Goal: Transaction & Acquisition: Purchase product/service

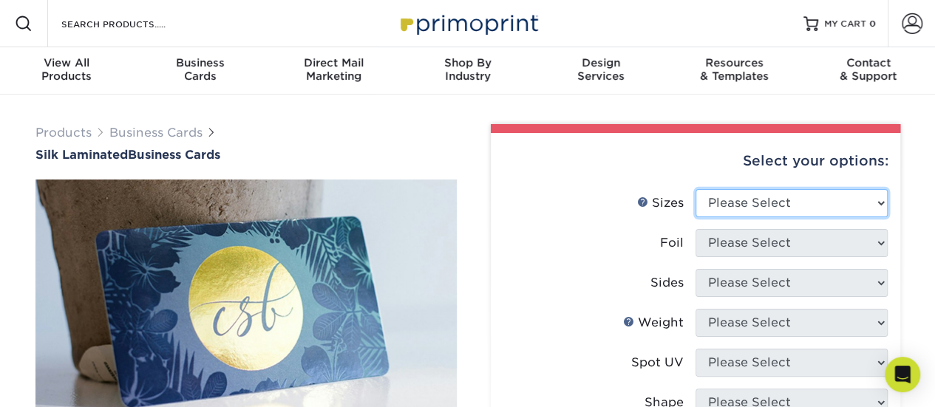
click at [727, 206] on select "Please Select 1.5" x 3.5" - Mini 1.75" x 3.5" - Mini 2" x 2" - Square 2" x 3" -…" at bounding box center [791, 203] width 192 height 28
click at [712, 204] on select "Please Select 1.5" x 3.5" - Mini 1.75" x 3.5" - Mini 2" x 2" - Square 2" x 3" -…" at bounding box center [791, 203] width 192 height 28
select select "2.00x3.50"
click at [695, 189] on select "Please Select 1.5" x 3.5" - Mini 1.75" x 3.5" - Mini 2" x 2" - Square 2" x 3" -…" at bounding box center [791, 203] width 192 height 28
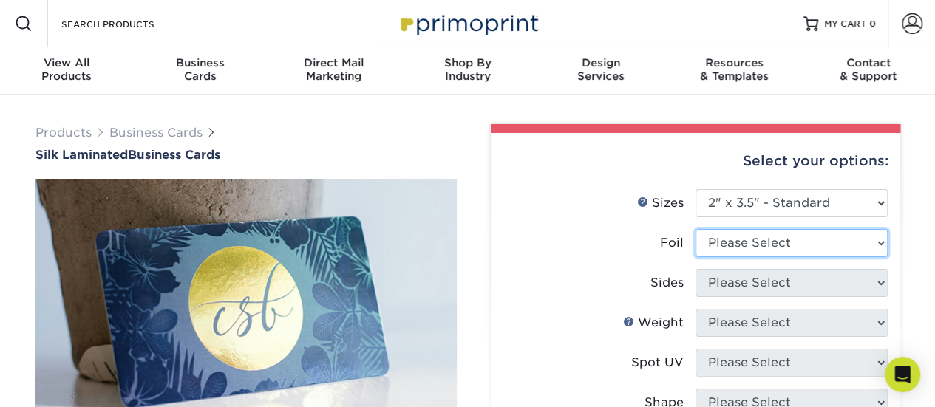
click at [757, 240] on select "Please Select Yes No" at bounding box center [791, 243] width 192 height 28
select select "0"
click at [695, 229] on select "Please Select Yes No" at bounding box center [791, 243] width 192 height 28
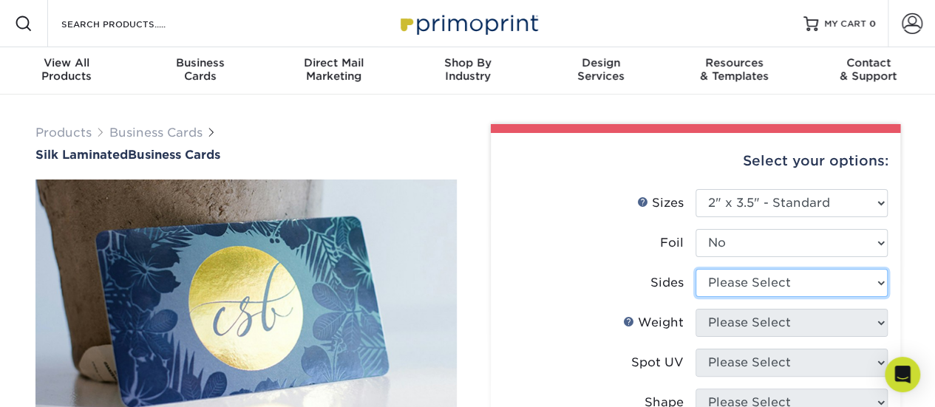
click at [715, 289] on select "Please Select Print Both Sides Print Front Only" at bounding box center [791, 283] width 192 height 28
select select "13abbda7-1d64-4f25-8bb2-c179b224825d"
click at [695, 269] on select "Please Select Print Both Sides Print Front Only" at bounding box center [791, 283] width 192 height 28
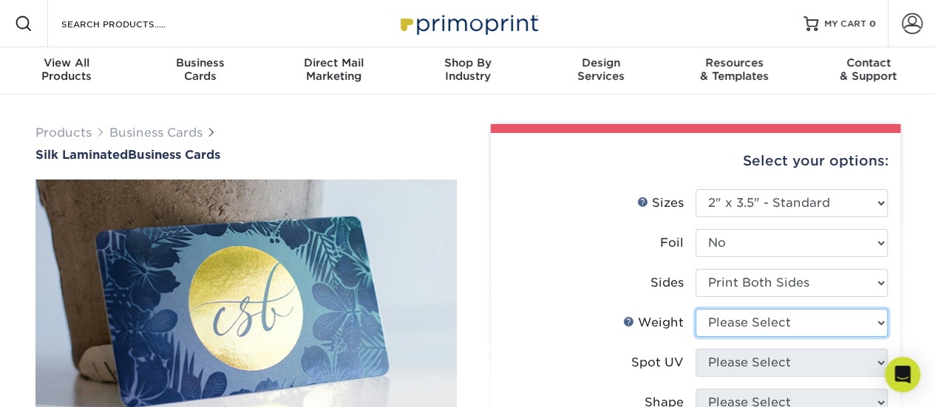
click at [726, 324] on select "Please Select 16PT" at bounding box center [791, 323] width 192 height 28
select select "16PT"
click at [695, 309] on select "Please Select 16PT" at bounding box center [791, 323] width 192 height 28
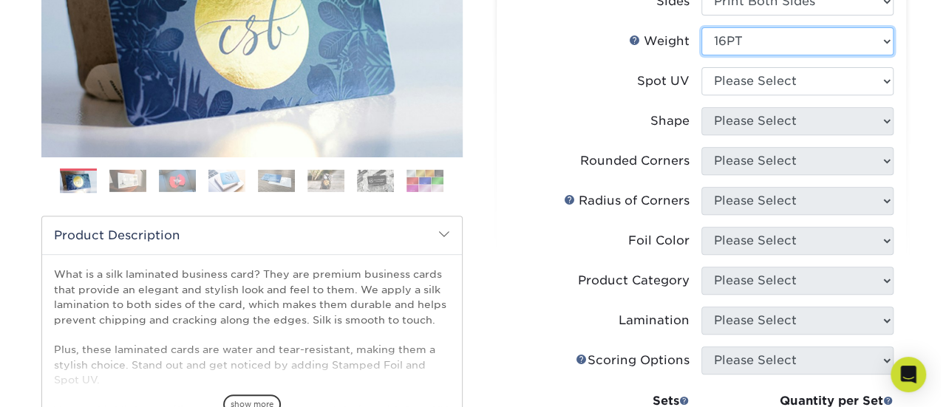
scroll to position [279, 0]
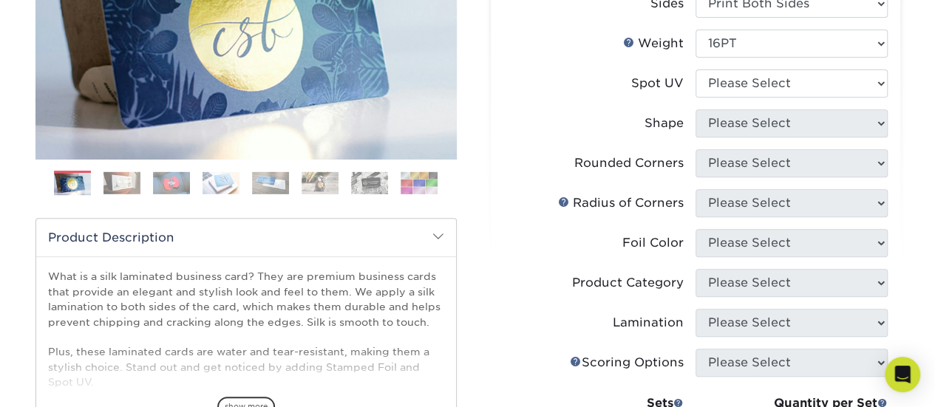
click at [575, 136] on label "Shape" at bounding box center [599, 123] width 192 height 28
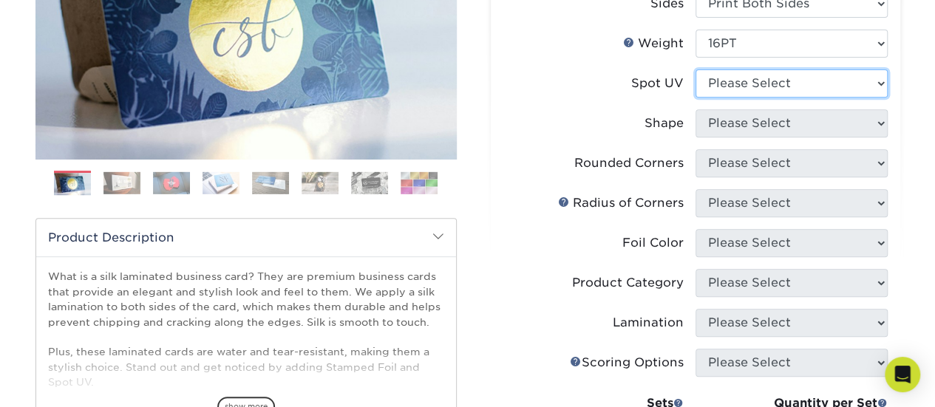
click at [733, 84] on select "Please Select No Spot UV Front and Back (Both Sides) Front Only Back Only" at bounding box center [791, 83] width 192 height 28
select select "3"
click at [695, 69] on select "Please Select No Spot UV Front and Back (Both Sides) Front Only Back Only" at bounding box center [791, 83] width 192 height 28
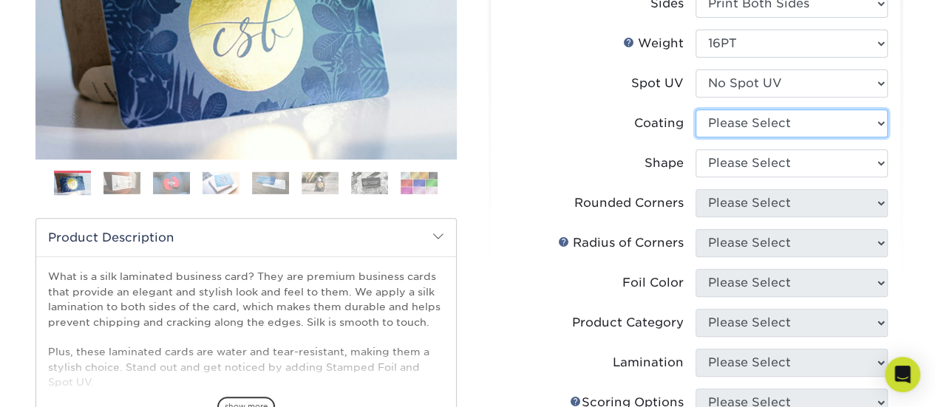
click at [721, 127] on select at bounding box center [791, 123] width 192 height 28
select select "3e7618de-abca-4bda-9f97-8b9129e913d8"
click at [695, 109] on select at bounding box center [791, 123] width 192 height 28
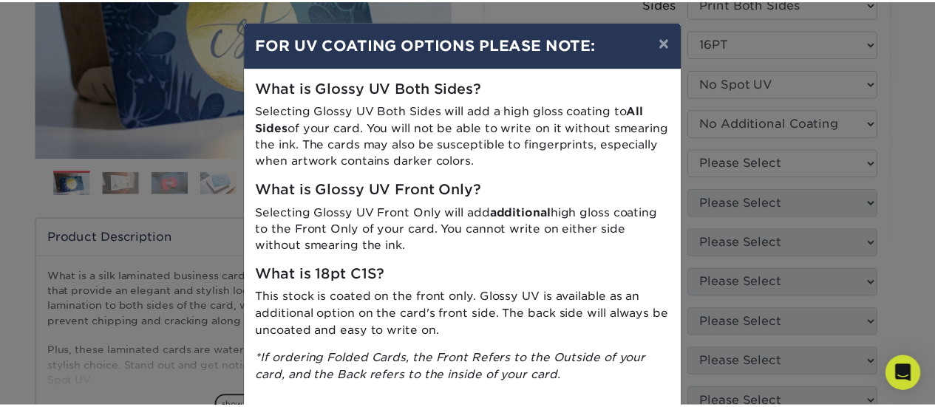
scroll to position [74, 0]
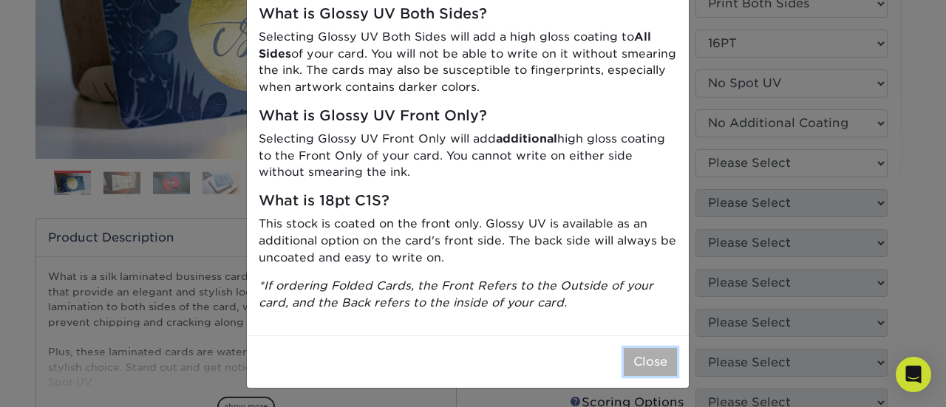
click at [639, 364] on button "Close" at bounding box center [650, 362] width 53 height 28
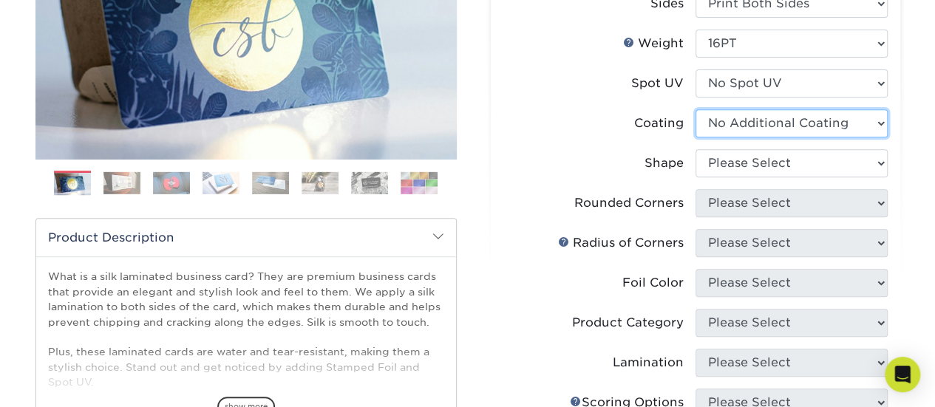
click at [727, 118] on select at bounding box center [791, 123] width 192 height 28
click at [610, 169] on label "Shape" at bounding box center [599, 163] width 192 height 28
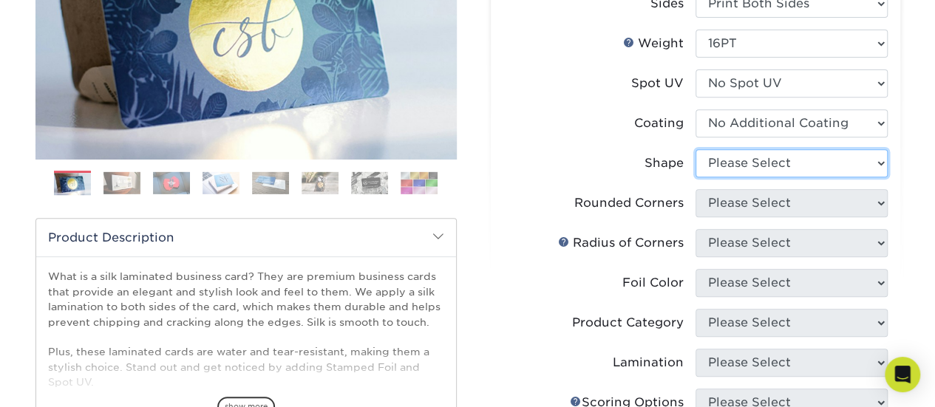
click at [721, 166] on select "Please Select Standard Oval" at bounding box center [791, 163] width 192 height 28
select select "standard"
click at [695, 149] on select "Please Select Standard Oval" at bounding box center [791, 163] width 192 height 28
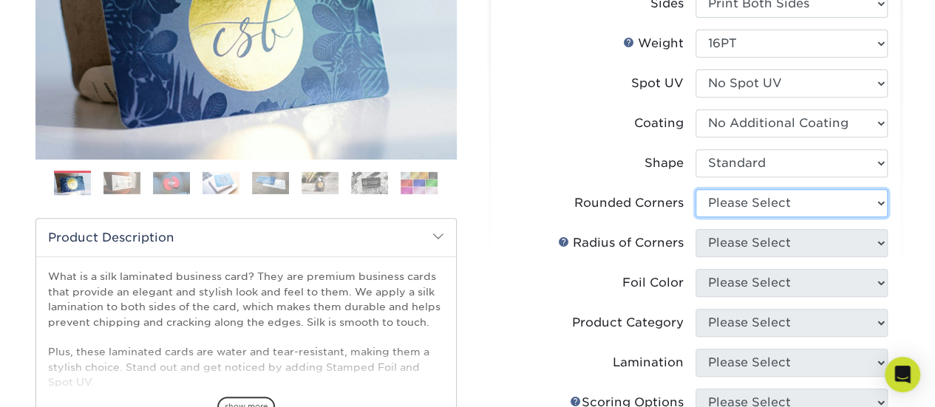
click at [719, 214] on select "Please Select Yes - Round 2 Corners Yes - Round 4 Corners No" at bounding box center [791, 203] width 192 height 28
click at [738, 211] on select "Please Select Yes - Round 2 Corners Yes - Round 4 Corners No" at bounding box center [791, 203] width 192 height 28
select select "7672df9e-0e0a-464d-8e1f-920c575e4da3"
click at [695, 189] on select "Please Select Yes - Round 2 Corners Yes - Round 4 Corners No" at bounding box center [791, 203] width 192 height 28
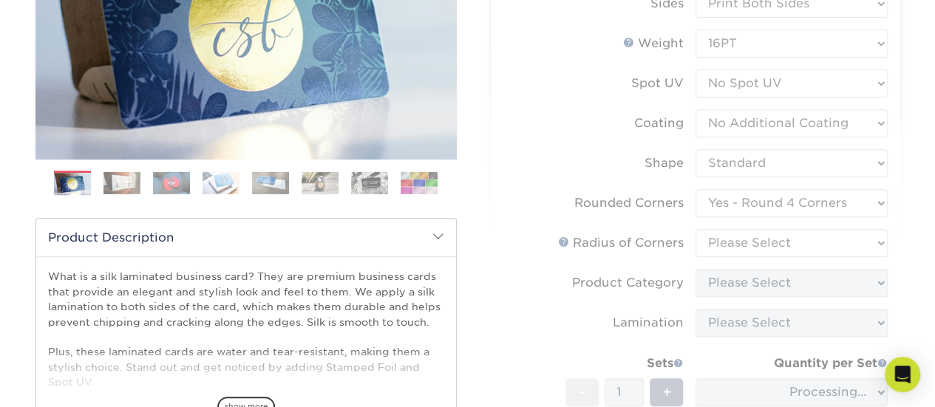
click at [720, 249] on form "Sizes Help Sizes Please Select 1.5" x 3.5" - Mini 1.75" x 3.5" - Mini 2" x 2" -…" at bounding box center [696, 215] width 386 height 611
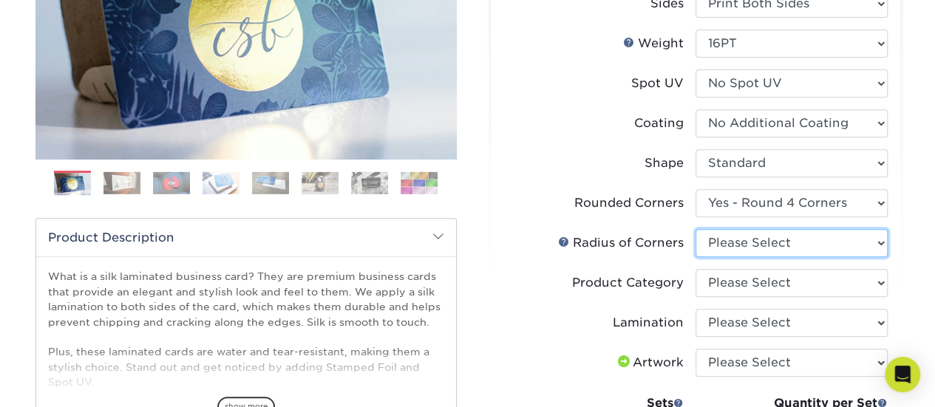
click at [720, 248] on select "Please Select Rounded 1/8" Rounded 1/4"" at bounding box center [791, 243] width 192 height 28
select select "479fbfe7-6a0c-4895-8c9a-81739b7486c9"
click at [695, 229] on select "Please Select Rounded 1/8" Rounded 1/4"" at bounding box center [791, 243] width 192 height 28
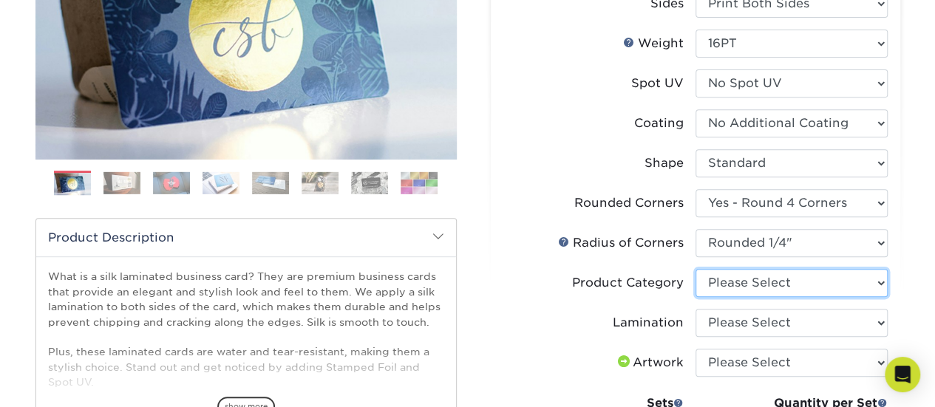
click at [755, 284] on select "Please Select Business Cards" at bounding box center [791, 283] width 192 height 28
select select "3b5148f1-0588-4f88-a218-97bcfdce65c1"
click at [695, 269] on select "Please Select Business Cards" at bounding box center [791, 283] width 192 height 28
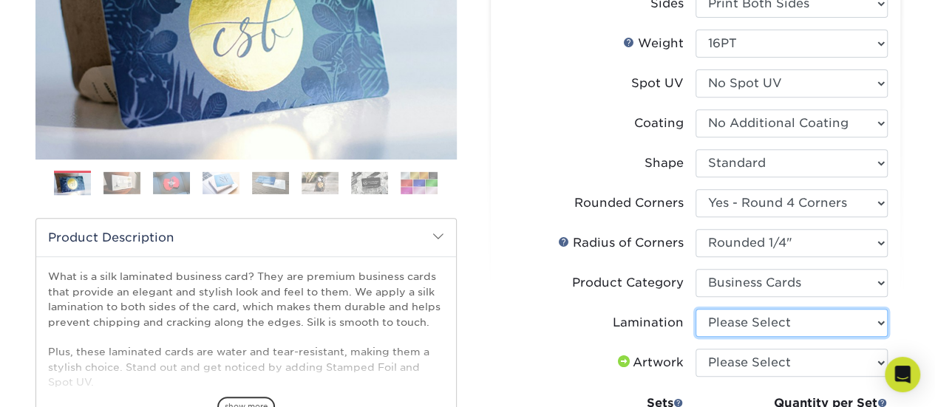
click at [721, 322] on select "Please Select Silk" at bounding box center [791, 323] width 192 height 28
select select "ccacb42f-45f7-42d3-bbd3-7c8421cf37f0"
click at [695, 309] on select "Please Select Silk" at bounding box center [791, 323] width 192 height 28
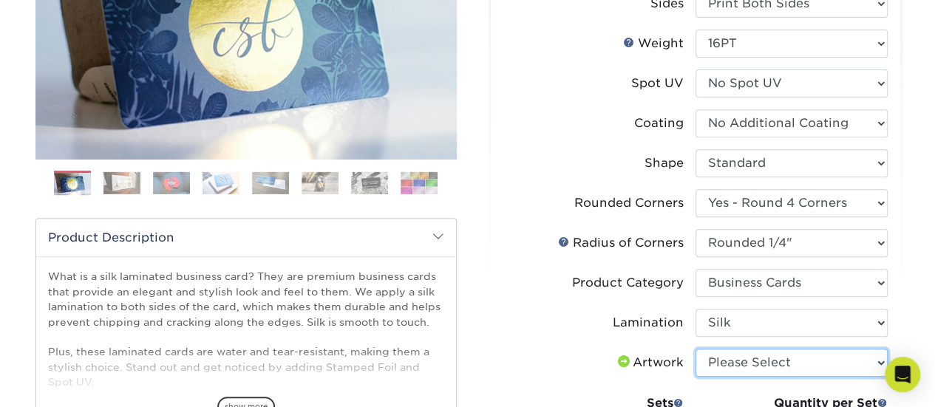
click at [717, 362] on select "Please Select I will upload files I need a design - $100" at bounding box center [791, 363] width 192 height 28
select select "upload"
click at [695, 349] on select "Please Select I will upload files I need a design - $100" at bounding box center [791, 363] width 192 height 28
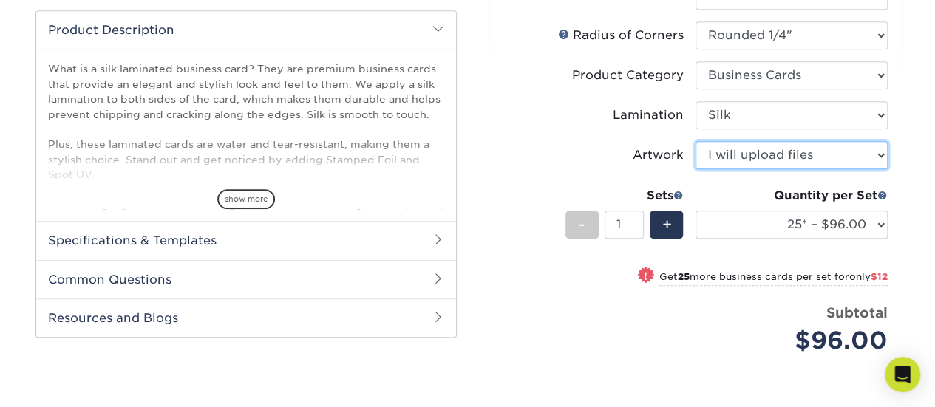
scroll to position [492, 0]
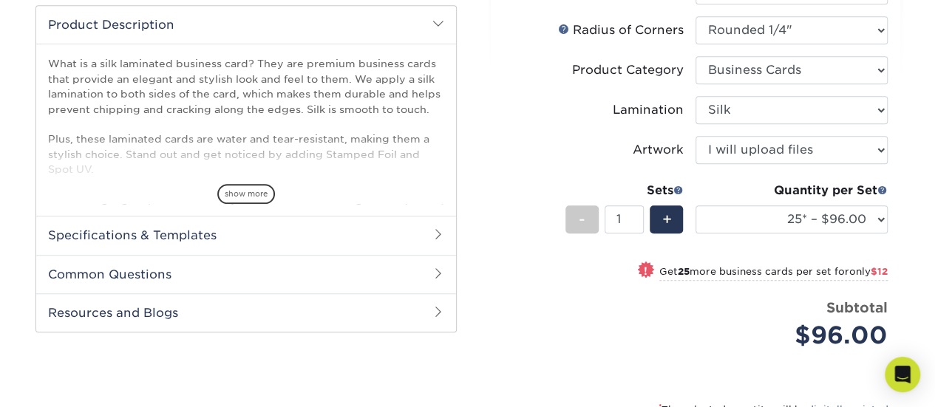
click at [571, 296] on div "! Get 25 more business cards per set for only $12" at bounding box center [695, 279] width 384 height 35
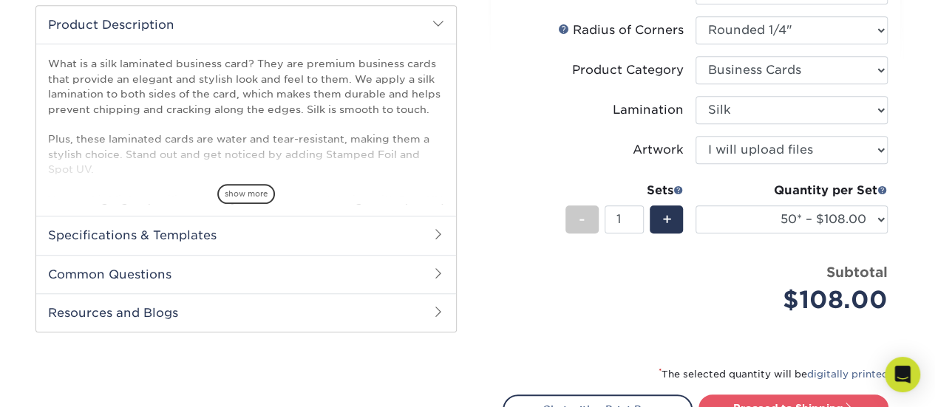
click at [680, 297] on div "Price per set $108.00" at bounding box center [599, 290] width 192 height 56
click at [777, 225] on select "25* – $96.00 50* – $108.00 75* – $120.00 100* – $128.00 250* – $136.00 500 – $1…" at bounding box center [791, 219] width 192 height 28
click at [604, 251] on li "Sets - 1 + Quantity per Set 25* – $96.00 50* – $108.00 75* – $120.00 100* – $12…" at bounding box center [695, 219] width 384 height 86
click at [767, 209] on select "25* – $96.00 50* – $108.00 75* – $120.00 100* – $128.00 250* – $136.00 500 – $1…" at bounding box center [791, 219] width 192 height 28
select select "250* – $136.00"
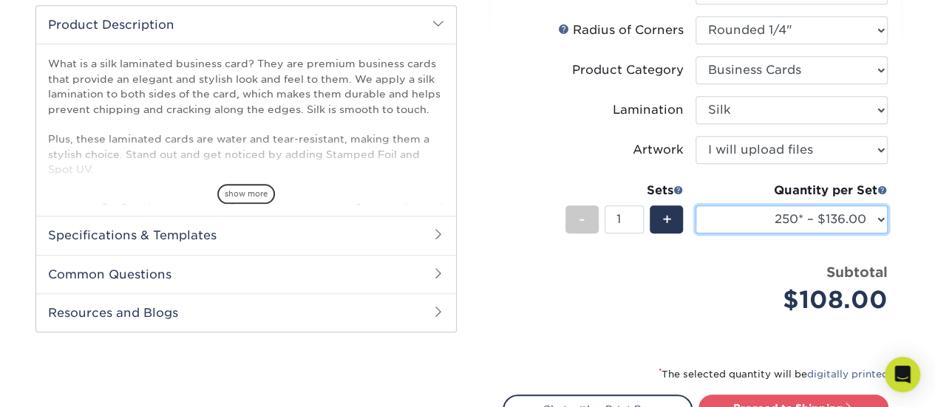
click at [695, 205] on select "25* – $96.00 50* – $108.00 75* – $120.00 100* – $128.00 250* – $136.00 500 – $1…" at bounding box center [791, 219] width 192 height 28
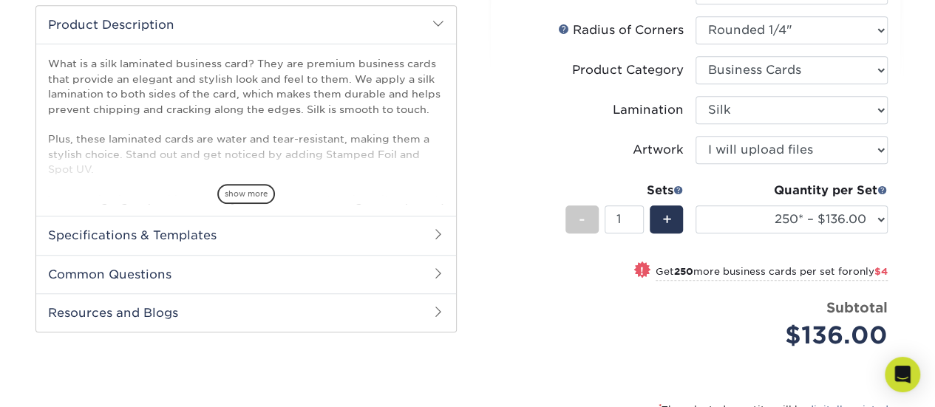
click at [541, 305] on div "Price per set $136.00" at bounding box center [599, 326] width 192 height 56
click at [814, 208] on select "25* – $96.00 50* – $108.00 75* – $120.00 100* – $128.00 250* – $136.00 500 – $1…" at bounding box center [791, 219] width 192 height 28
click at [702, 314] on div "Subtotal $136.00" at bounding box center [791, 326] width 192 height 56
click at [820, 211] on select "25* – $96.00 50* – $108.00 75* – $120.00 100* – $128.00 250* – $136.00 500 – $1…" at bounding box center [791, 219] width 192 height 28
click at [575, 317] on div "Price per set $136.00" at bounding box center [599, 326] width 192 height 56
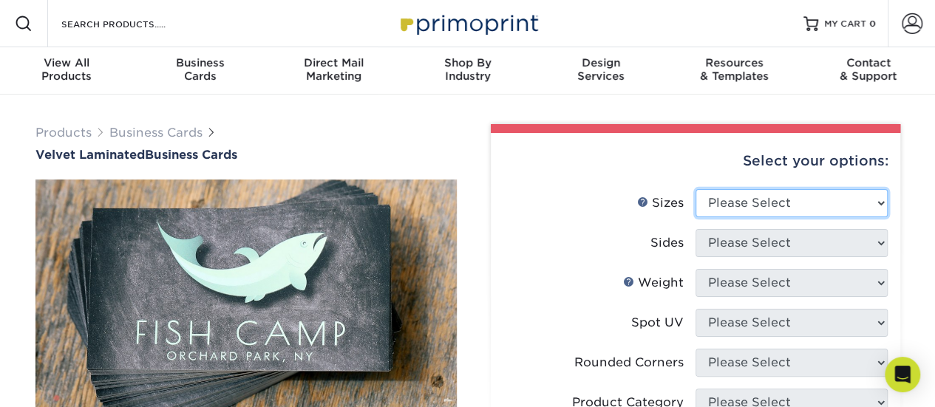
click at [735, 201] on select "Please Select 1.5" x 3.5" - Mini 1.75" x 3.5" - Mini 2" x 2" - Square 2" x 3" -…" at bounding box center [791, 203] width 192 height 28
select select "2.00x3.50"
click at [695, 189] on select "Please Select 1.5" x 3.5" - Mini 1.75" x 3.5" - Mini 2" x 2" - Square 2" x 3" -…" at bounding box center [791, 203] width 192 height 28
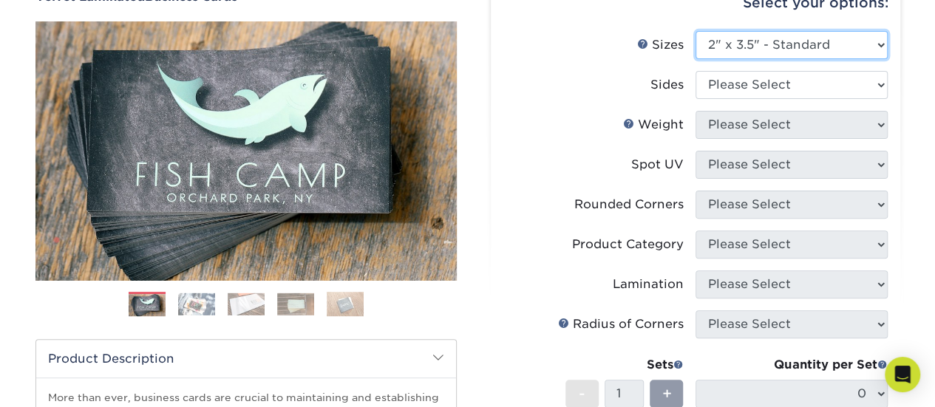
scroll to position [157, 0]
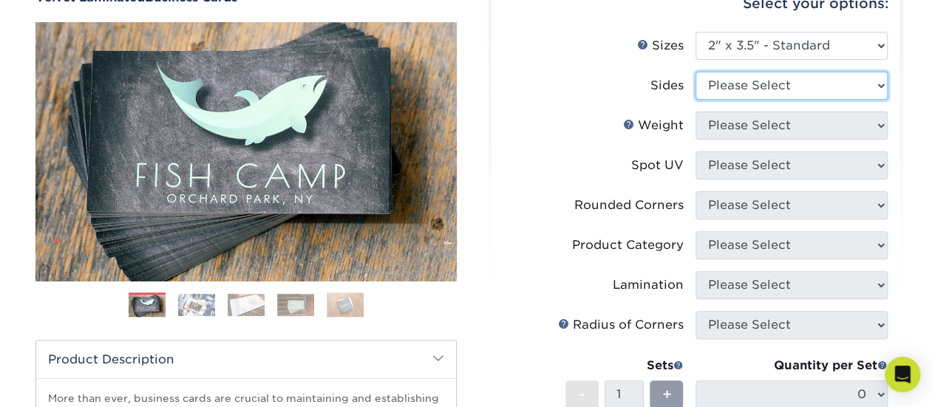
click at [711, 86] on select "Please Select Print Both Sides Print Front Only" at bounding box center [791, 86] width 192 height 28
select select "13abbda7-1d64-4f25-8bb2-c179b224825d"
click at [695, 72] on select "Please Select Print Both Sides Print Front Only" at bounding box center [791, 86] width 192 height 28
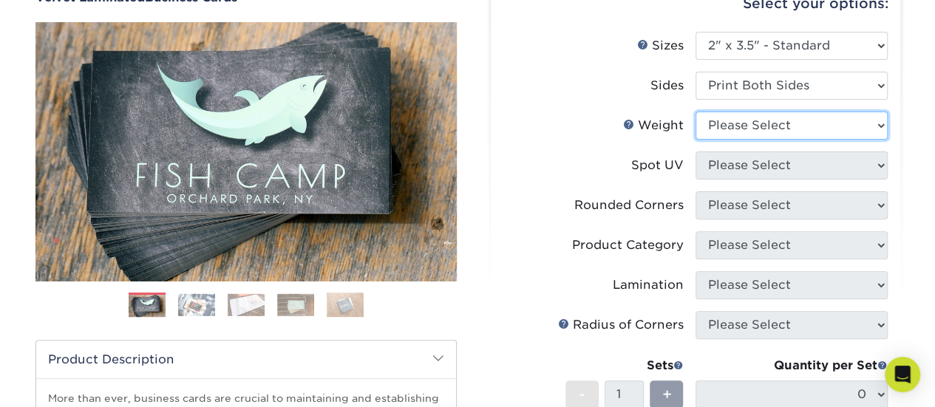
click at [729, 128] on select "Please Select 16PT" at bounding box center [791, 126] width 192 height 28
select select "16PT"
click at [695, 112] on select "Please Select 16PT" at bounding box center [791, 126] width 192 height 28
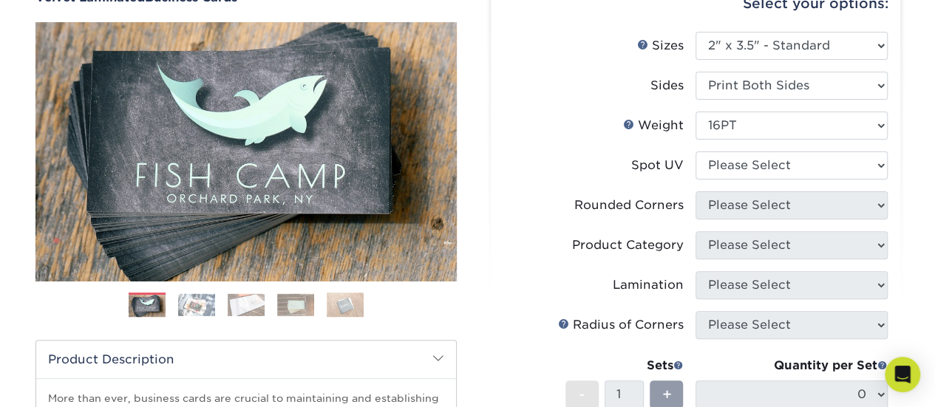
click at [547, 103] on li "Sides Please Select Print Both Sides Print Front Only" at bounding box center [695, 92] width 384 height 40
click at [742, 168] on select "Please Select No Spot UV Front and Back (Both Sides) Front Only Back Only" at bounding box center [791, 166] width 192 height 28
select select "0"
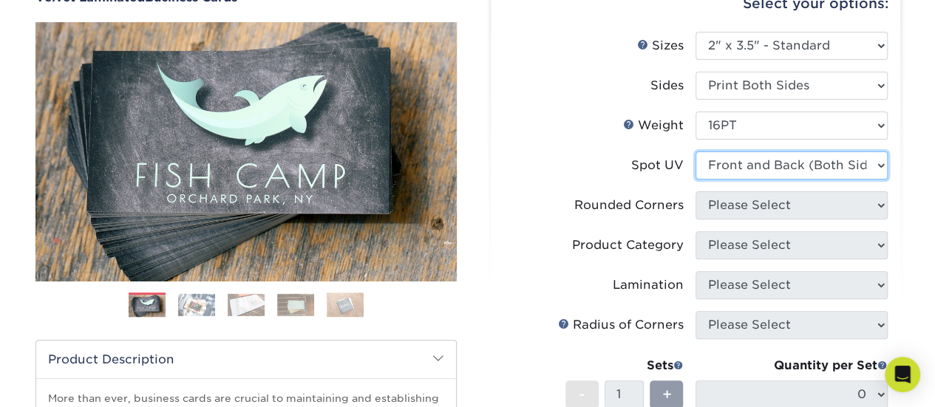
click at [695, 152] on select "Please Select No Spot UV Front and Back (Both Sides) Front Only Back Only" at bounding box center [791, 166] width 192 height 28
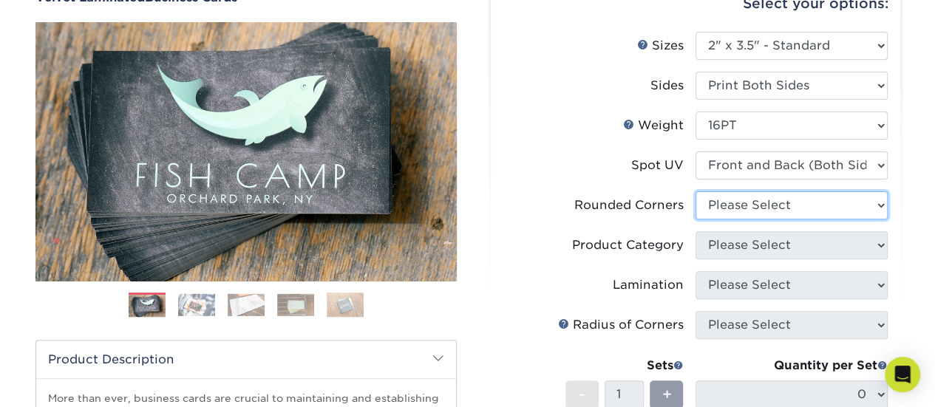
click at [735, 205] on select "Please Select Yes - Round 2 Corners Yes - Round 4 Corners No" at bounding box center [791, 205] width 192 height 28
select select "7672df9e-0e0a-464d-8e1f-920c575e4da3"
click at [695, 191] on select "Please Select Yes - Round 2 Corners Yes - Round 4 Corners No" at bounding box center [791, 205] width 192 height 28
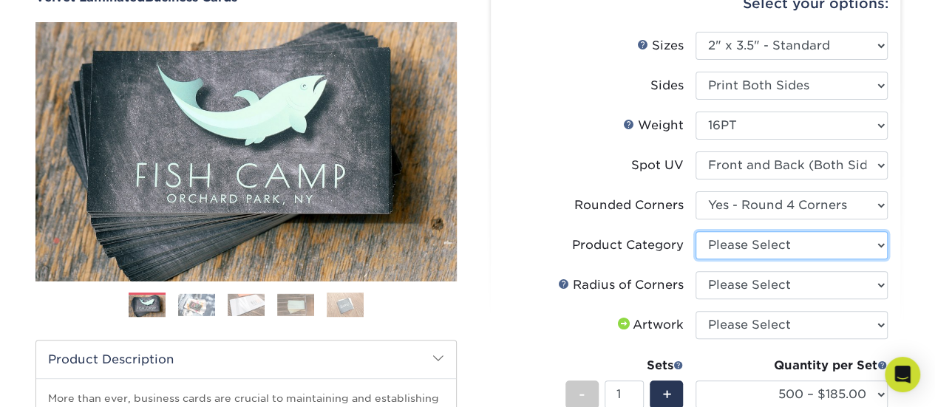
click at [711, 240] on select "Please Select Business Cards" at bounding box center [791, 245] width 192 height 28
select select "3b5148f1-0588-4f88-a218-97bcfdce65c1"
click at [695, 231] on select "Please Select Business Cards" at bounding box center [791, 245] width 192 height 28
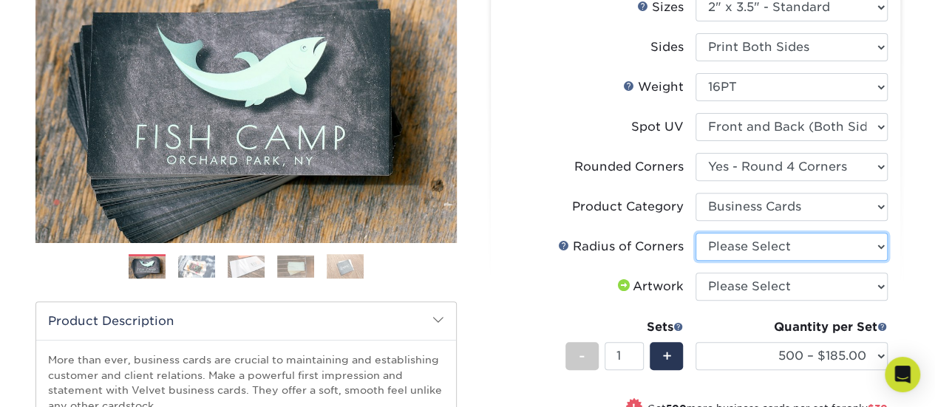
click at [712, 234] on select "Please Select Rounded 1/8" Rounded 1/4"" at bounding box center [791, 247] width 192 height 28
select select "479fbfe7-6a0c-4895-8c9a-81739b7486c9"
click at [695, 233] on select "Please Select Rounded 1/8" Rounded 1/4"" at bounding box center [791, 247] width 192 height 28
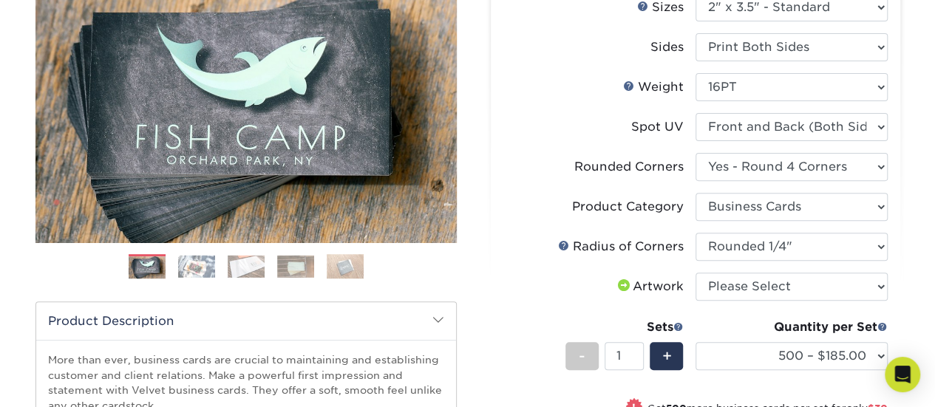
click at [570, 180] on label "Rounded Corners" at bounding box center [599, 167] width 192 height 28
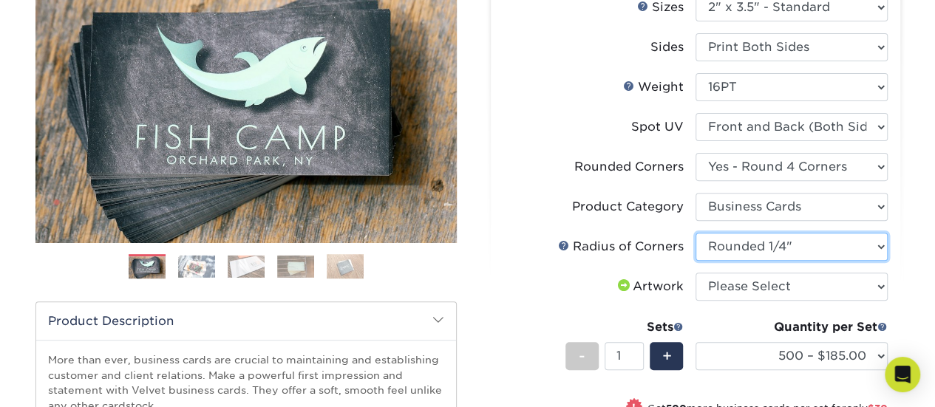
click at [731, 252] on select "Please Select Rounded 1/8" Rounded 1/4"" at bounding box center [791, 247] width 192 height 28
click at [695, 233] on select "Please Select Rounded 1/8" Rounded 1/4"" at bounding box center [791, 247] width 192 height 28
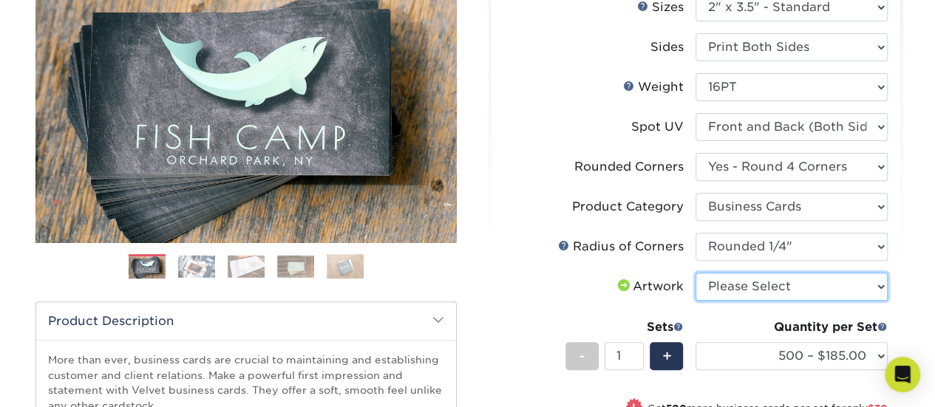
click at [731, 296] on select "Please Select I will upload files I need a design - $100" at bounding box center [791, 287] width 192 height 28
select select "upload"
click at [695, 273] on select "Please Select I will upload files I need a design - $100" at bounding box center [791, 287] width 192 height 28
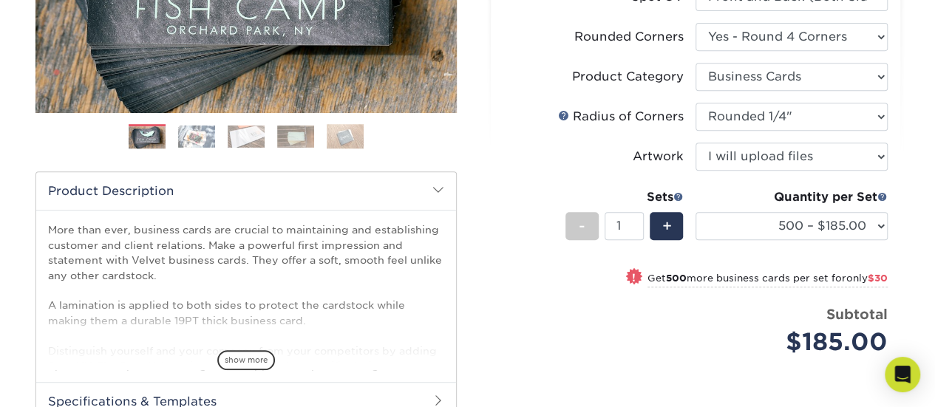
click at [724, 313] on div "Subtotal $185.00" at bounding box center [797, 332] width 181 height 56
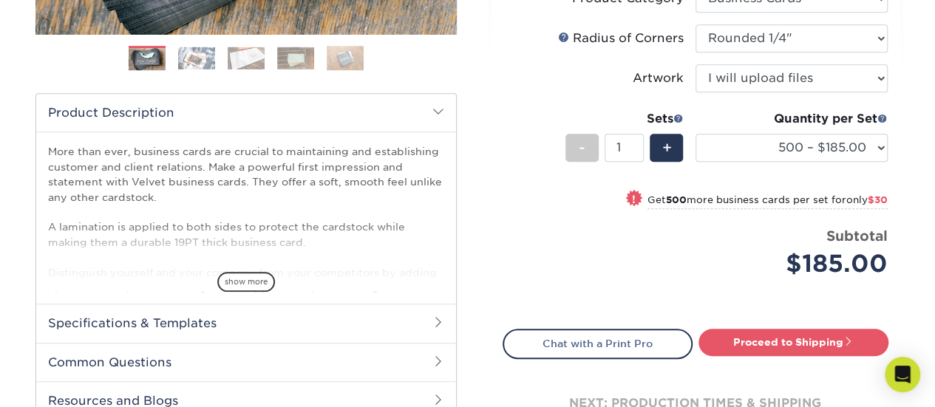
scroll to position [418, 0]
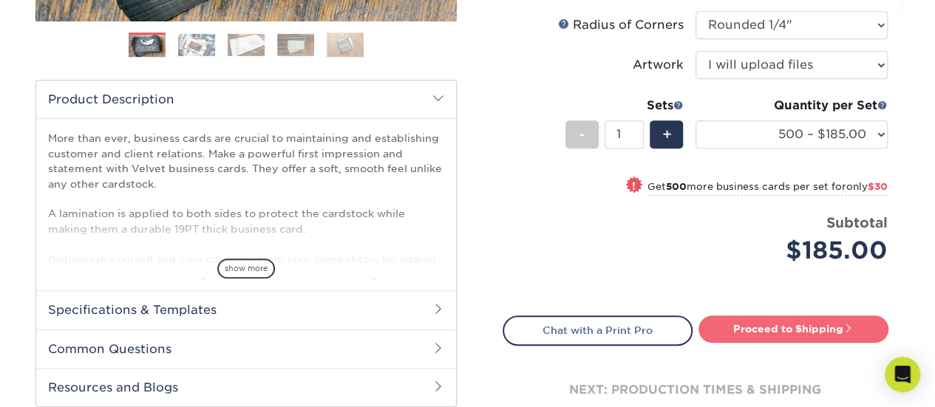
click at [758, 332] on link "Proceed to Shipping" at bounding box center [793, 329] width 190 height 27
type input "Set 1"
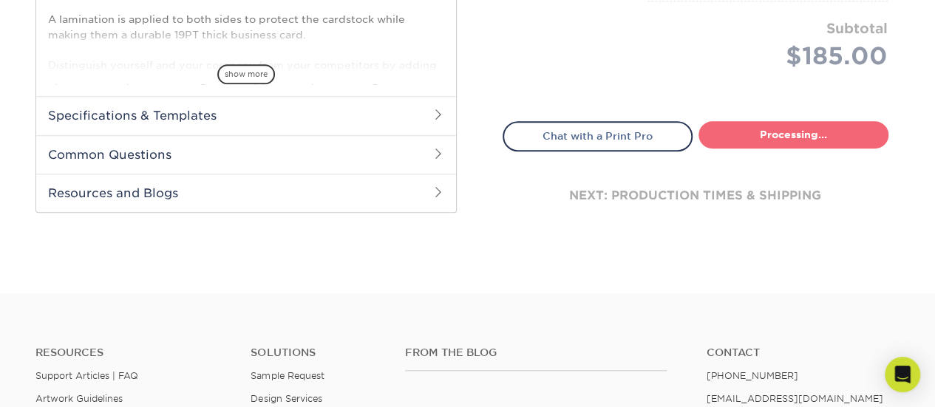
select select "324fe1f0-70d0-4914-adf4-8f61103db615"
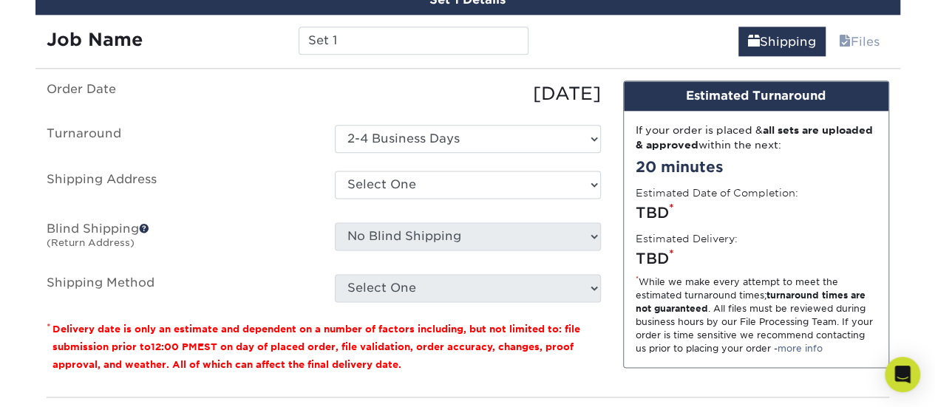
scroll to position [891, 0]
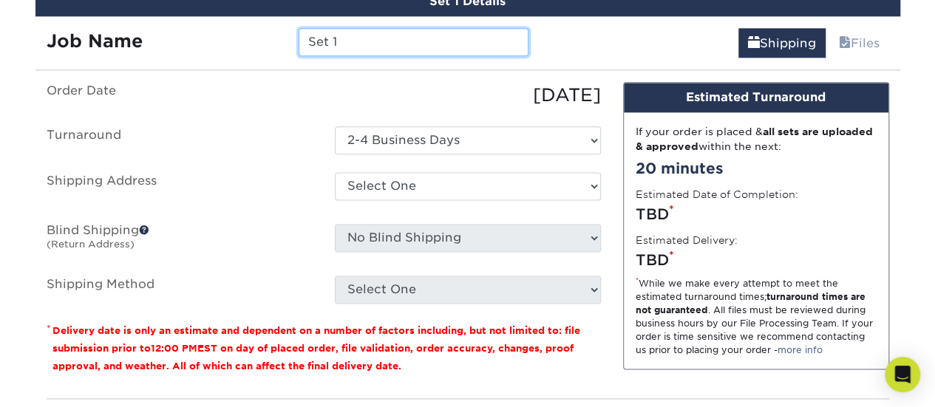
click at [364, 40] on input "Set 1" at bounding box center [414, 42] width 230 height 28
type input "S"
type input "MarcM Business Cards"
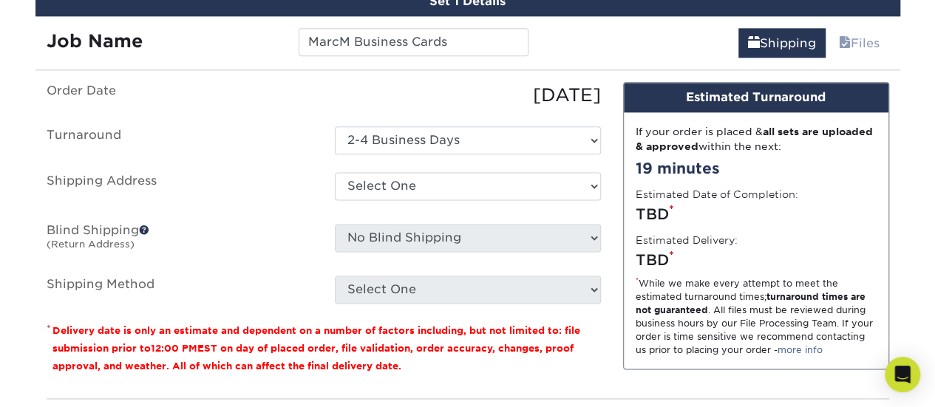
click at [370, 82] on div "[DATE]" at bounding box center [468, 95] width 288 height 27
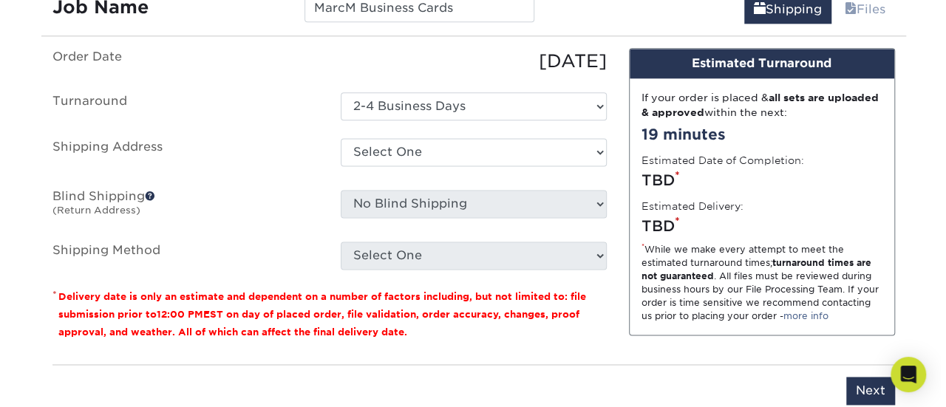
scroll to position [924, 0]
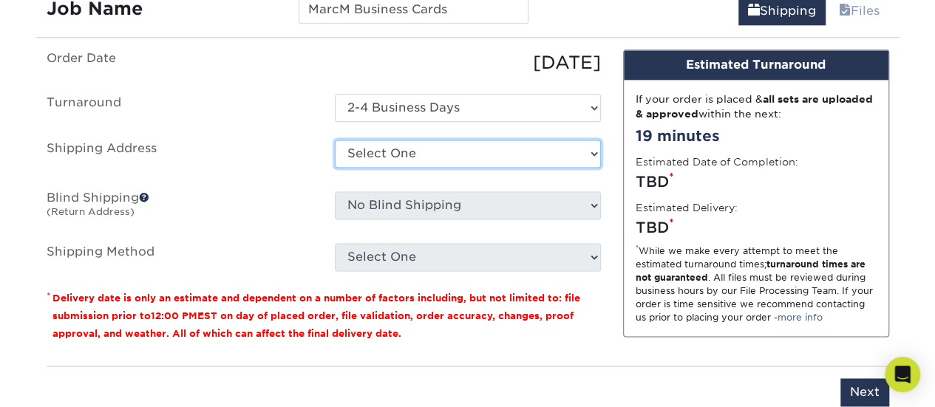
click at [368, 140] on select "Select One + Add New Address - Login" at bounding box center [468, 154] width 266 height 28
select select "newaddress"
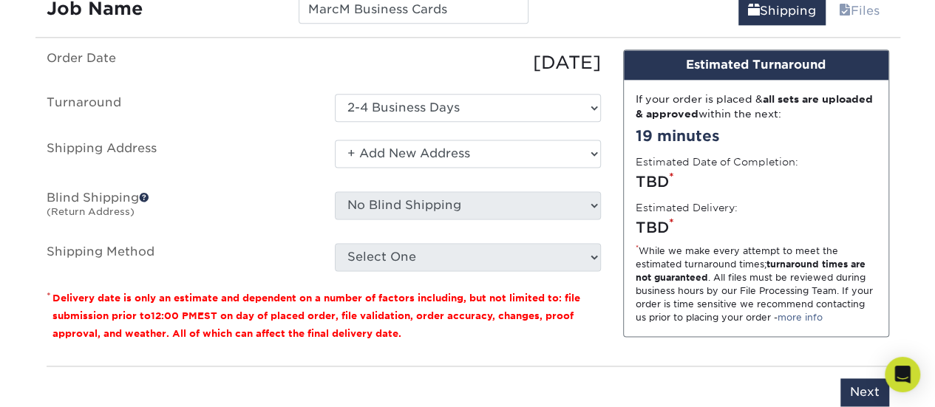
click at [335, 140] on select "Select One + Add New Address - Login" at bounding box center [468, 154] width 266 height 28
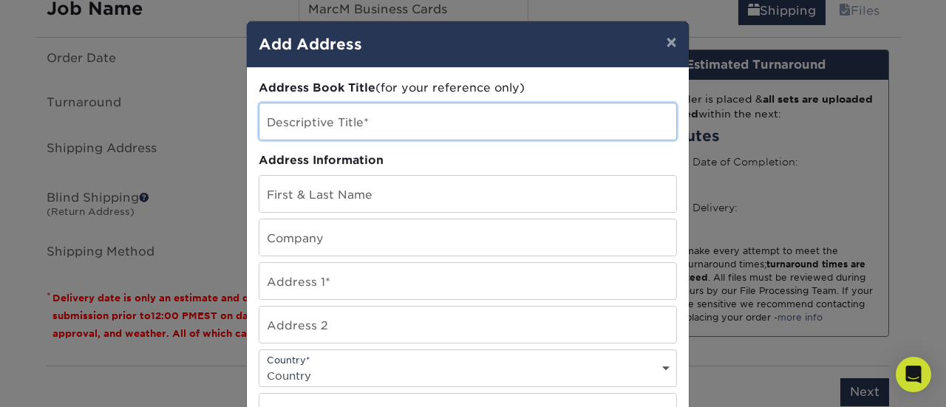
click at [296, 128] on input "text" at bounding box center [467, 121] width 417 height 36
type input "M"
type input "HQ"
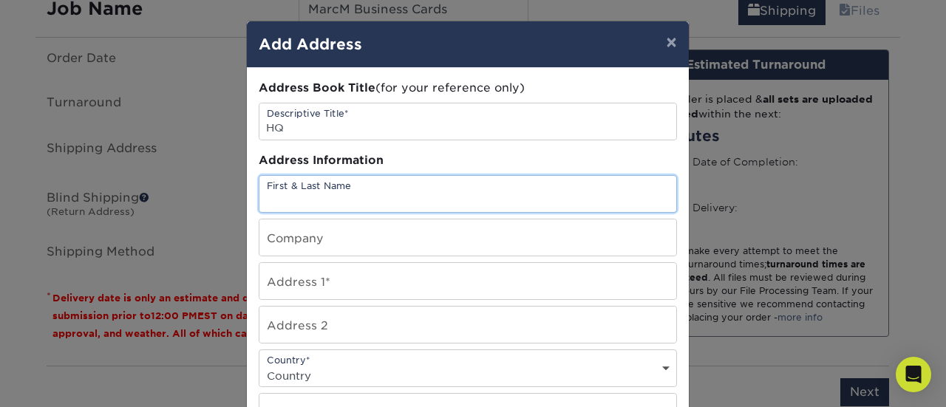
type input "S"
type input "[PERSON_NAME]"
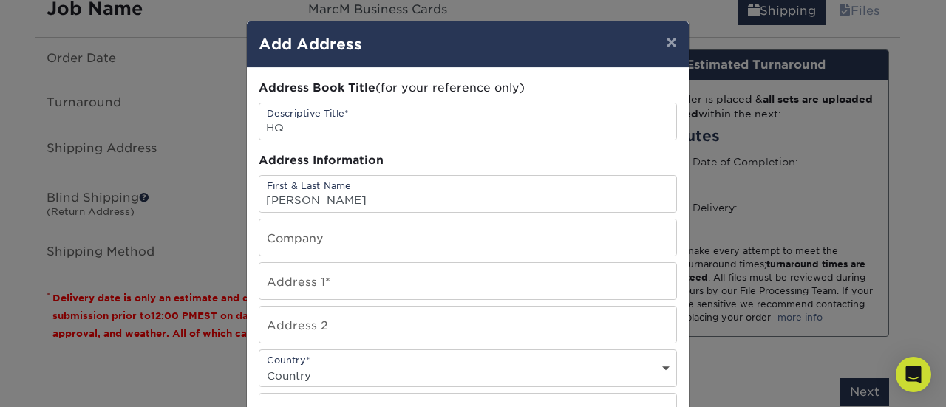
type input "Lightspeed Voice"
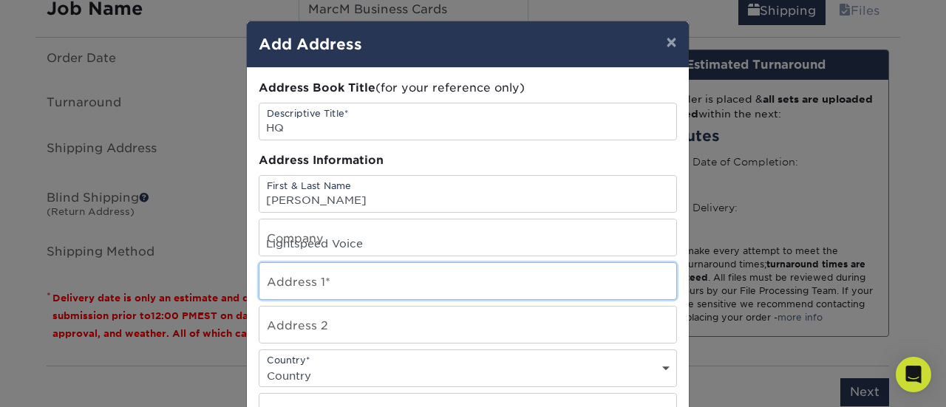
type input "[STREET_ADDRESS]"
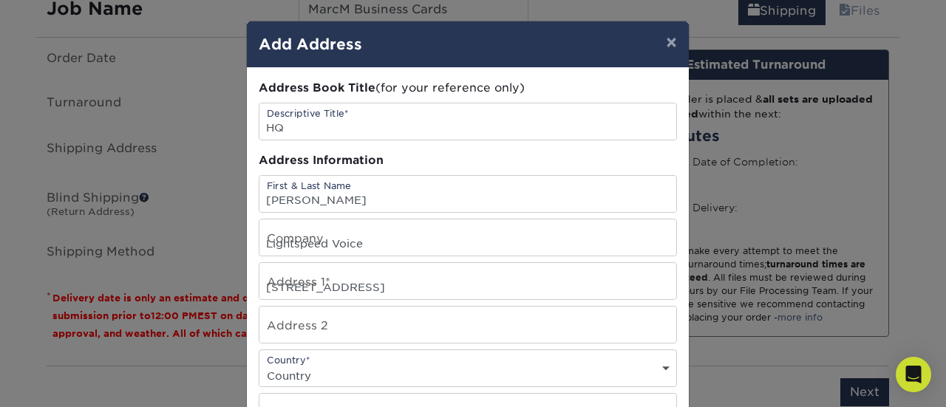
select select "US"
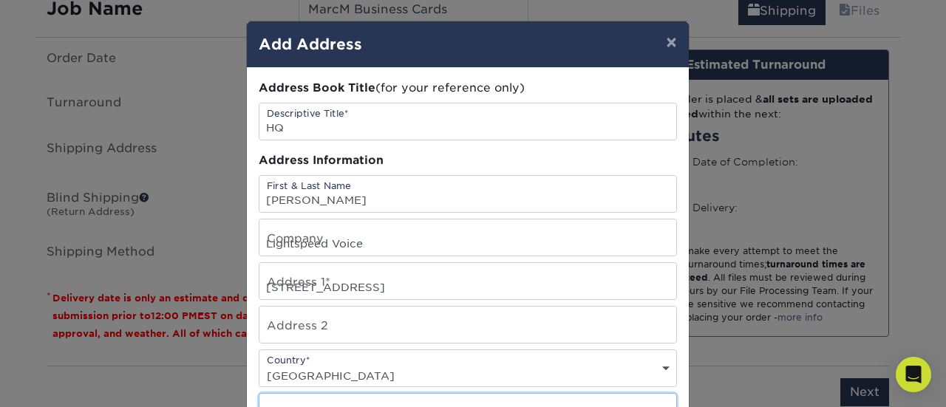
type input "Venice"
select select "FL"
type input "34275"
type input "9415649995"
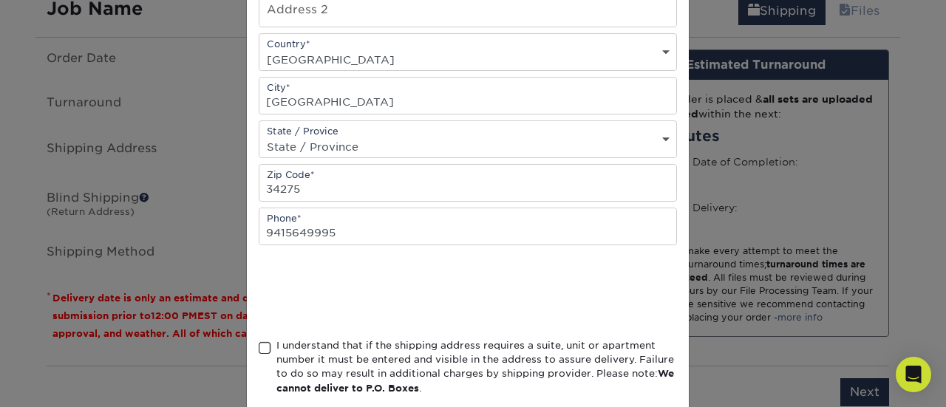
scroll to position [389, 0]
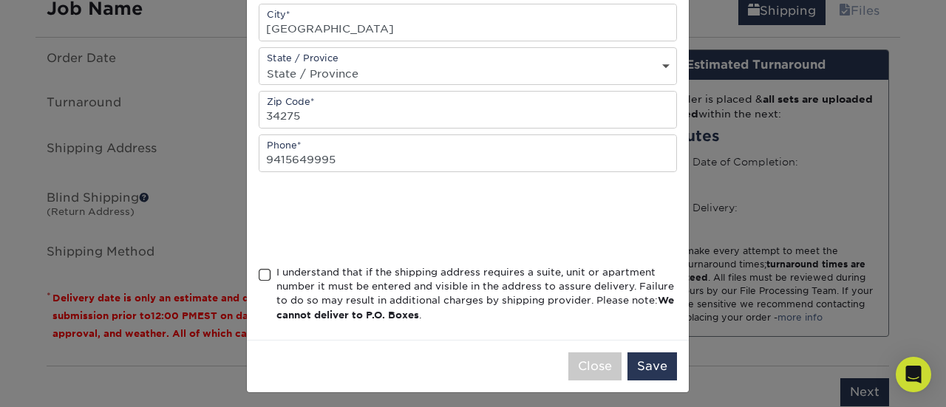
click at [261, 273] on span at bounding box center [265, 275] width 13 height 14
click at [0, 0] on input "I understand that if the shipping address requires a suite, unit or apartment n…" at bounding box center [0, 0] width 0 height 0
click at [653, 367] on button "Save" at bounding box center [652, 367] width 50 height 28
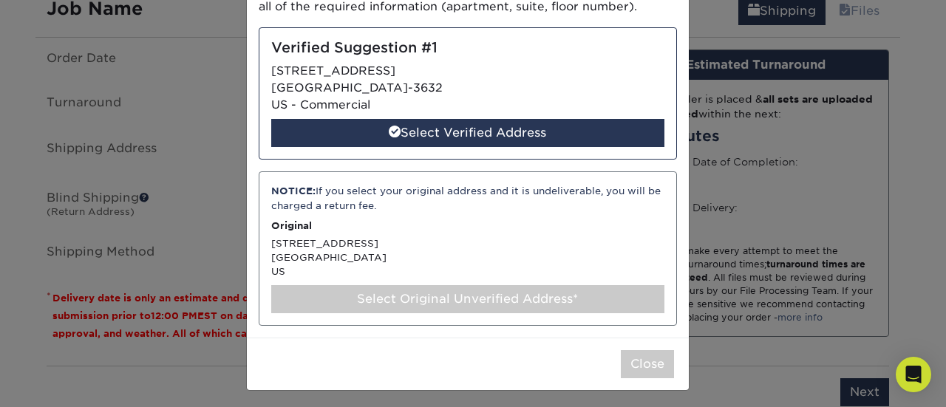
scroll to position [137, 0]
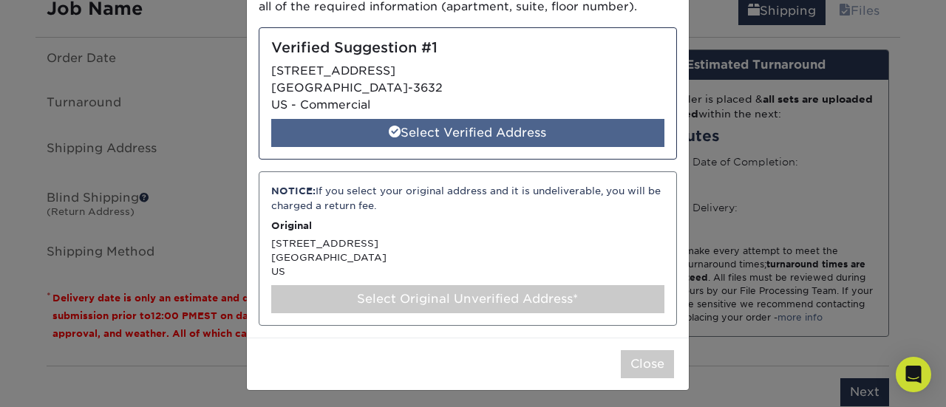
click at [482, 134] on div "Select Verified Address" at bounding box center [467, 133] width 393 height 28
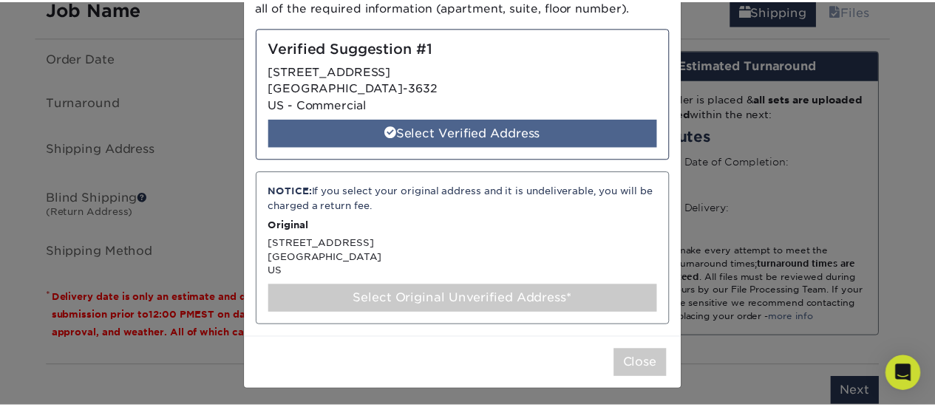
scroll to position [0, 0]
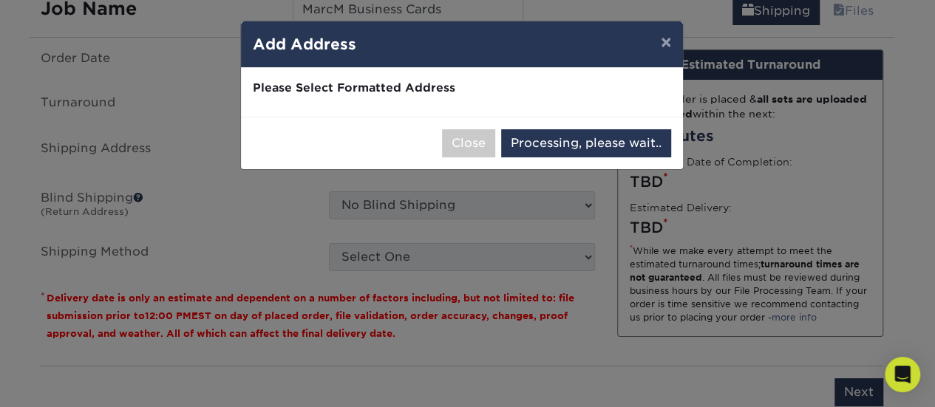
select select "286258"
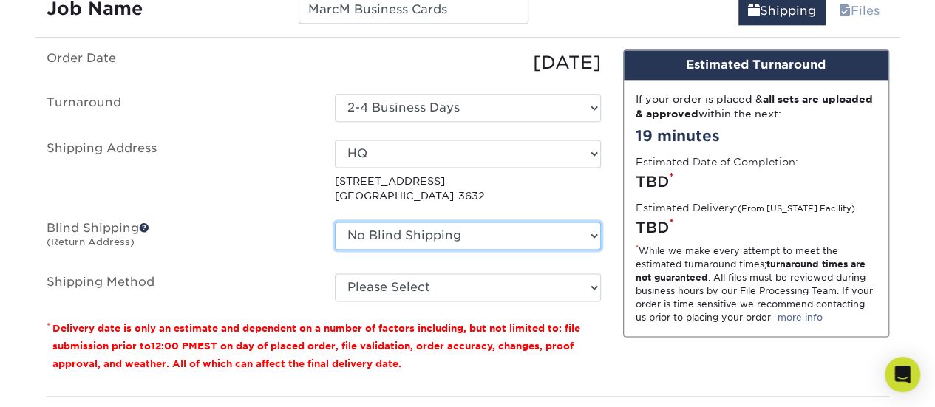
click at [381, 245] on select "No Blind Shipping + Add New Address" at bounding box center [468, 236] width 266 height 28
click at [279, 224] on label "Blind Shipping (Return Address)" at bounding box center [179, 239] width 288 height 34
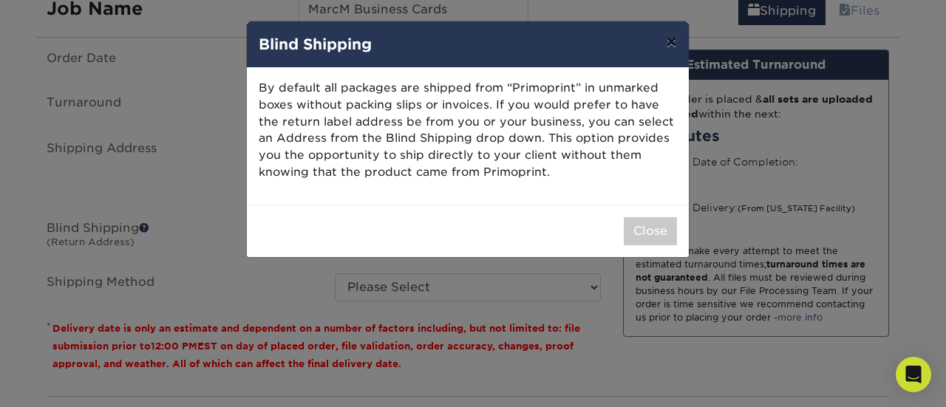
click at [668, 39] on button "×" at bounding box center [671, 41] width 34 height 41
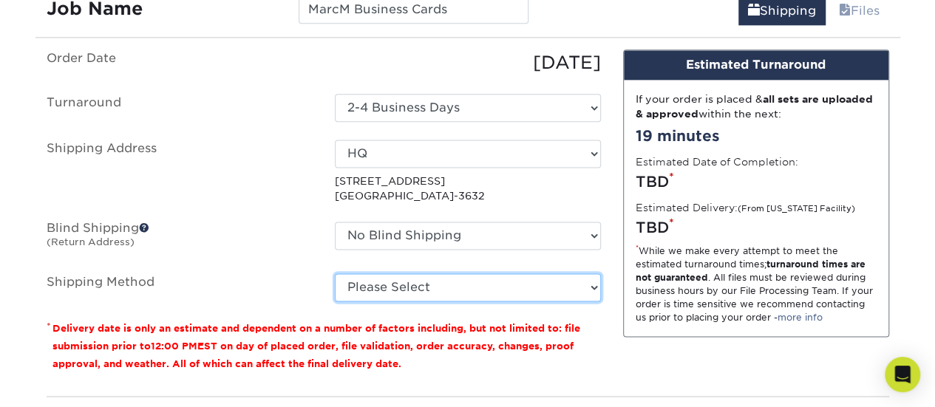
click at [375, 282] on select "Please Select Ground Shipping (+$8.96) 3 Day Shipping Service (+$18.69) 2 Day A…" at bounding box center [468, 287] width 266 height 28
select select "03"
click at [335, 273] on select "Please Select Ground Shipping (+$8.96) 3 Day Shipping Service (+$18.69) 2 Day A…" at bounding box center [468, 287] width 266 height 28
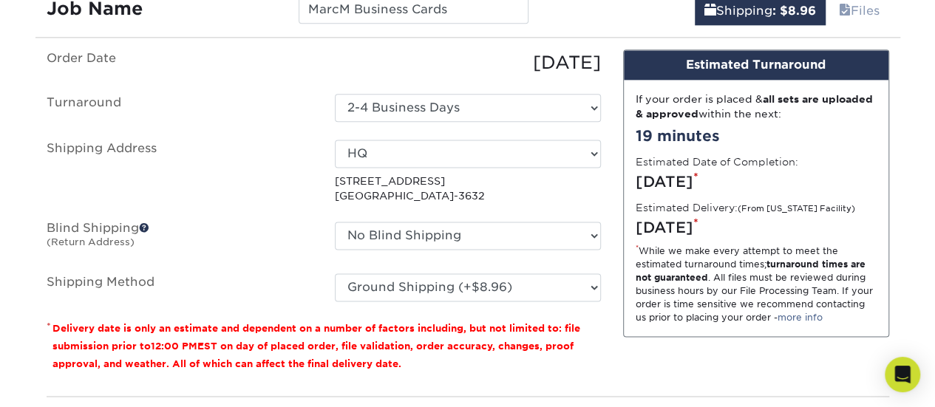
click at [705, 384] on div "You've choosen mailing services! If you have a csv address list please upload i…" at bounding box center [468, 252] width 842 height 405
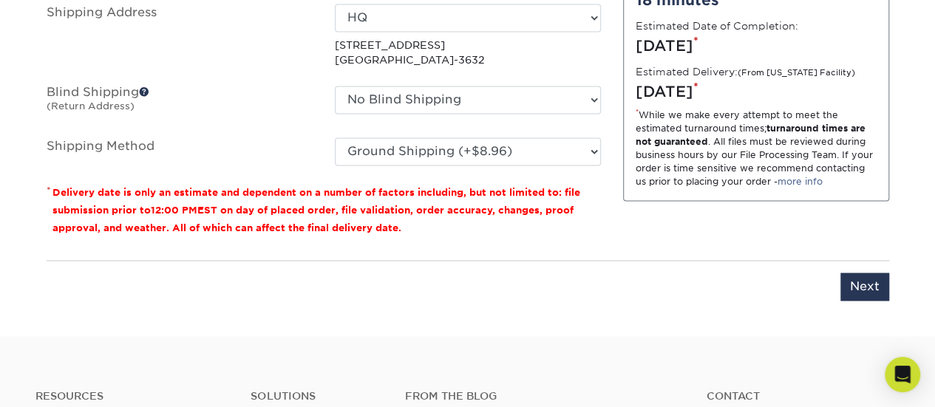
scroll to position [1060, 0]
click at [857, 282] on input "Next" at bounding box center [864, 287] width 49 height 28
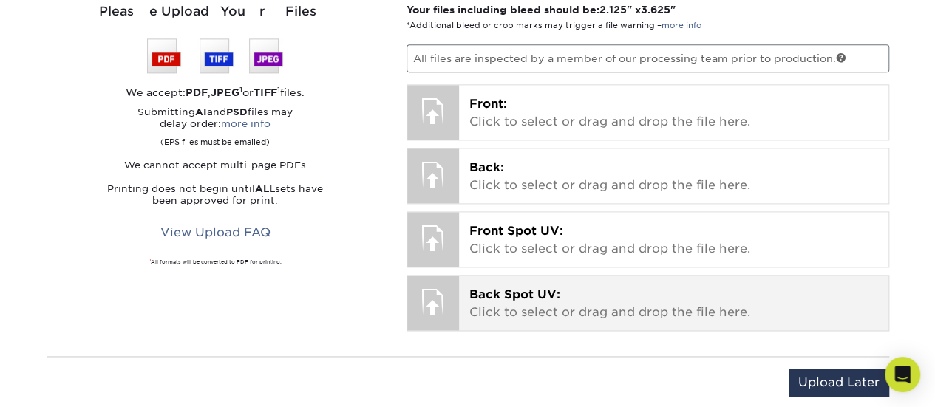
scroll to position [971, 0]
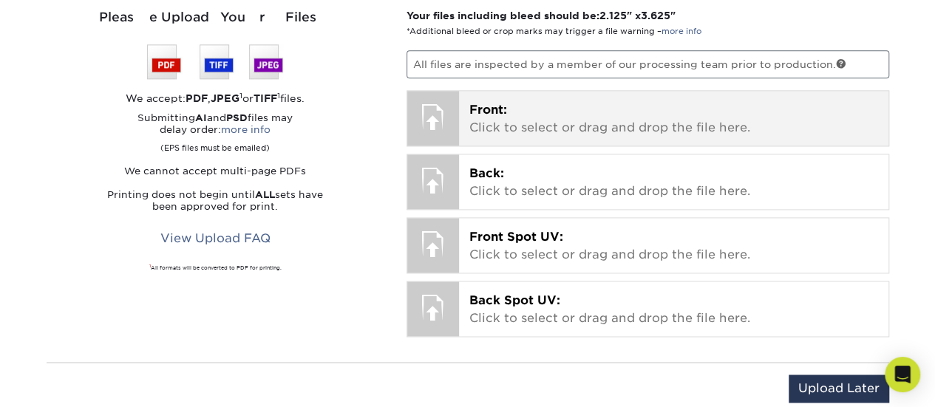
click at [514, 117] on p "Front: Click to select or drag and drop the file here." at bounding box center [673, 118] width 409 height 35
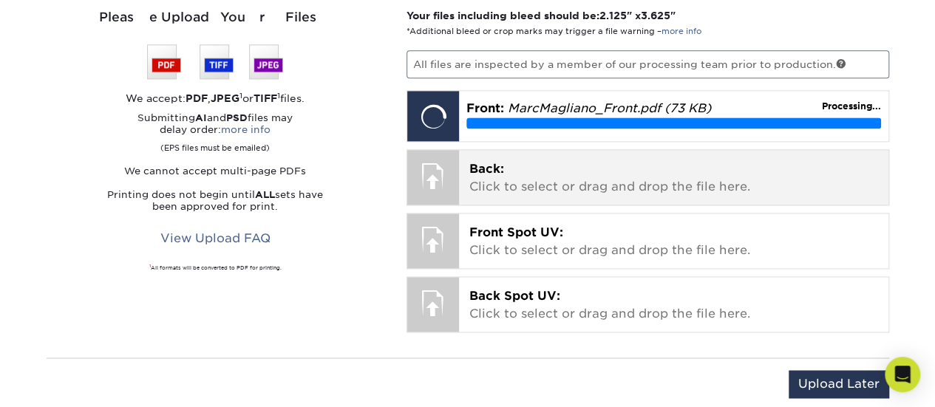
click at [497, 171] on span "Back:" at bounding box center [486, 169] width 35 height 14
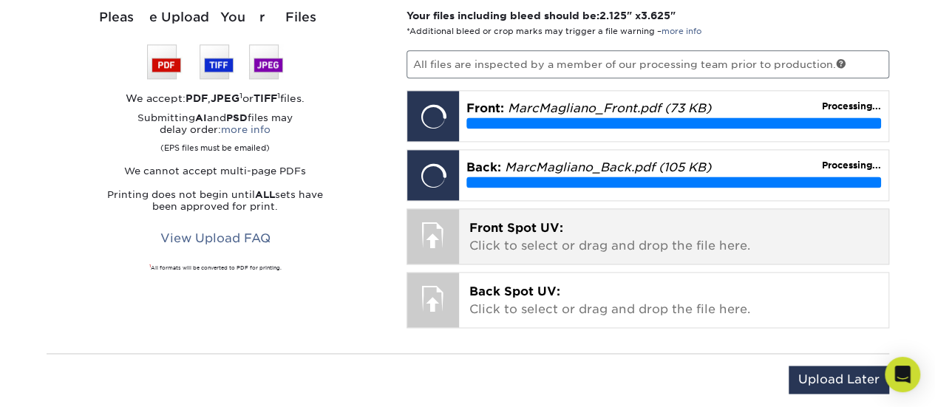
click at [523, 229] on span "Front Spot UV:" at bounding box center [516, 228] width 94 height 14
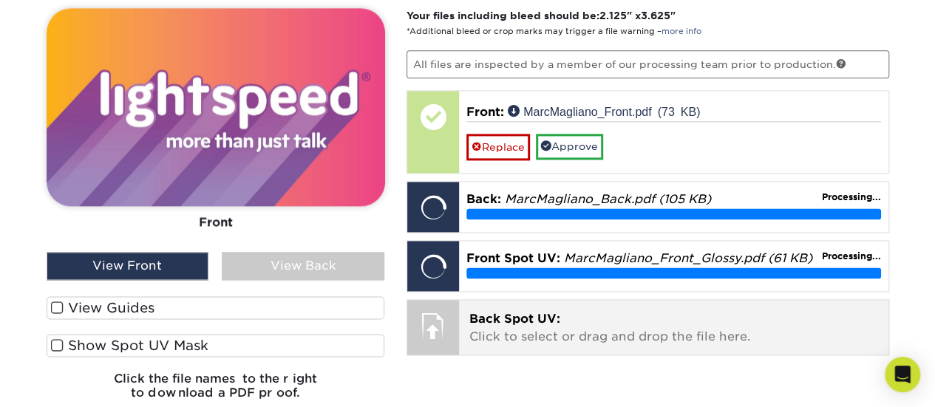
click at [525, 312] on span "Back Spot UV:" at bounding box center [514, 319] width 91 height 14
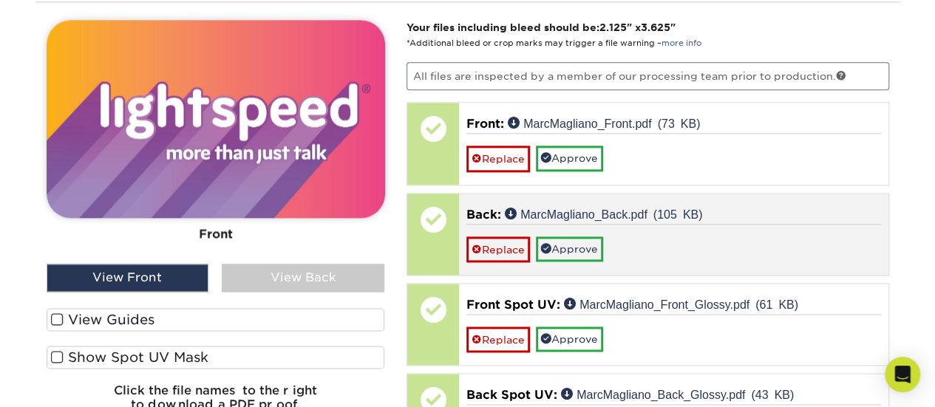
scroll to position [952, 0]
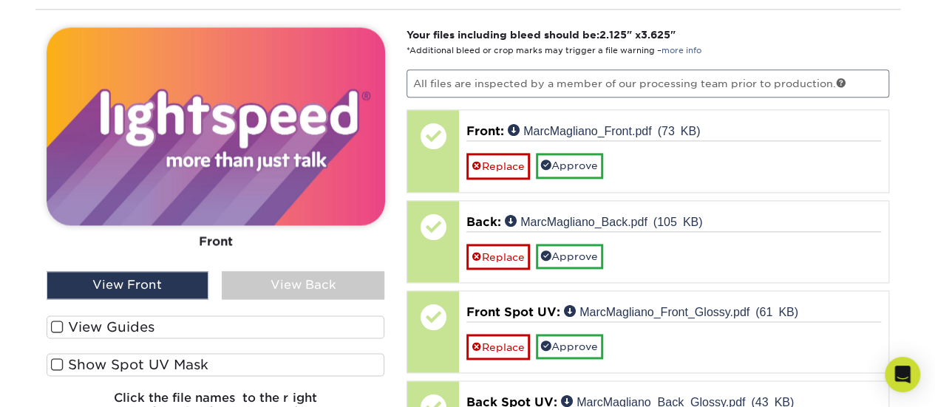
click at [151, 283] on div "View Front" at bounding box center [128, 285] width 163 height 28
click at [268, 286] on div "View Back" at bounding box center [303, 285] width 163 height 28
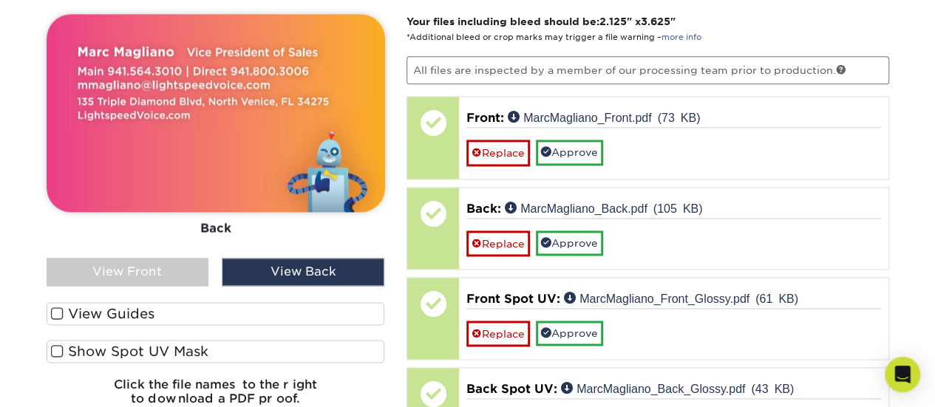
scroll to position [925, 0]
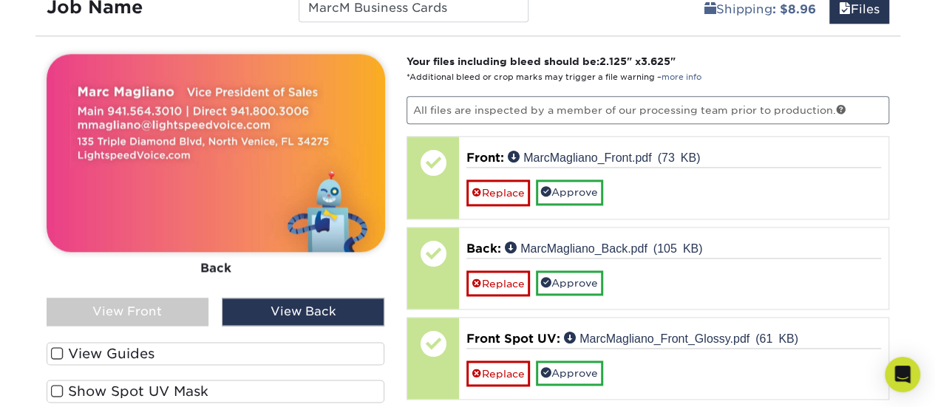
click at [129, 298] on div "View Front" at bounding box center [128, 312] width 163 height 28
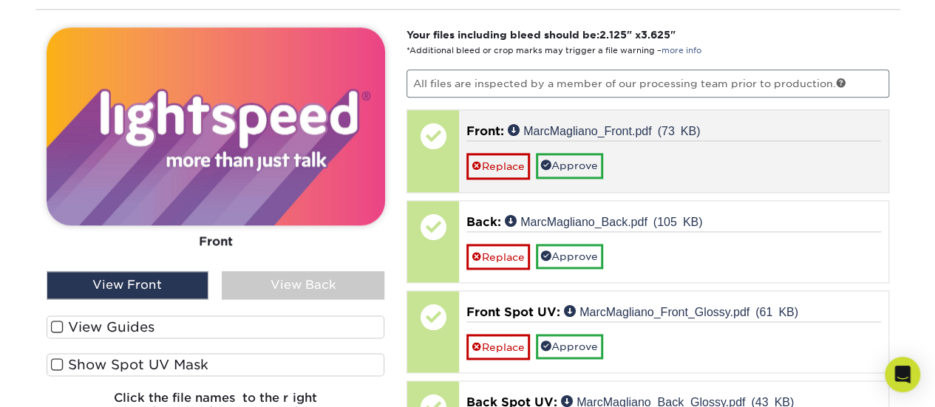
scroll to position [952, 0]
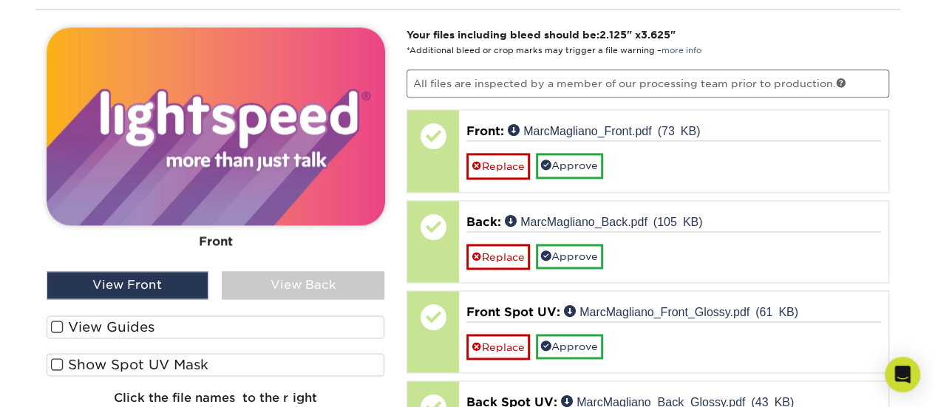
click at [148, 279] on div "View Front" at bounding box center [128, 285] width 163 height 28
click at [273, 285] on div "View Back" at bounding box center [303, 285] width 163 height 28
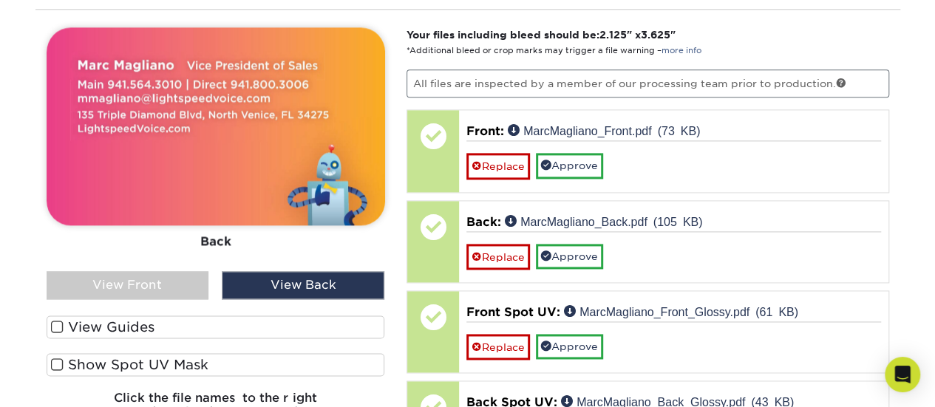
click at [142, 276] on div "View Front" at bounding box center [128, 285] width 163 height 28
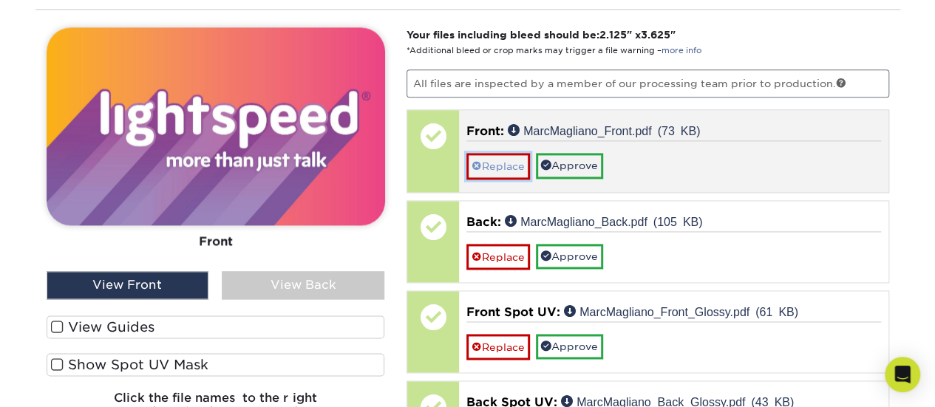
click at [491, 157] on link "Replace" at bounding box center [498, 166] width 64 height 26
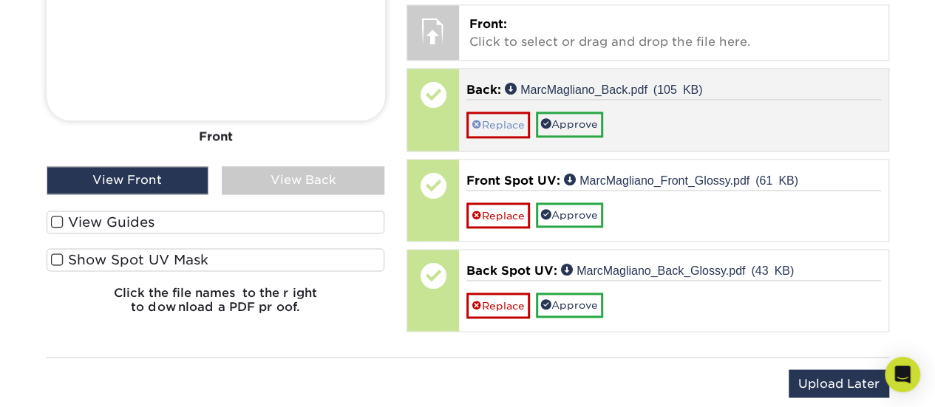
scroll to position [1060, 0]
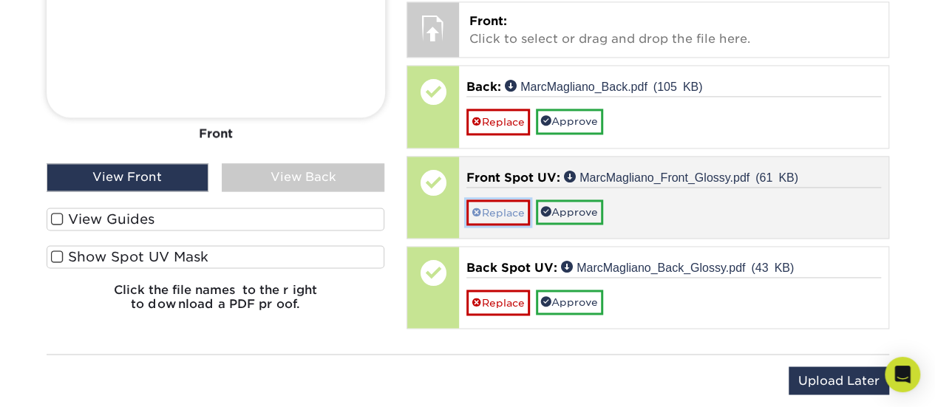
click at [497, 218] on link "Replace" at bounding box center [498, 213] width 64 height 26
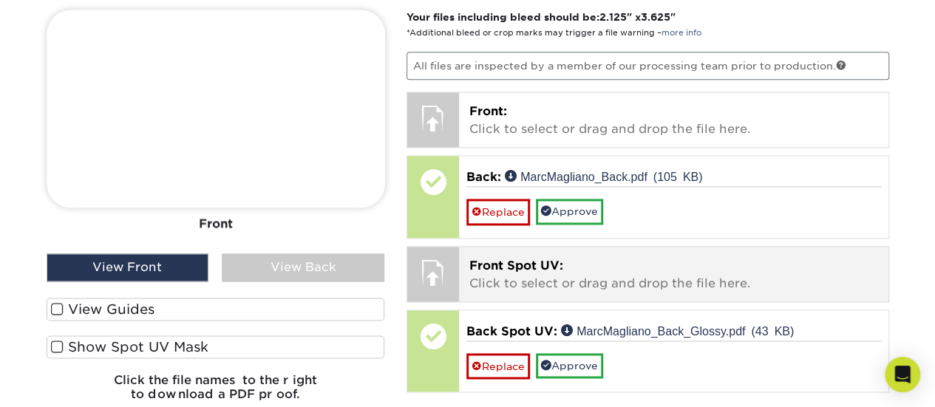
scroll to position [956, 0]
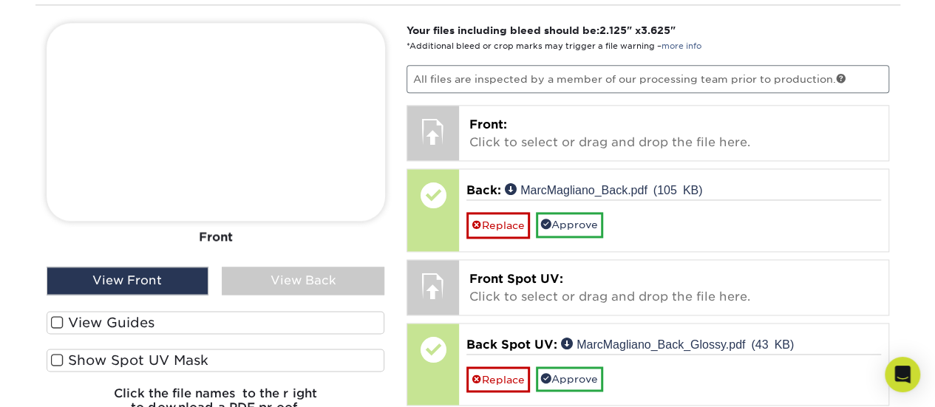
click at [271, 272] on div "View Back" at bounding box center [303, 281] width 163 height 28
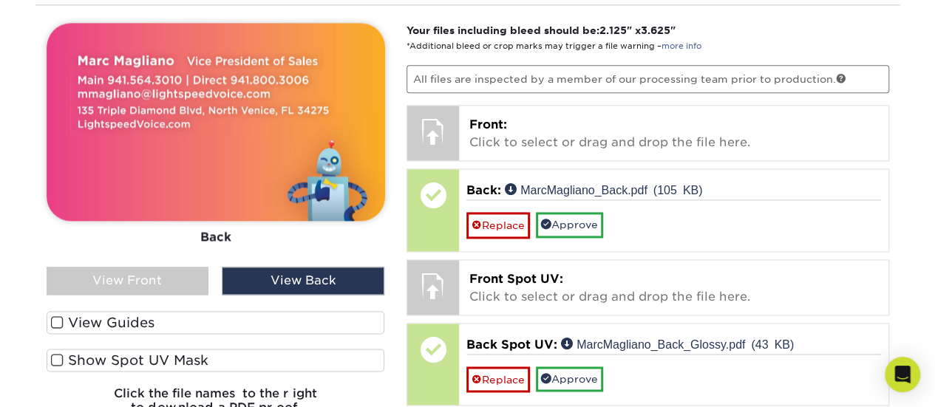
click at [140, 272] on div "View Front" at bounding box center [128, 281] width 163 height 28
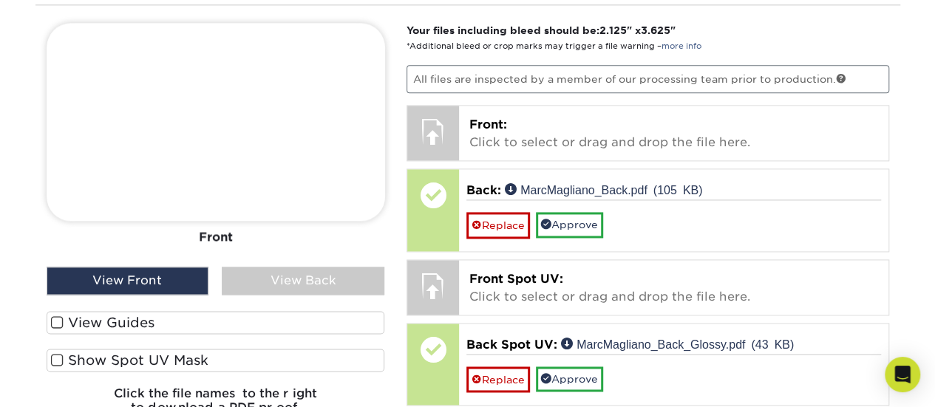
click at [245, 270] on div "View Back" at bounding box center [303, 281] width 163 height 28
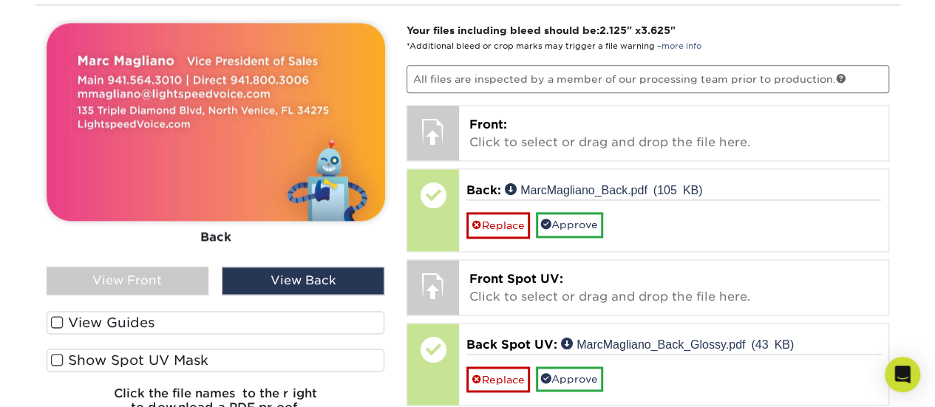
click at [122, 273] on div "View Front" at bounding box center [128, 281] width 163 height 28
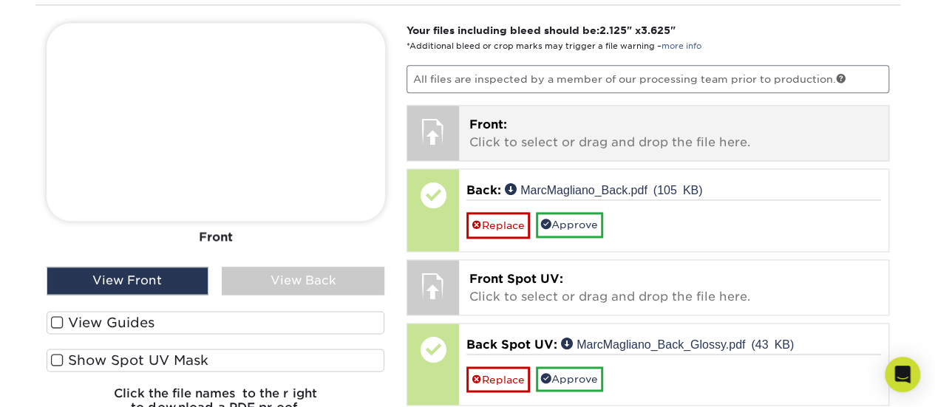
click at [539, 116] on p "Front: Click to select or drag and drop the file here." at bounding box center [673, 133] width 409 height 35
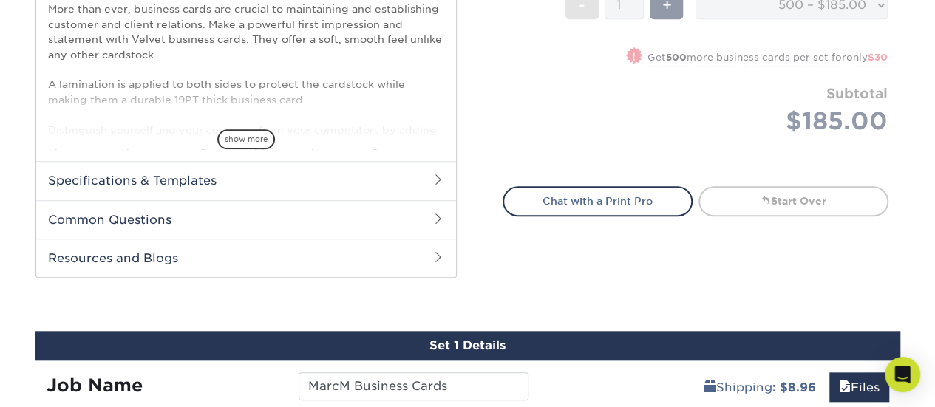
scroll to position [472, 0]
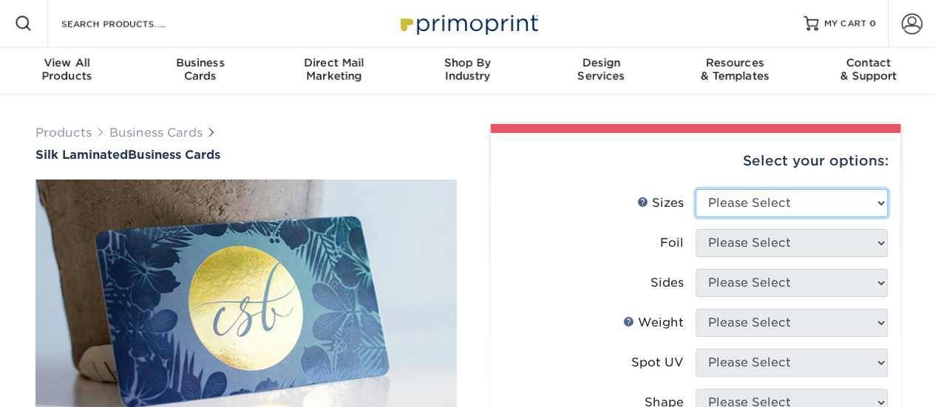
click at [730, 196] on select "Please Select 1.5" x 3.5" - Mini 1.75" x 3.5" - Mini 2" x 2" - Square 2" x 3" -…" at bounding box center [791, 203] width 192 height 28
select select "2.00x3.50"
click at [695, 189] on select "Please Select 1.5" x 3.5" - Mini 1.75" x 3.5" - Mini 2" x 2" - Square 2" x 3" -…" at bounding box center [791, 203] width 192 height 28
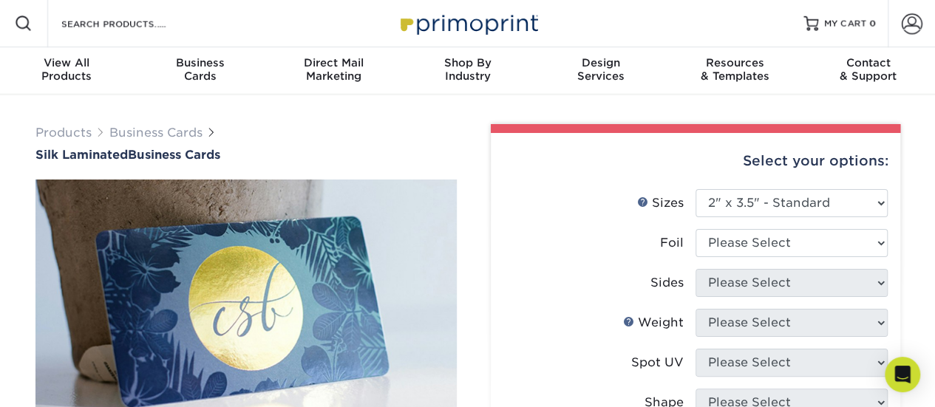
click at [541, 364] on label "Spot UV" at bounding box center [599, 363] width 192 height 28
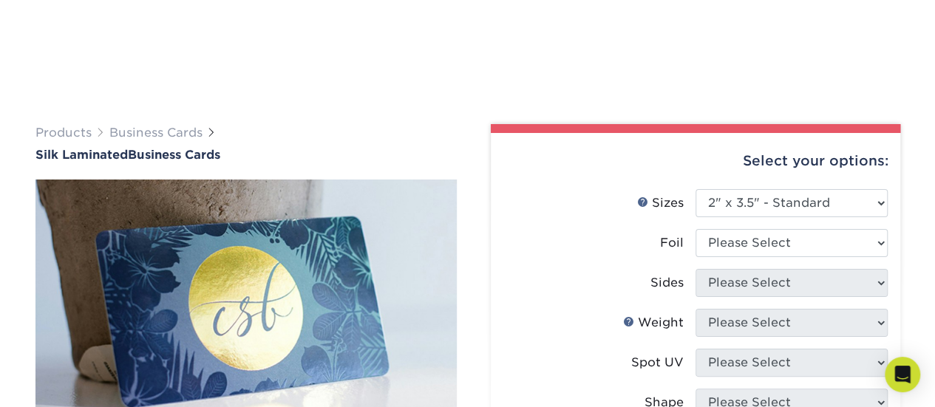
scroll to position [154, 0]
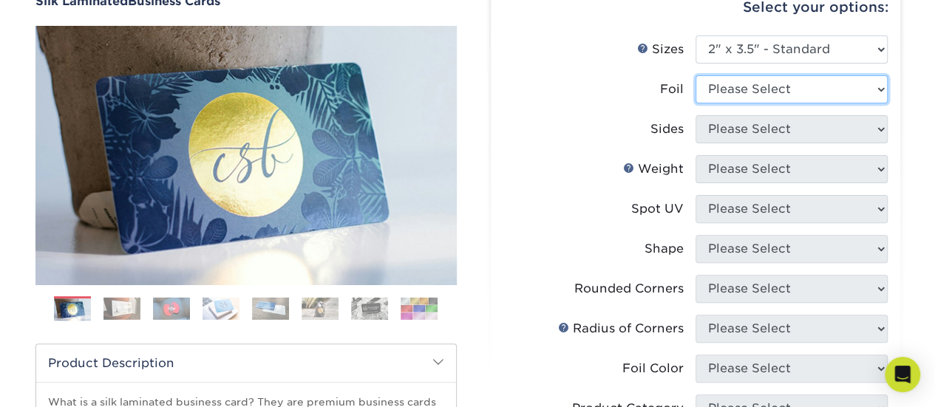
click at [720, 84] on select "Please Select Yes No" at bounding box center [791, 89] width 192 height 28
select select "0"
click at [695, 75] on select "Please Select Yes No" at bounding box center [791, 89] width 192 height 28
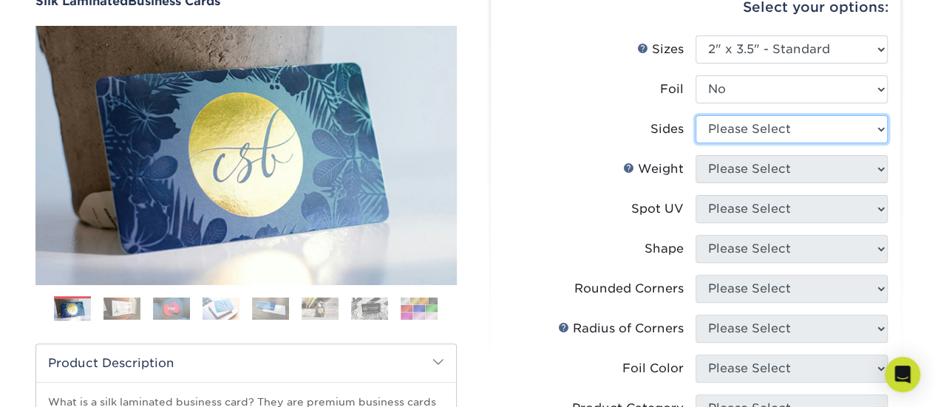
click at [713, 138] on select "Please Select Print Both Sides Print Front Only" at bounding box center [791, 129] width 192 height 28
select select "13abbda7-1d64-4f25-8bb2-c179b224825d"
click at [695, 115] on select "Please Select Print Both Sides Print Front Only" at bounding box center [791, 129] width 192 height 28
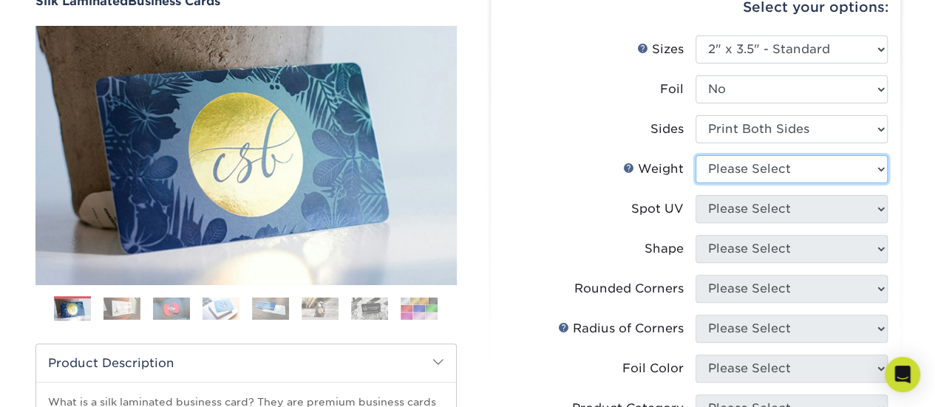
click at [717, 177] on select "Please Select 16PT" at bounding box center [791, 169] width 192 height 28
select select "16PT"
click at [695, 155] on select "Please Select 16PT" at bounding box center [791, 169] width 192 height 28
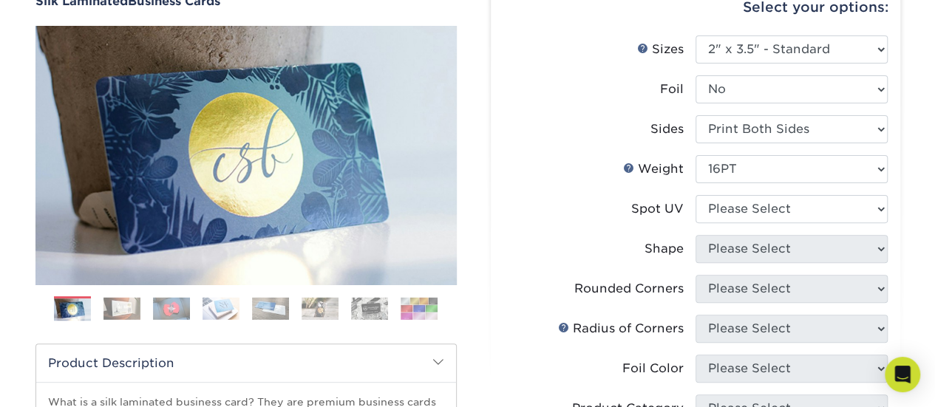
click at [576, 193] on li "Weight Help Weight Please Select 16PT" at bounding box center [695, 175] width 384 height 40
click at [727, 194] on li "Weight Help Weight Please Select 16PT" at bounding box center [695, 175] width 384 height 40
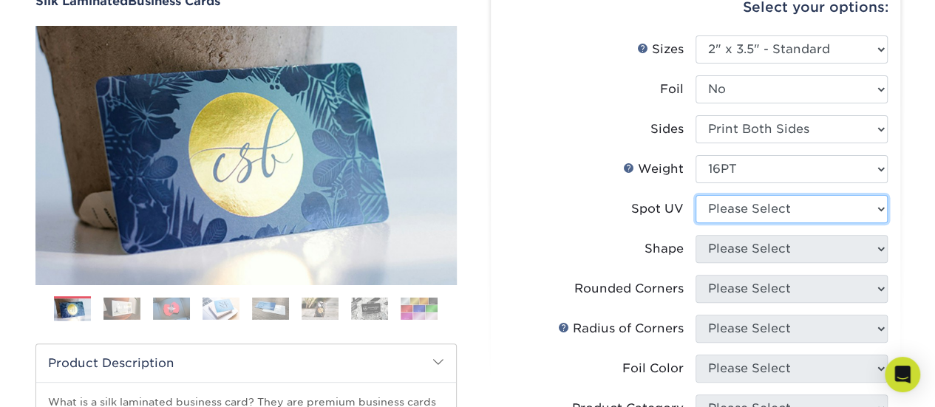
click at [726, 204] on select "Please Select No Spot UV Front and Back (Both Sides) Front Only Back Only" at bounding box center [791, 209] width 192 height 28
select select "3"
click at [695, 195] on select "Please Select No Spot UV Front and Back (Both Sides) Front Only Back Only" at bounding box center [791, 209] width 192 height 28
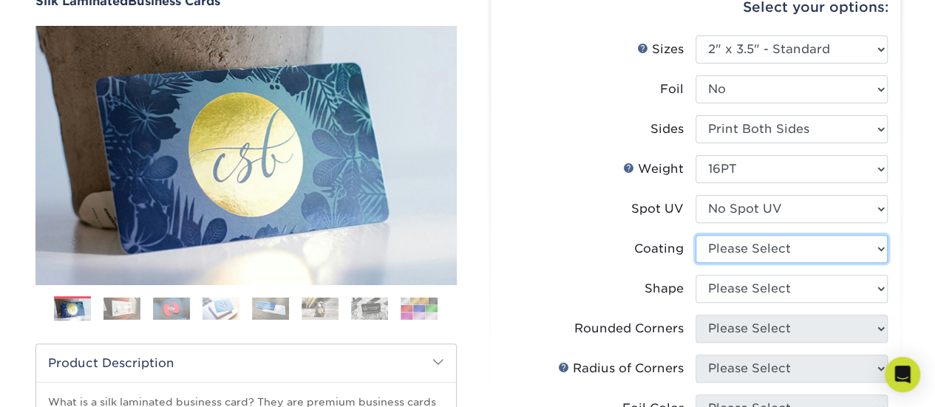
click at [734, 252] on select at bounding box center [791, 249] width 192 height 28
select select "3e7618de-abca-4bda-9f97-8b9129e913d8"
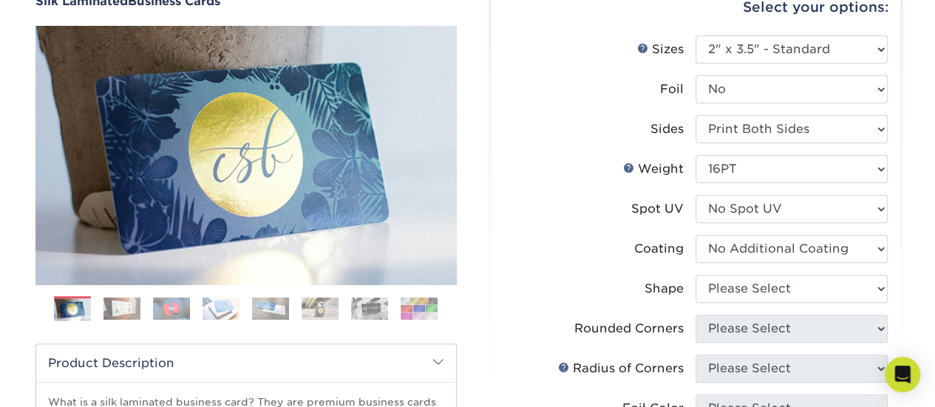
click at [695, 235] on select at bounding box center [791, 249] width 192 height 28
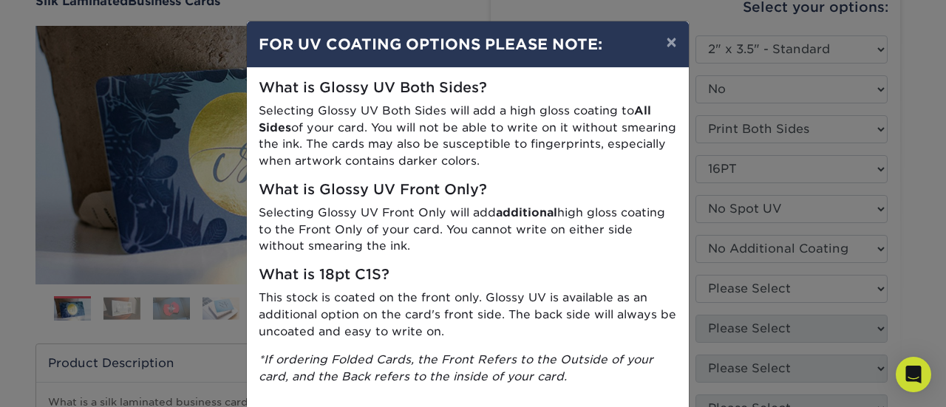
click at [732, 283] on div "× FOR UV COATING OPTIONS PLEASE NOTE: What is Glossy UV Both Sides? Selecting G…" at bounding box center [473, 203] width 946 height 407
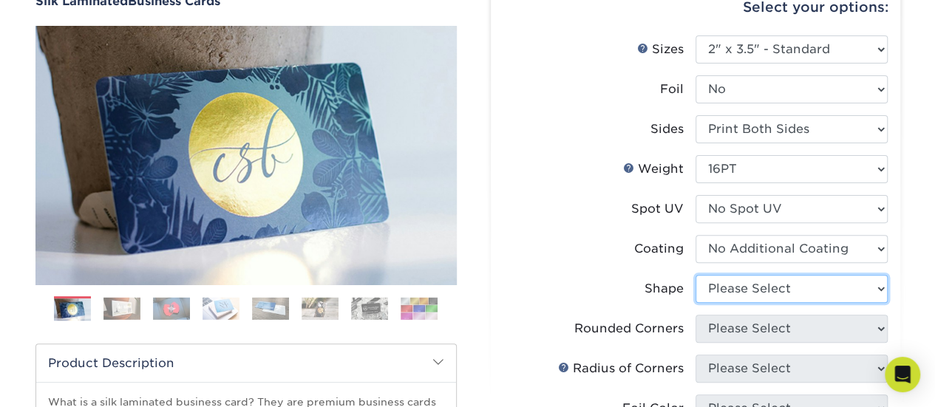
click at [727, 286] on select "Please Select Standard Oval" at bounding box center [791, 289] width 192 height 28
select select "standard"
click at [695, 275] on select "Please Select Standard Oval" at bounding box center [791, 289] width 192 height 28
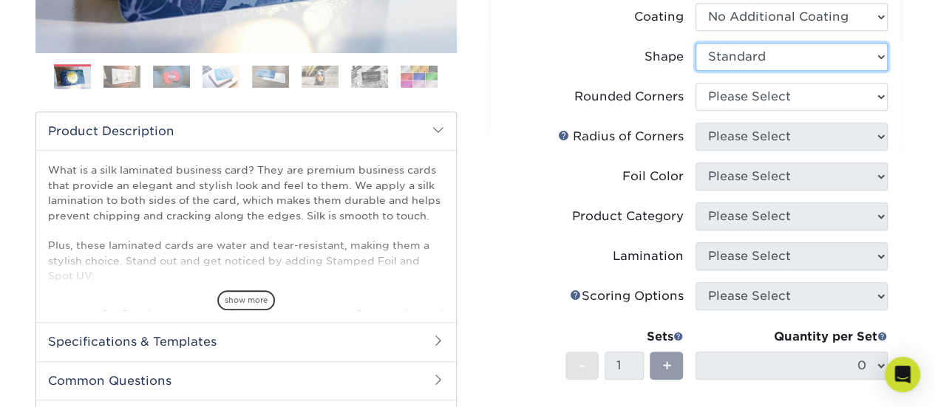
scroll to position [385, 0]
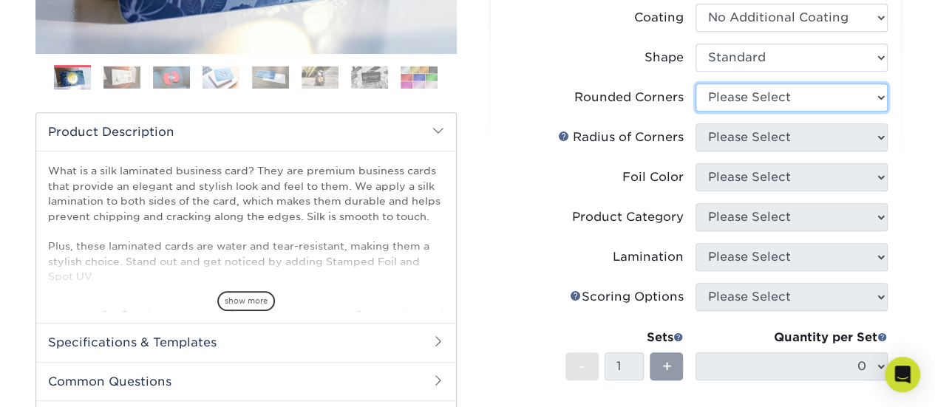
click at [729, 101] on select "Please Select Yes - Round 2 Corners Yes - Round 4 Corners No" at bounding box center [791, 98] width 192 height 28
select select "7672df9e-0e0a-464d-8e1f-920c575e4da3"
click at [695, 84] on select "Please Select Yes - Round 2 Corners Yes - Round 4 Corners No" at bounding box center [791, 98] width 192 height 28
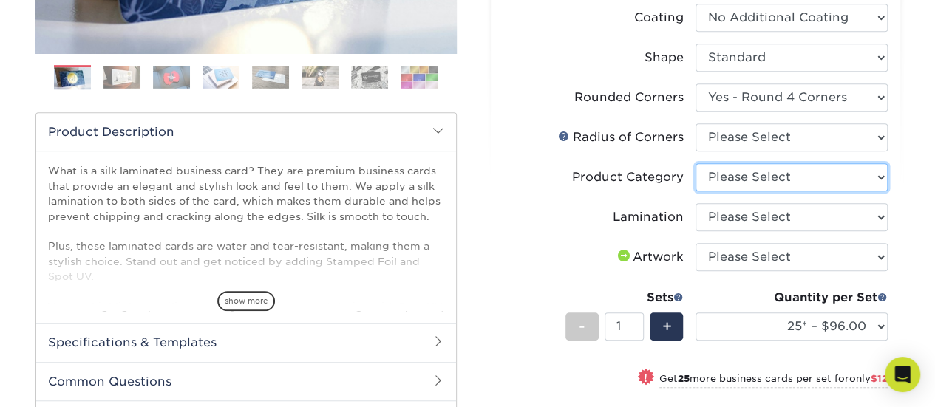
click at [717, 179] on select "Please Select Business Cards" at bounding box center [791, 177] width 192 height 28
select select "3b5148f1-0588-4f88-a218-97bcfdce65c1"
click at [695, 163] on select "Please Select Business Cards" at bounding box center [791, 177] width 192 height 28
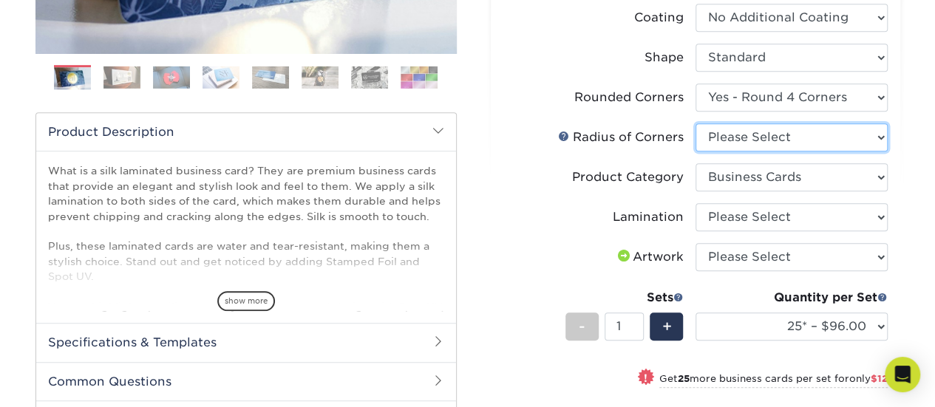
click at [727, 148] on select "Please Select Rounded 1/8" Rounded 1/4"" at bounding box center [791, 137] width 192 height 28
select select "479fbfe7-6a0c-4895-8c9a-81739b7486c9"
click at [695, 123] on select "Please Select Rounded 1/8" Rounded 1/4"" at bounding box center [791, 137] width 192 height 28
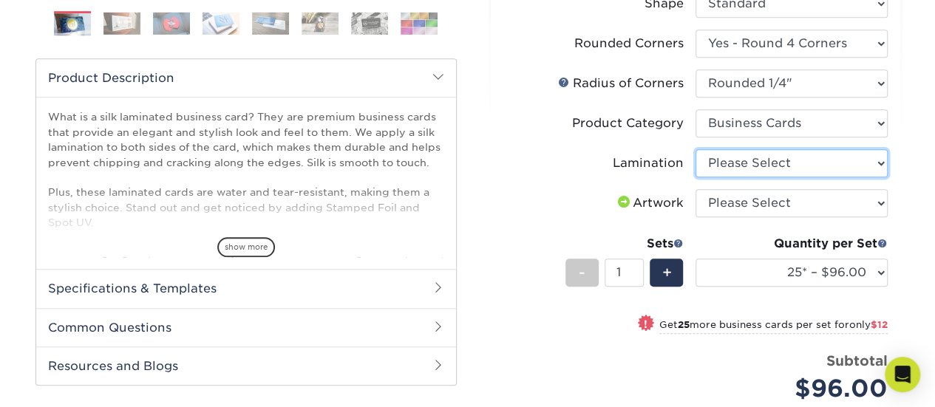
click at [751, 149] on select "Please Select Silk" at bounding box center [791, 163] width 192 height 28
click at [724, 218] on li "Artwork Please Select I will upload files I need a design - $100" at bounding box center [695, 209] width 384 height 40
click at [721, 168] on select "Please Select Silk" at bounding box center [791, 163] width 192 height 28
select select "ccacb42f-45f7-42d3-bbd3-7c8421cf37f0"
click at [695, 149] on select "Please Select Silk" at bounding box center [791, 163] width 192 height 28
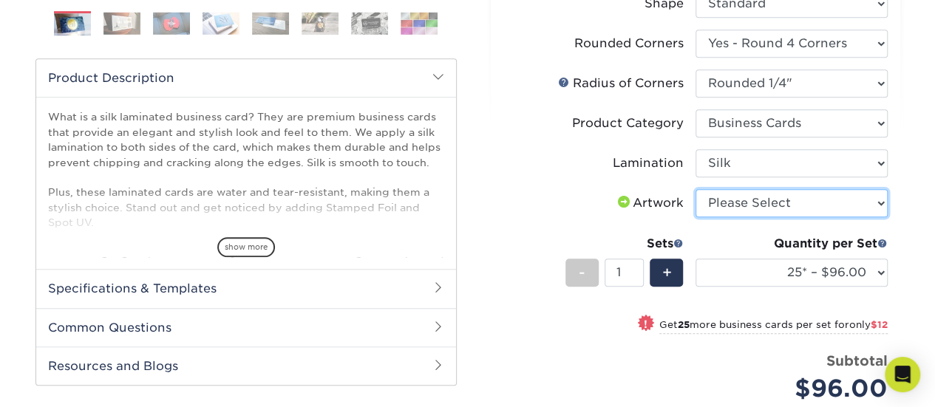
click at [725, 197] on select "Please Select I will upload files I need a design - $100" at bounding box center [791, 203] width 192 height 28
select select "upload"
click at [695, 189] on select "Please Select I will upload files I need a design - $100" at bounding box center [791, 203] width 192 height 28
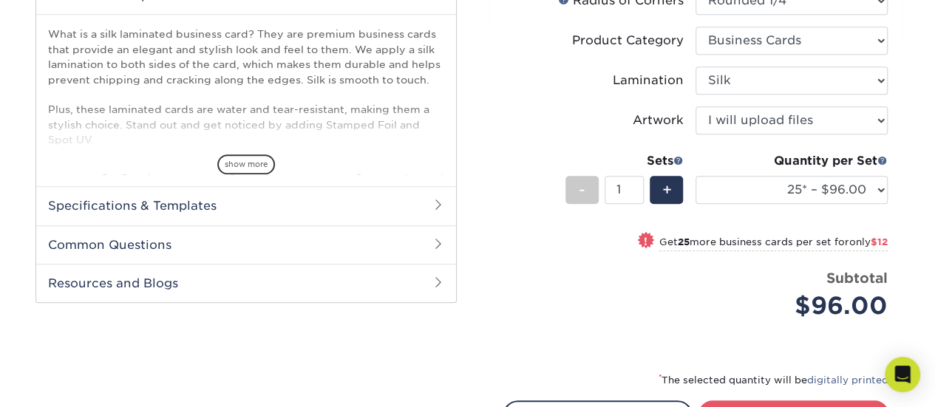
click at [528, 239] on div "! Get 25 more business cards per set for only $12" at bounding box center [695, 250] width 384 height 35
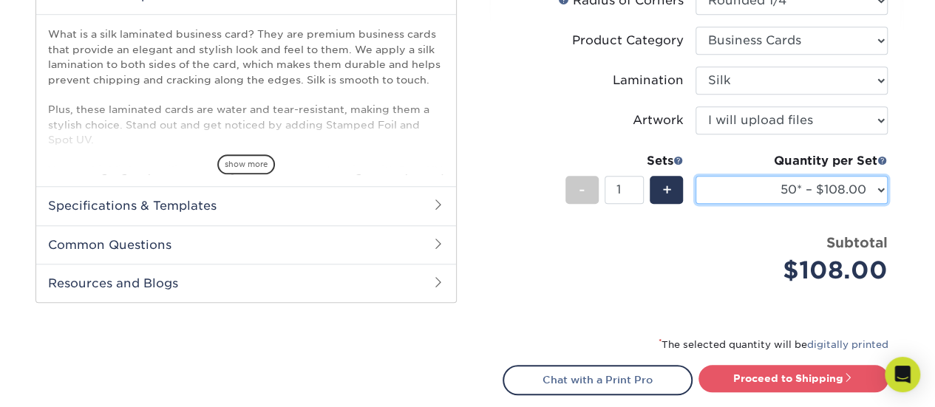
click at [749, 194] on select "25* – $96.00 50* – $108.00 75* – $120.00 100* – $128.00 250* – $136.00 500 – $1…" at bounding box center [791, 190] width 192 height 28
click at [800, 193] on select "25* – $96.00 50* – $108.00 75* – $120.00 100* – $128.00 250* – $136.00 500 – $1…" at bounding box center [791, 190] width 192 height 28
select select "250* – $136.00"
click at [695, 176] on select "25* – $96.00 50* – $108.00 75* – $120.00 100* – $128.00 250* – $136.00 500 – $1…" at bounding box center [791, 190] width 192 height 28
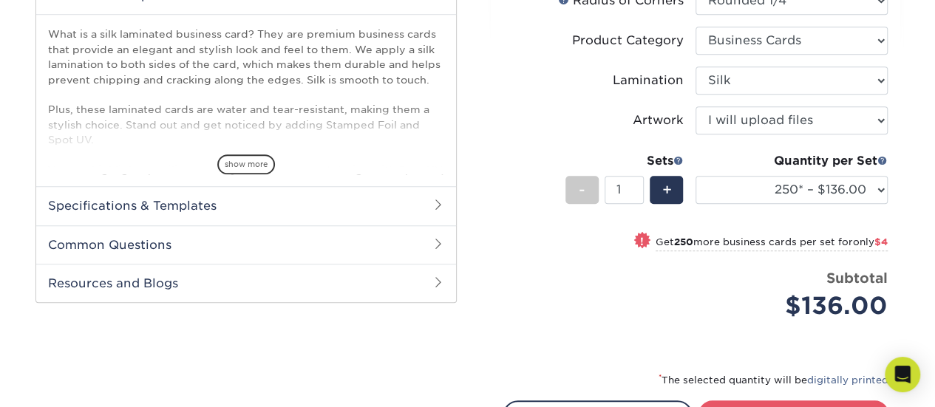
click at [668, 277] on div "Price per set $136.00" at bounding box center [599, 296] width 192 height 56
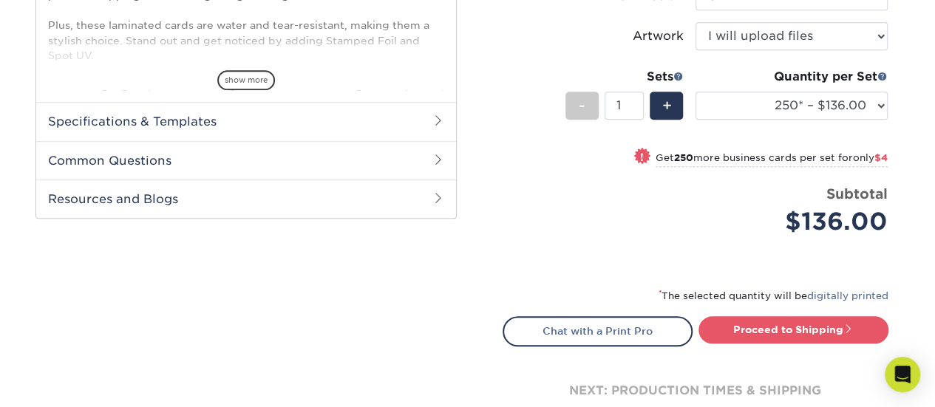
scroll to position [607, 0]
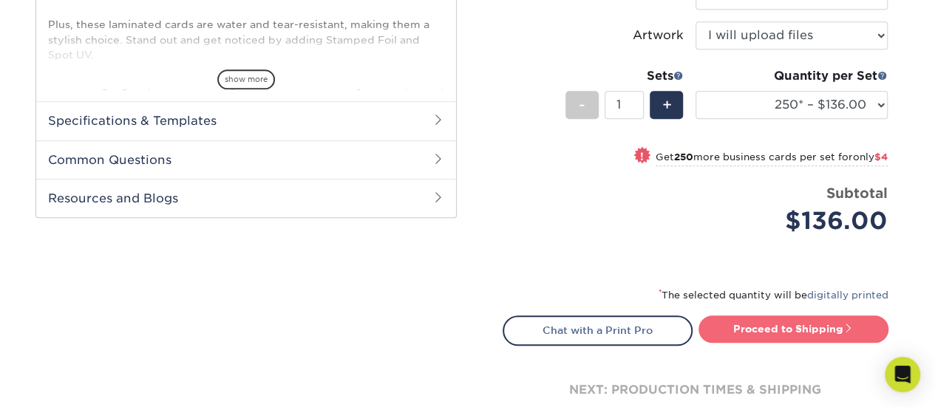
click at [729, 324] on link "Proceed to Shipping" at bounding box center [793, 329] width 190 height 27
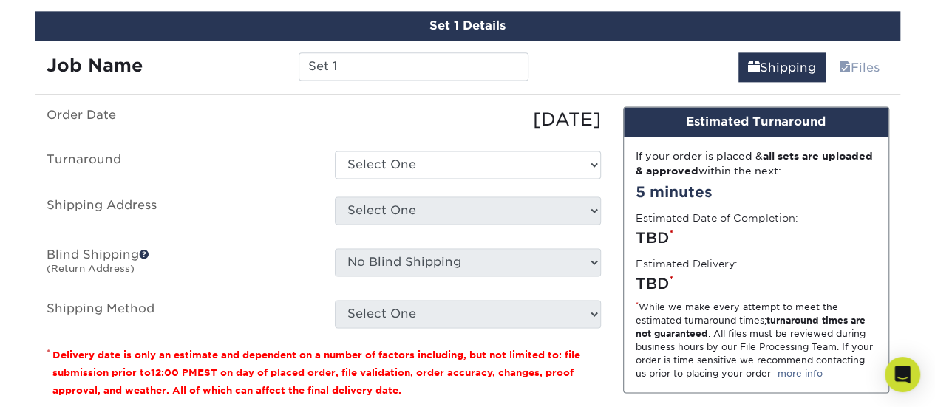
scroll to position [990, 0]
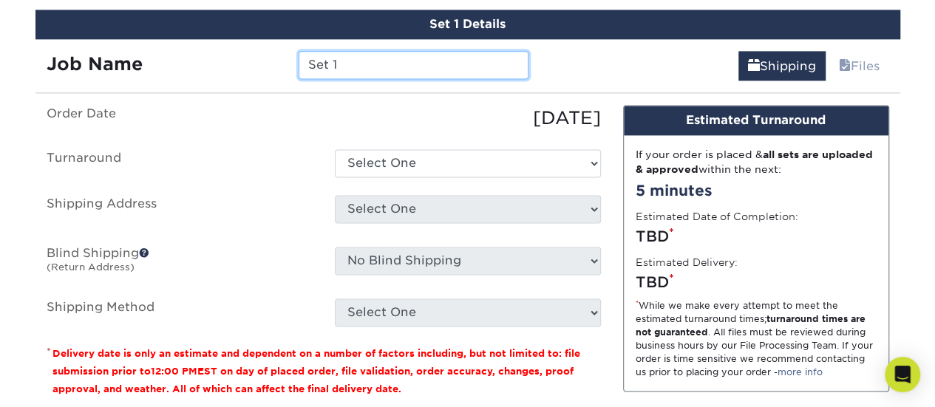
click at [383, 68] on input "Set 1" at bounding box center [414, 65] width 230 height 28
type input "S"
type input "MarcM Business Cards"
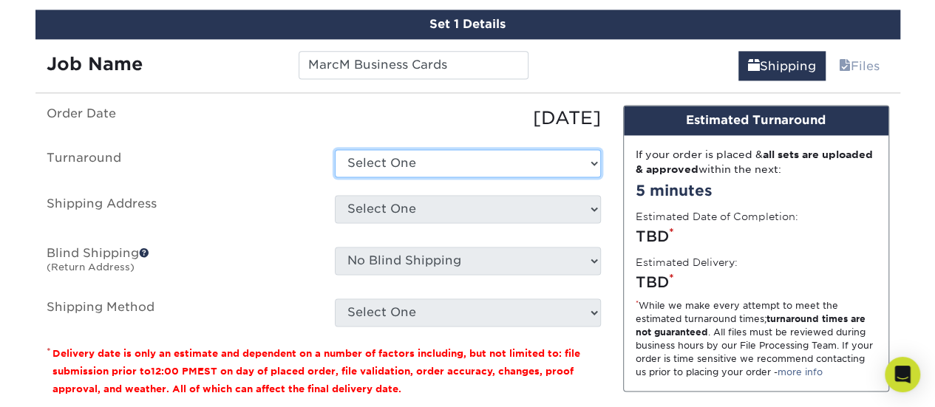
click at [372, 154] on select "Select One 2-4 Business Days 2 Day Next Business Day" at bounding box center [468, 163] width 266 height 28
click at [359, 120] on div "09/23/2025" at bounding box center [468, 118] width 288 height 27
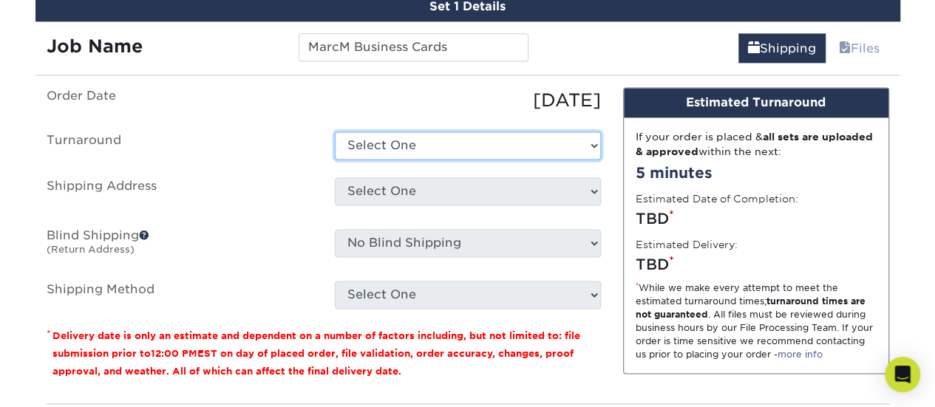
click at [378, 135] on select "Select One 2-4 Business Days 2 Day Next Business Day" at bounding box center [468, 146] width 266 height 28
select select "9de2d355-72ec-45d9-932b-ebc1ac1f19b4"
click at [335, 132] on select "Select One 2-4 Business Days 2 Day Next Business Day" at bounding box center [468, 146] width 266 height 28
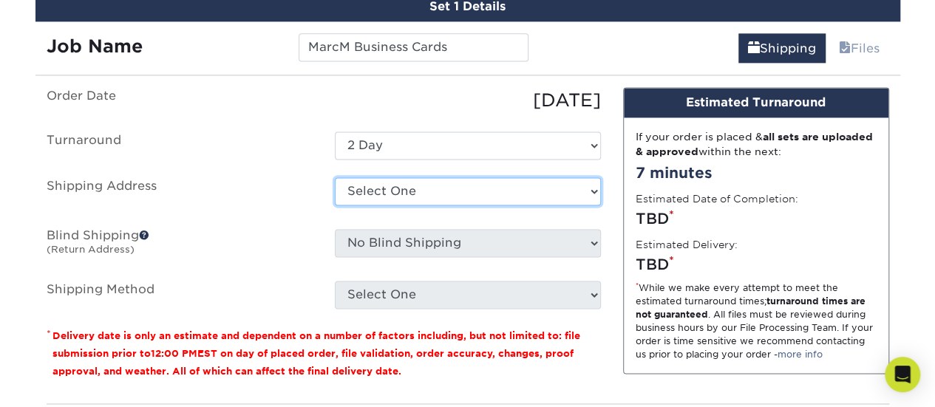
click at [372, 179] on select "Select One HQ + Add New Address - Login" at bounding box center [468, 191] width 266 height 28
select select "286258"
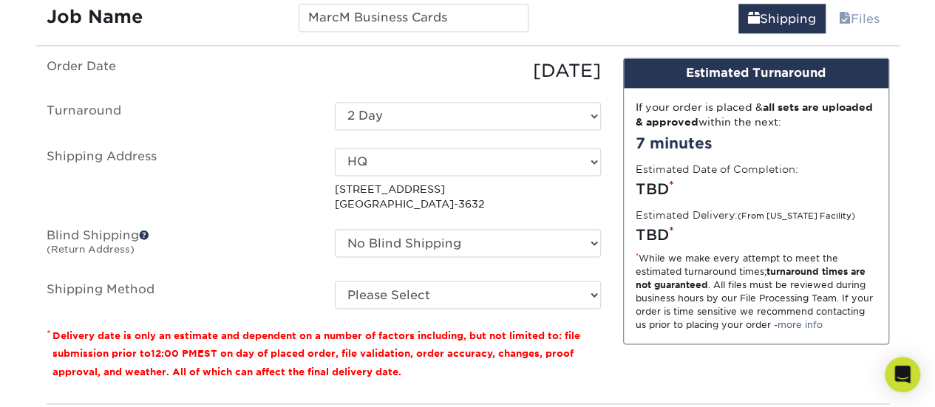
scroll to position [1039, 0]
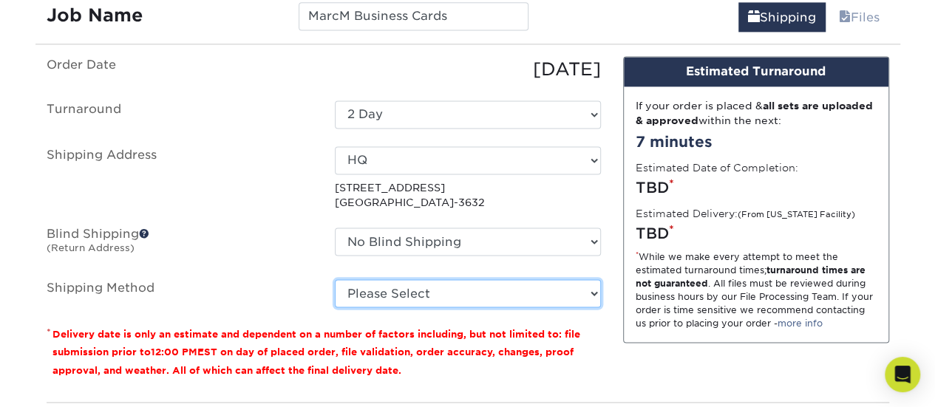
click at [375, 279] on select "Please Select Ground Shipping (+$7.84) 3 Day Shipping Service (+$18.87) 2 Day A…" at bounding box center [468, 293] width 266 height 28
select select "03"
click at [335, 279] on select "Please Select Ground Shipping (+$7.84) 3 Day Shipping Service (+$18.87) 2 Day A…" at bounding box center [468, 293] width 266 height 28
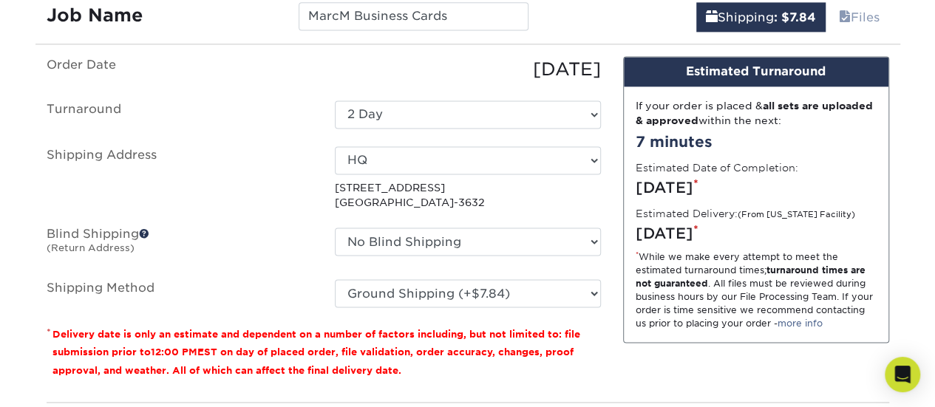
click at [289, 222] on ul "Order Date 09/23/2025 Turnaround Select One 2-4 Business Days 2 Day Next Busine…" at bounding box center [324, 182] width 554 height 252
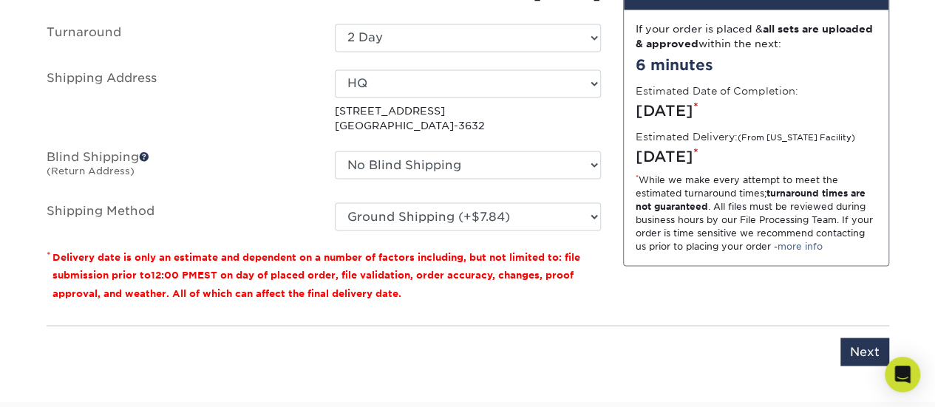
scroll to position [1114, 0]
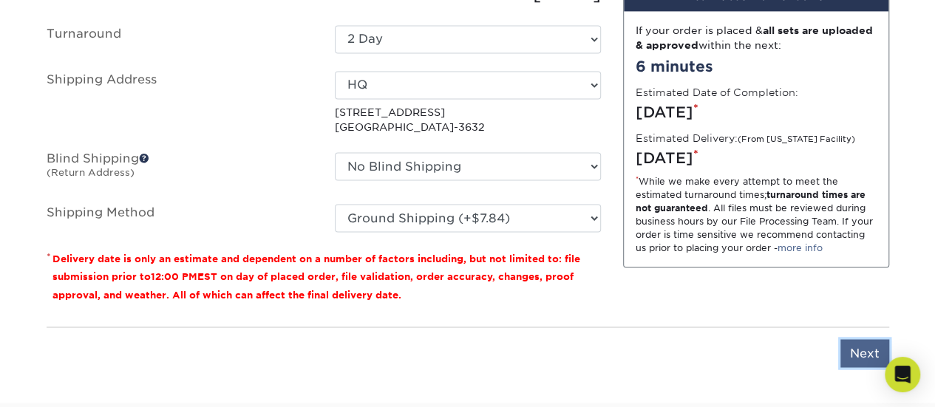
click at [876, 350] on input "Next" at bounding box center [864, 353] width 49 height 28
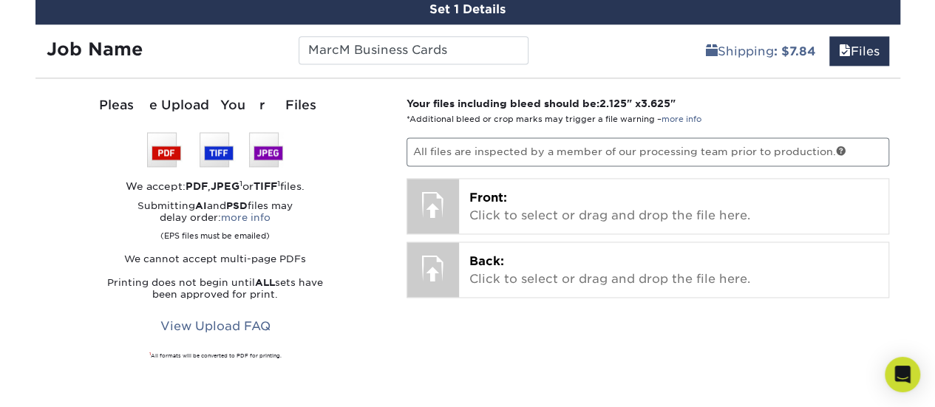
scroll to position [1004, 0]
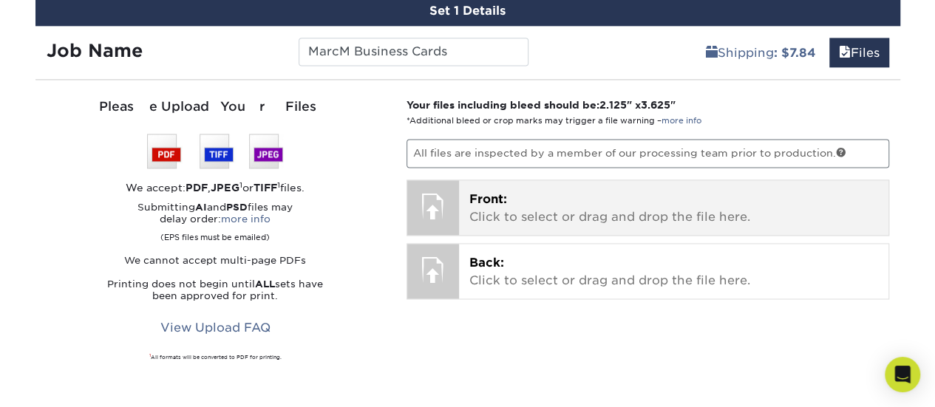
click at [499, 213] on p "Front: Click to select or drag and drop the file here." at bounding box center [673, 208] width 409 height 35
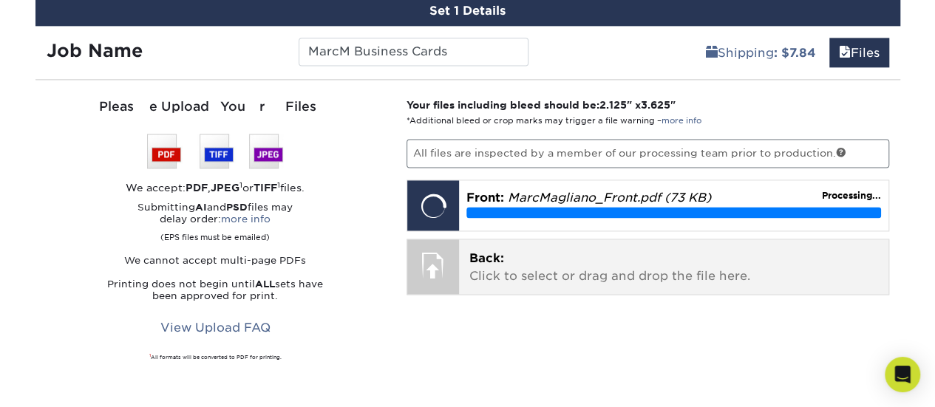
click at [501, 268] on p "Back: Click to select or drag and drop the file here." at bounding box center [673, 267] width 409 height 35
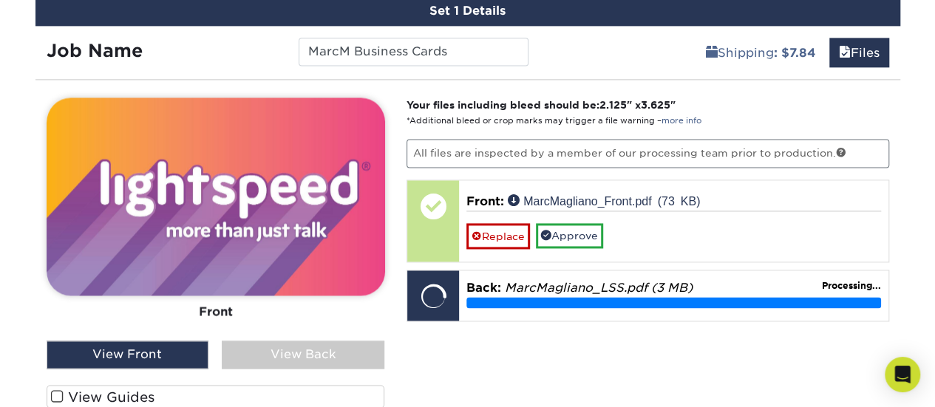
click at [302, 345] on div "View Back" at bounding box center [303, 355] width 163 height 28
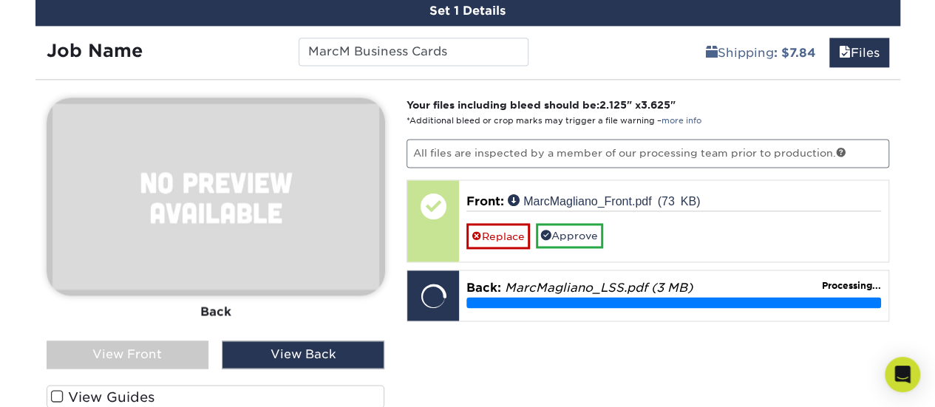
click at [168, 355] on div "View Front" at bounding box center [128, 355] width 163 height 28
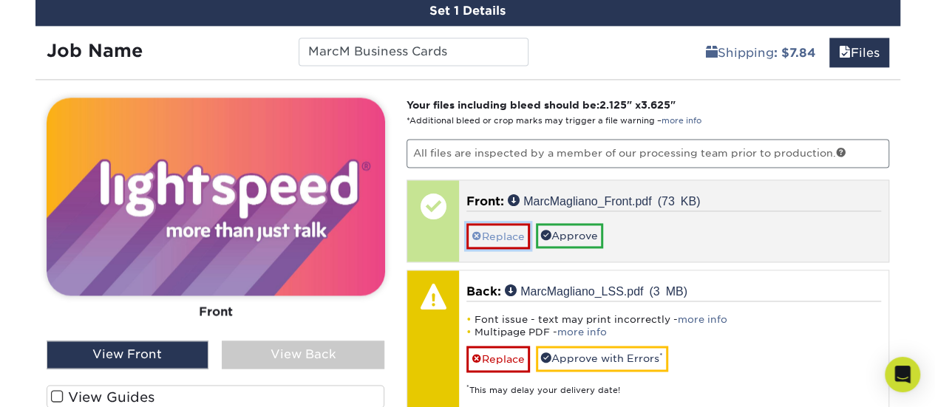
click at [508, 229] on link "Replace" at bounding box center [498, 236] width 64 height 26
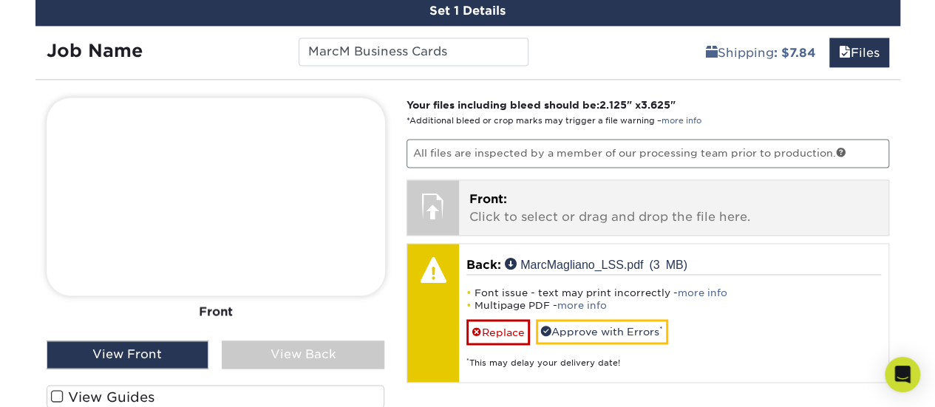
click at [508, 229] on div "Front: Click to select or drag and drop the file here. Choose file MarcMagliano…" at bounding box center [673, 207] width 429 height 55
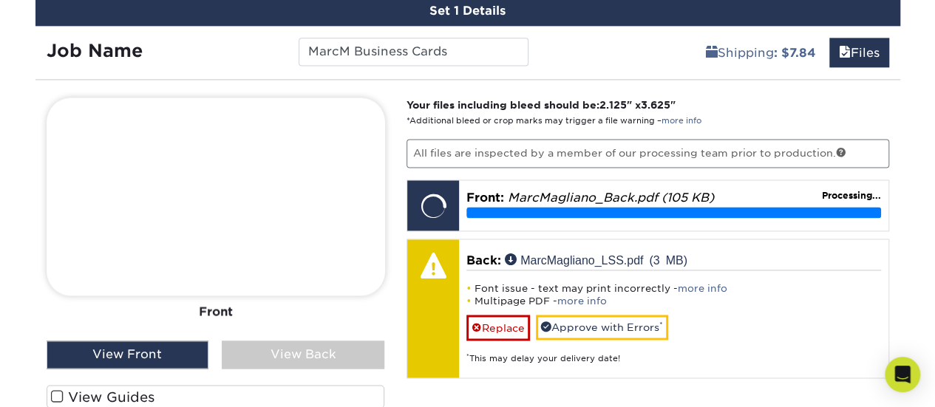
click at [291, 351] on div "View Back" at bounding box center [303, 355] width 163 height 28
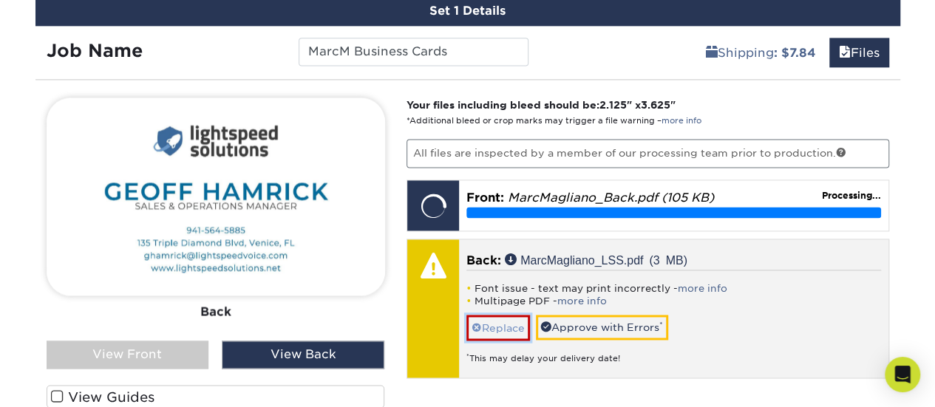
click at [498, 322] on link "Replace" at bounding box center [498, 328] width 64 height 26
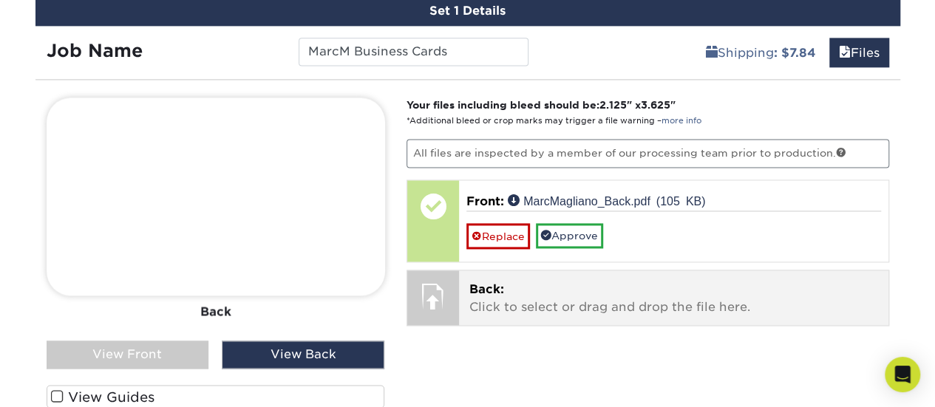
click at [509, 281] on p "Back: Click to select or drag and drop the file here." at bounding box center [673, 298] width 409 height 35
click at [503, 292] on span "Back:" at bounding box center [486, 289] width 35 height 14
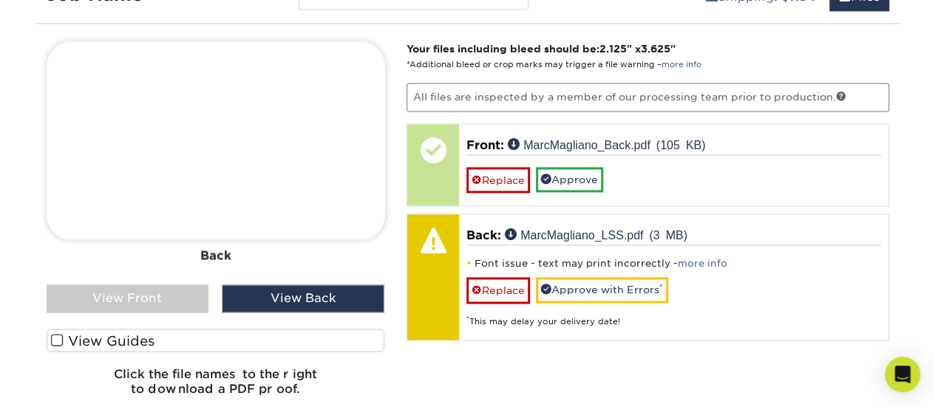
scroll to position [1058, 0]
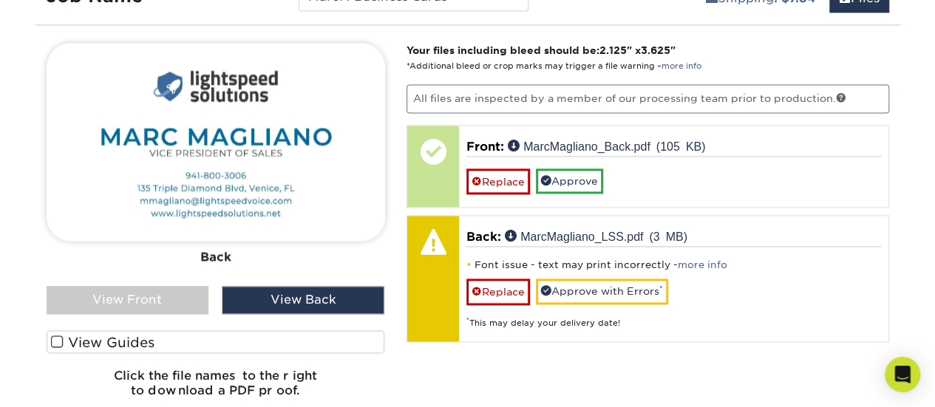
click at [89, 296] on div "View Front" at bounding box center [128, 300] width 163 height 28
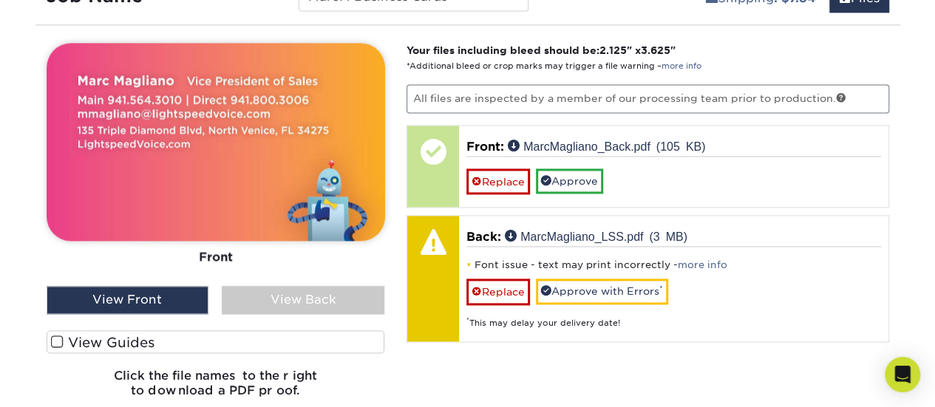
click at [288, 298] on div "View Back" at bounding box center [303, 300] width 163 height 28
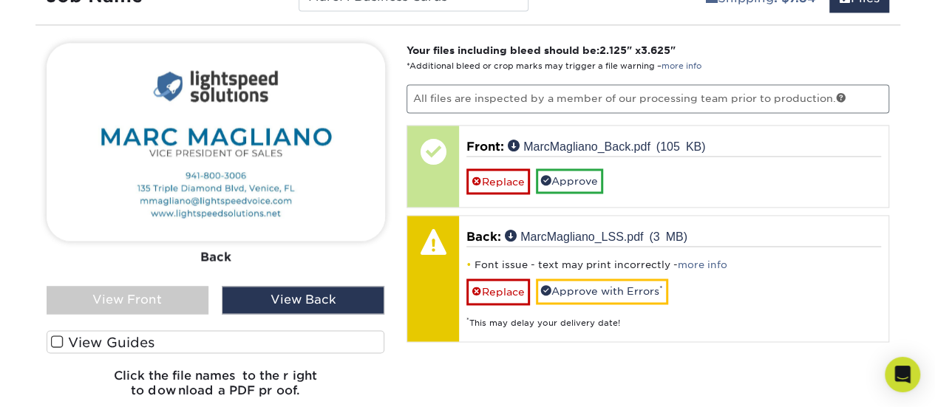
click at [165, 296] on div "View Front" at bounding box center [128, 300] width 163 height 28
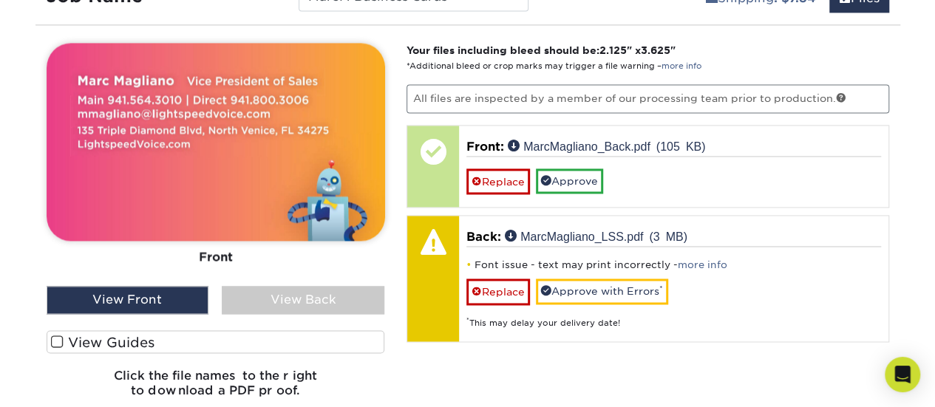
click at [283, 292] on div "View Back" at bounding box center [303, 300] width 163 height 28
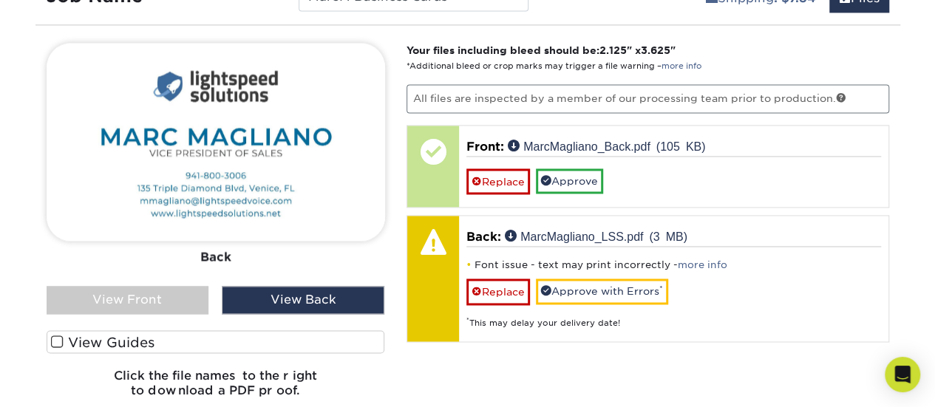
click at [176, 295] on div "View Front" at bounding box center [128, 300] width 163 height 28
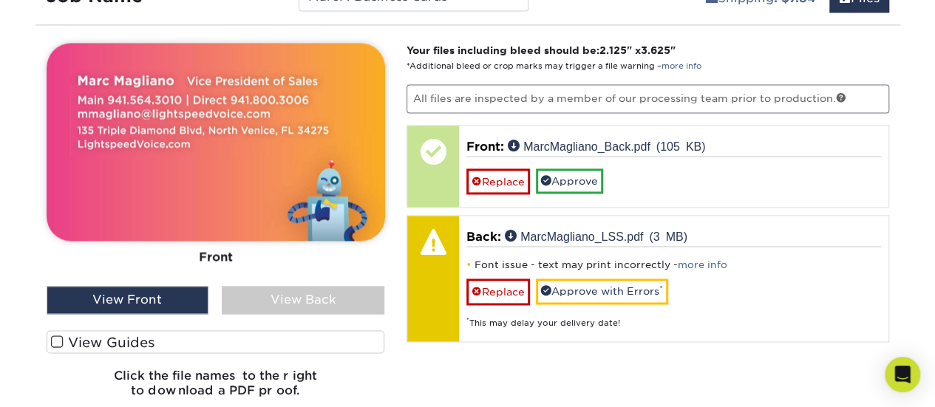
click at [268, 294] on div "View Back" at bounding box center [303, 300] width 163 height 28
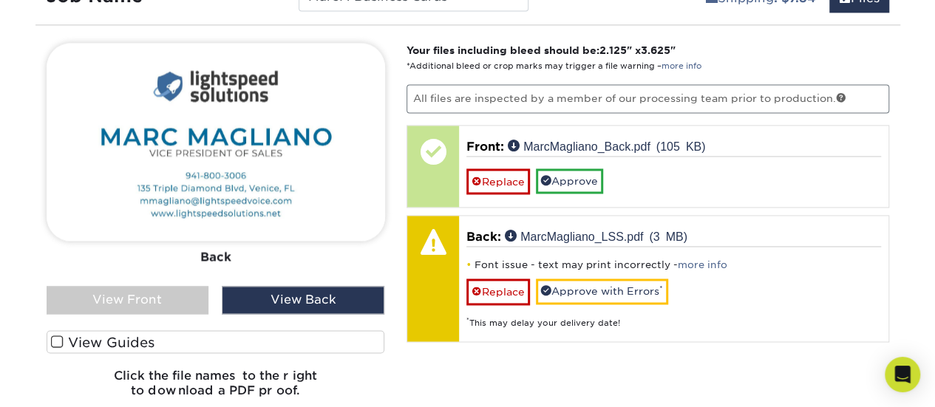
click at [174, 299] on div "View Front" at bounding box center [128, 300] width 163 height 28
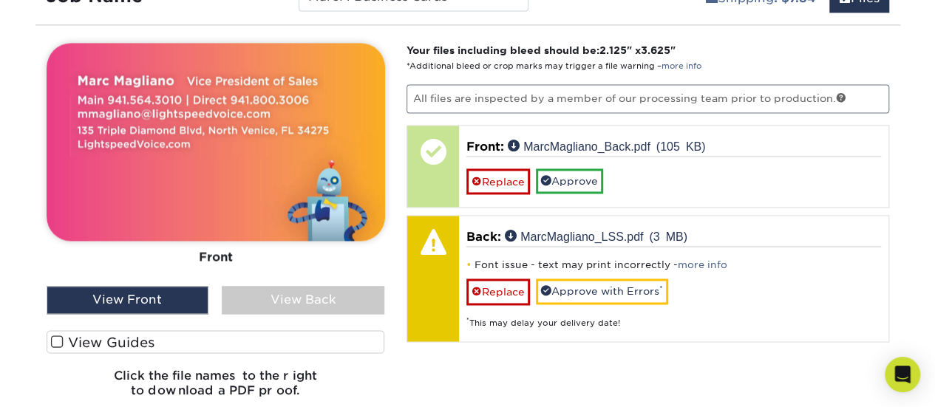
click at [300, 296] on div "View Back" at bounding box center [303, 300] width 163 height 28
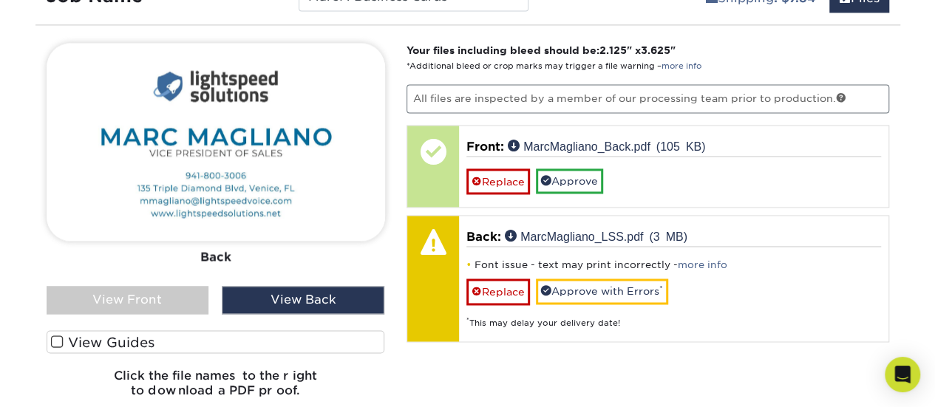
click at [170, 299] on div "View Front" at bounding box center [128, 300] width 163 height 28
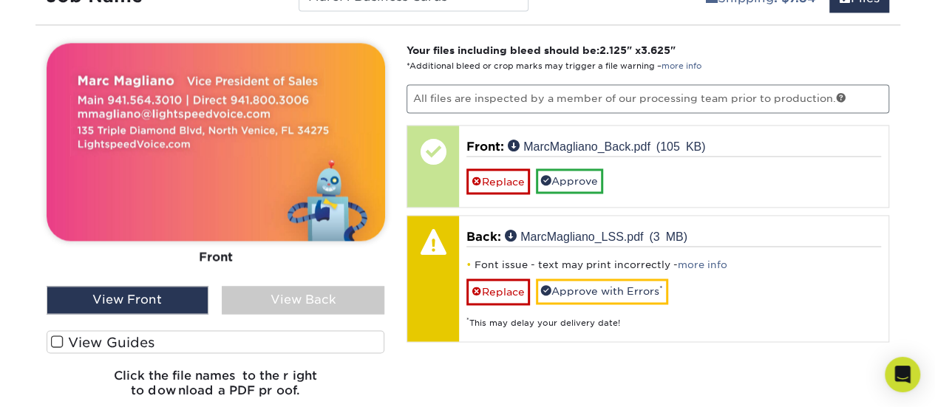
click at [265, 295] on div "View Back" at bounding box center [303, 300] width 163 height 28
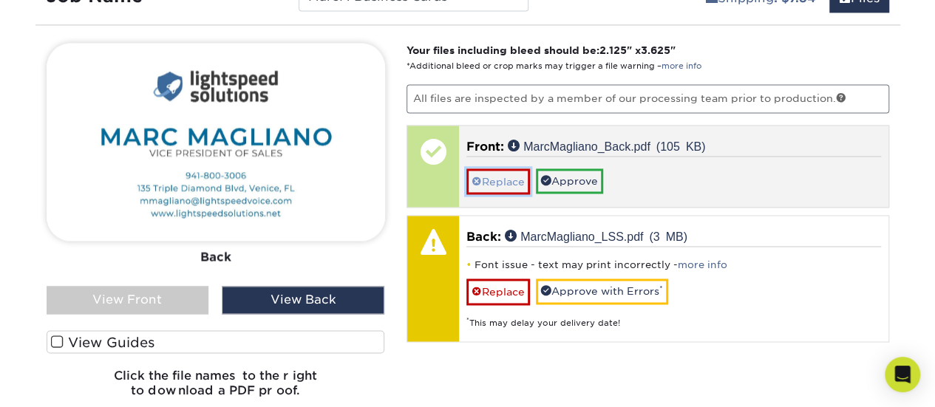
click at [516, 178] on link "Replace" at bounding box center [498, 181] width 64 height 26
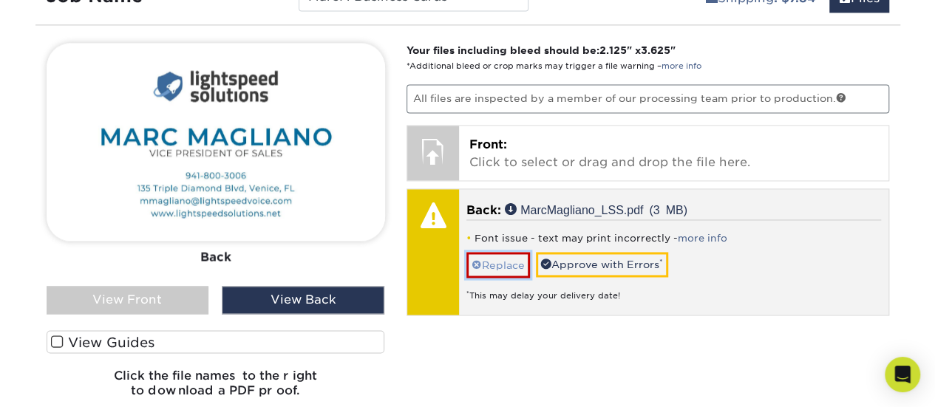
click at [492, 257] on link "Replace" at bounding box center [498, 265] width 64 height 26
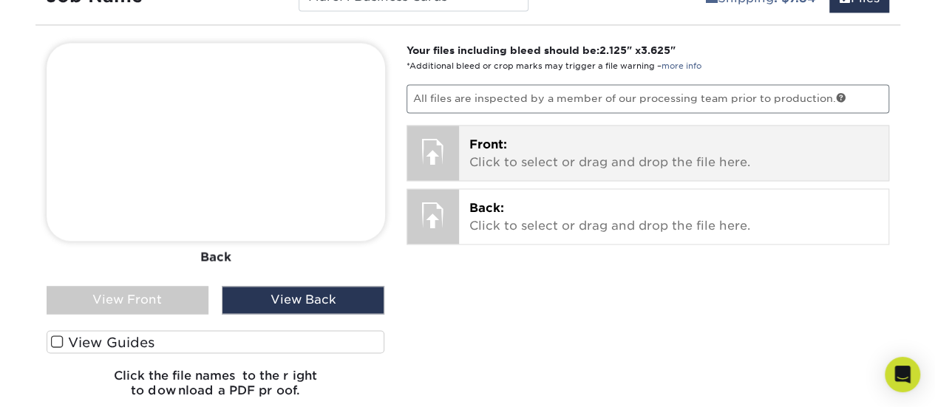
click at [505, 141] on span "Front:" at bounding box center [488, 144] width 38 height 14
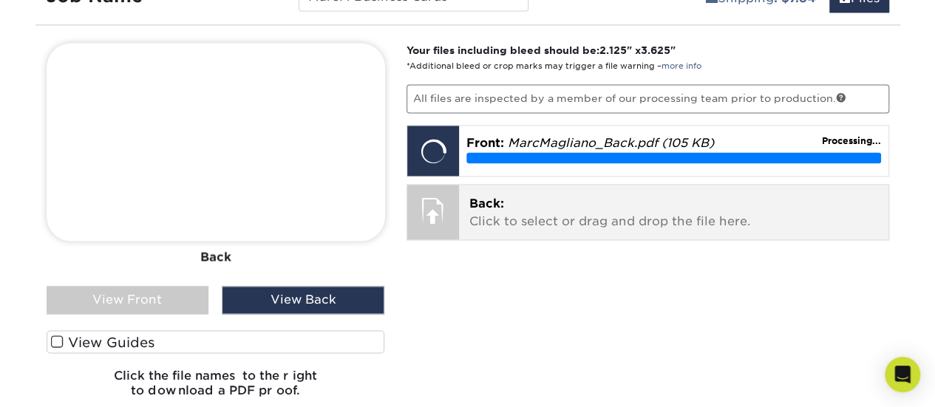
click at [479, 216] on p "Back: Click to select or drag and drop the file here." at bounding box center [673, 212] width 409 height 35
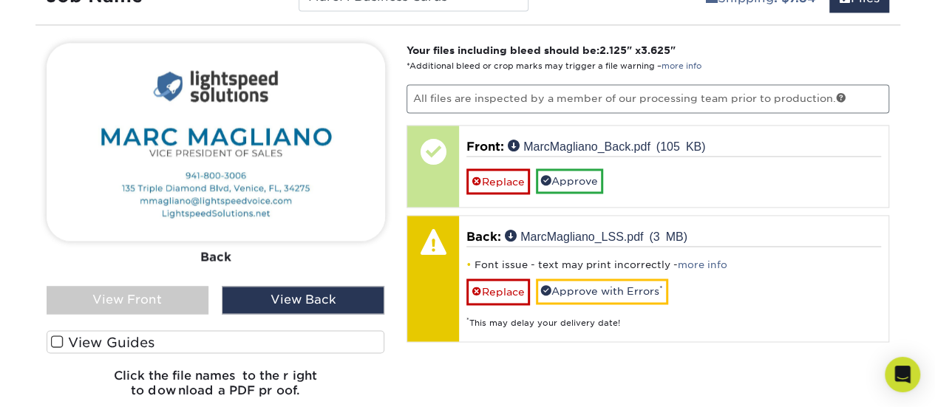
click at [138, 297] on div "View Front" at bounding box center [128, 300] width 163 height 28
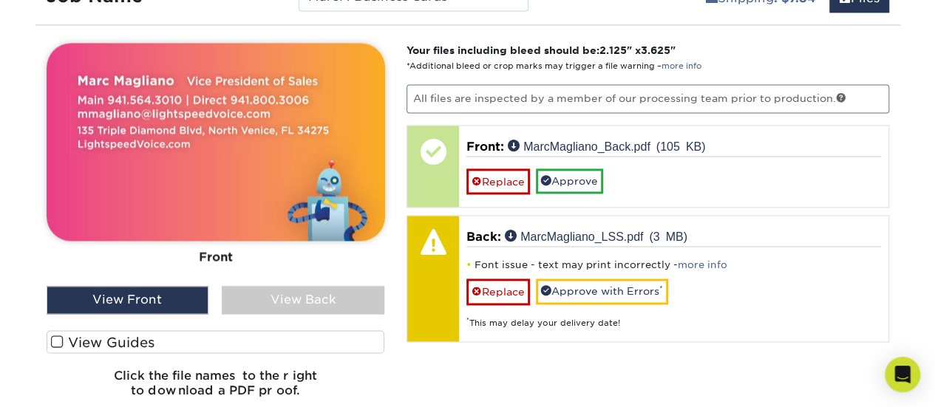
click at [253, 308] on div "View Back" at bounding box center [303, 300] width 163 height 28
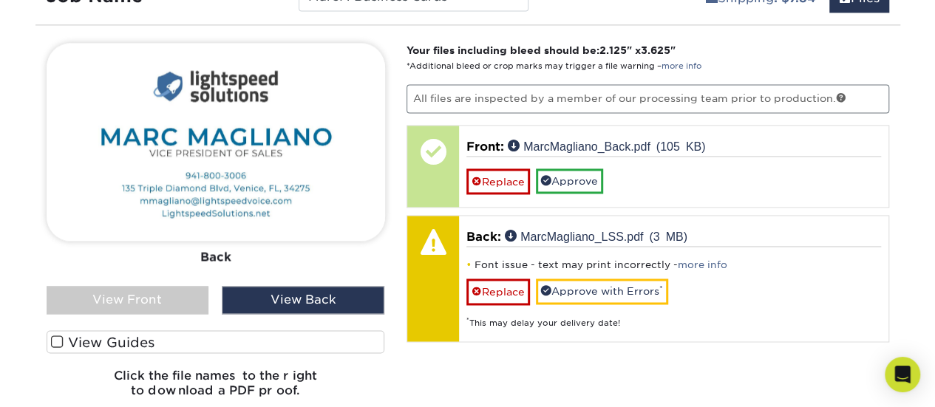
click at [182, 302] on div "View Front" at bounding box center [128, 300] width 163 height 28
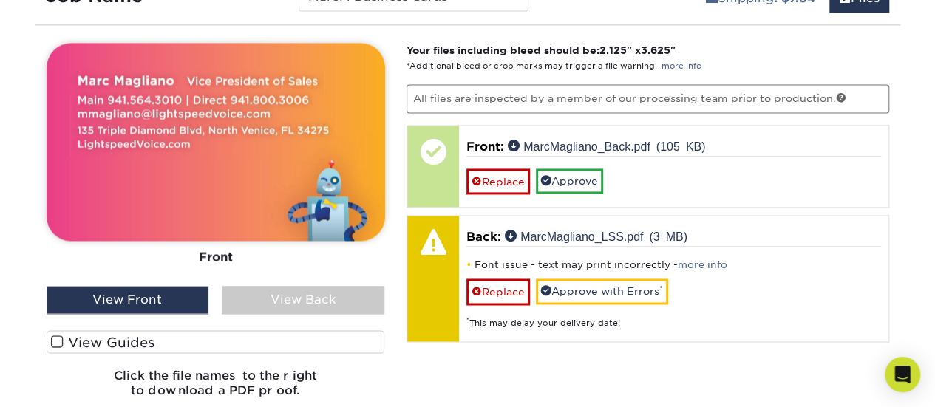
click at [276, 287] on div "View Back" at bounding box center [303, 300] width 163 height 28
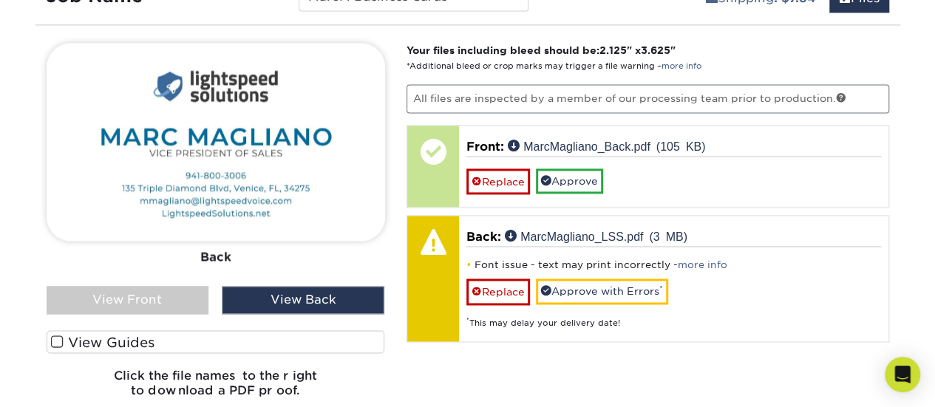
click at [174, 286] on div "View Front" at bounding box center [128, 300] width 163 height 28
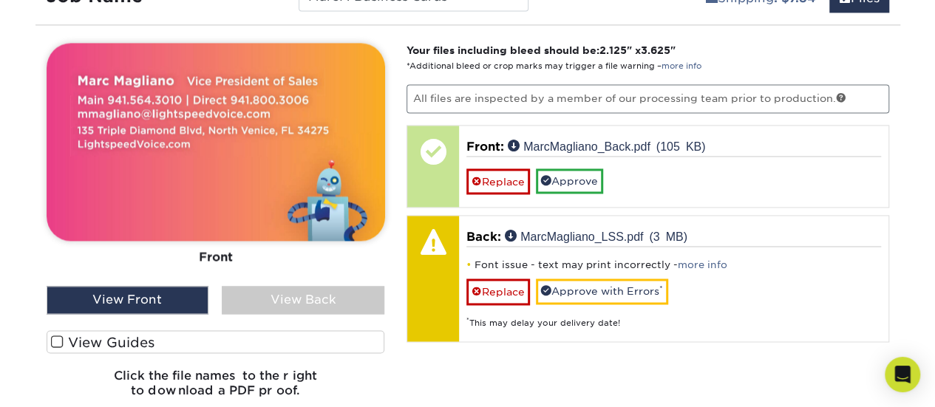
click at [260, 296] on div "View Back" at bounding box center [303, 300] width 163 height 28
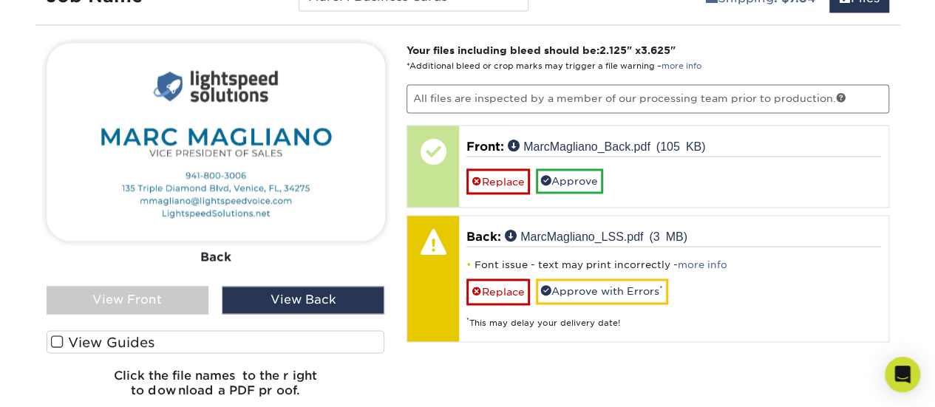
click at [162, 292] on div "View Front" at bounding box center [128, 300] width 163 height 28
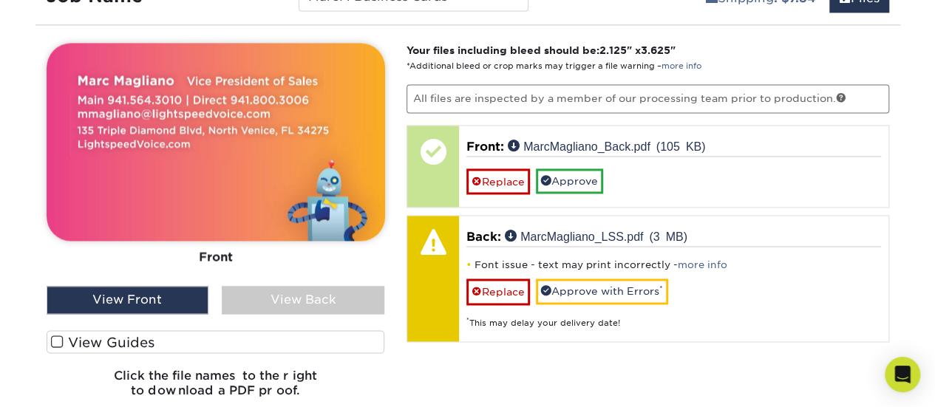
click at [268, 300] on div "View Back" at bounding box center [303, 300] width 163 height 28
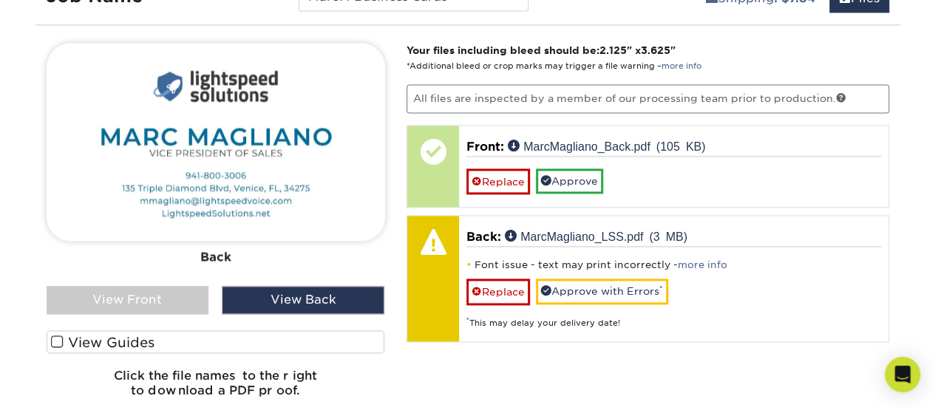
click at [147, 302] on div "View Front" at bounding box center [128, 300] width 163 height 28
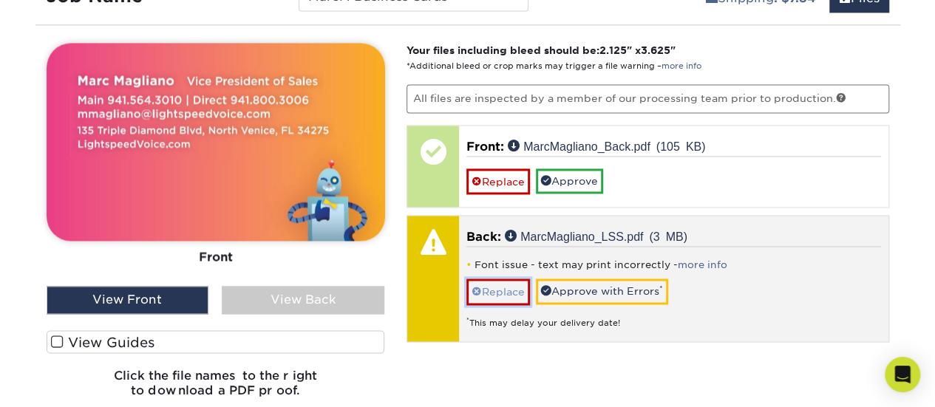
click at [496, 289] on link "Replace" at bounding box center [498, 292] width 64 height 26
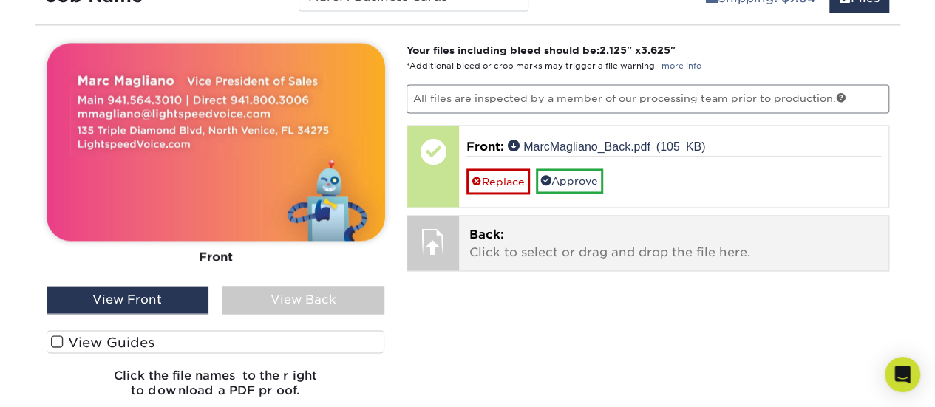
click at [487, 239] on p "Back: Click to select or drag and drop the file here." at bounding box center [673, 243] width 409 height 35
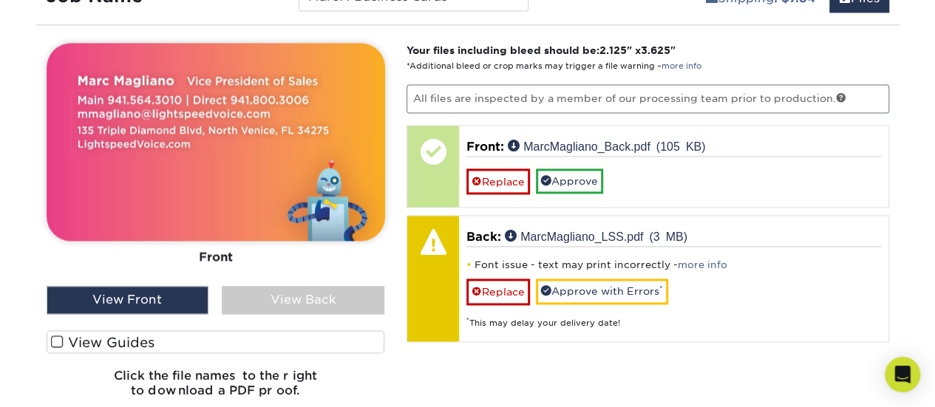
click at [273, 304] on div "View Back" at bounding box center [303, 300] width 163 height 28
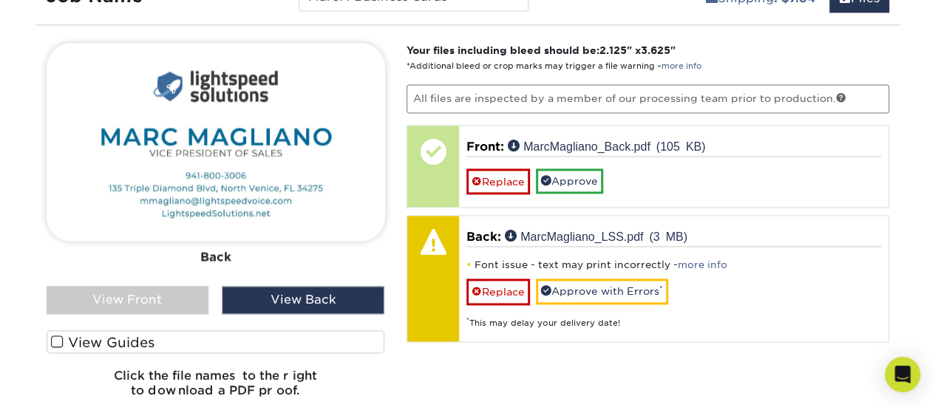
click at [57, 341] on span at bounding box center [57, 342] width 13 height 14
click at [0, 0] on input "View Guides" at bounding box center [0, 0] width 0 height 0
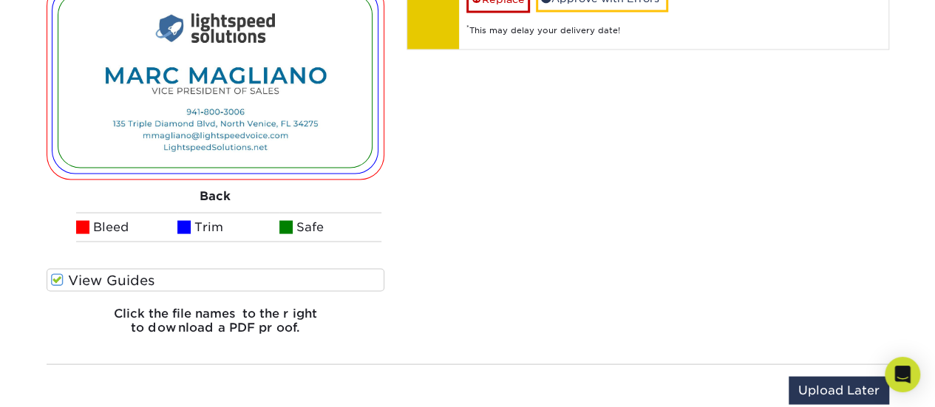
scroll to position [1349, 0]
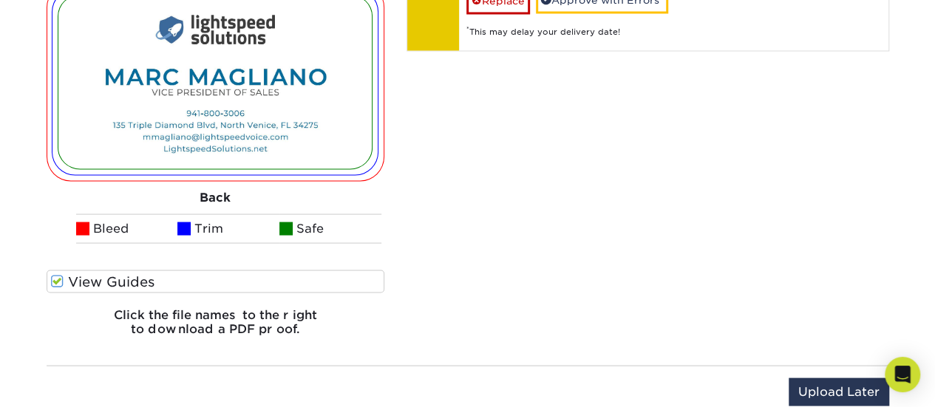
click at [57, 279] on span at bounding box center [57, 281] width 13 height 14
click at [0, 0] on input "View Guides" at bounding box center [0, 0] width 0 height 0
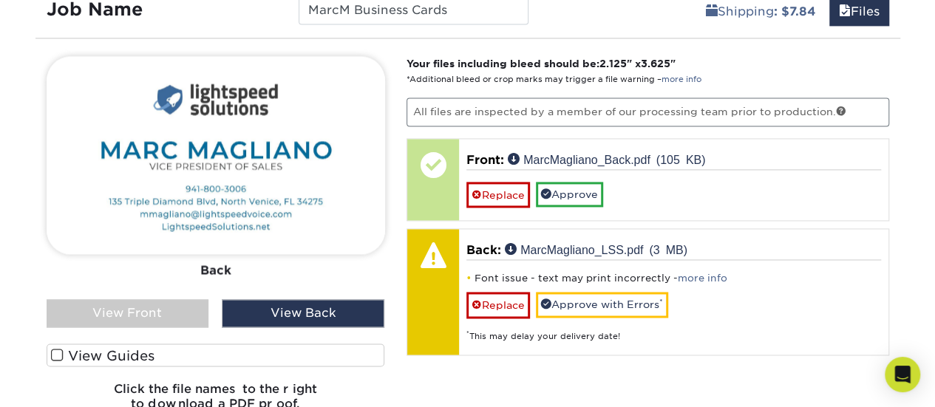
scroll to position [1041, 0]
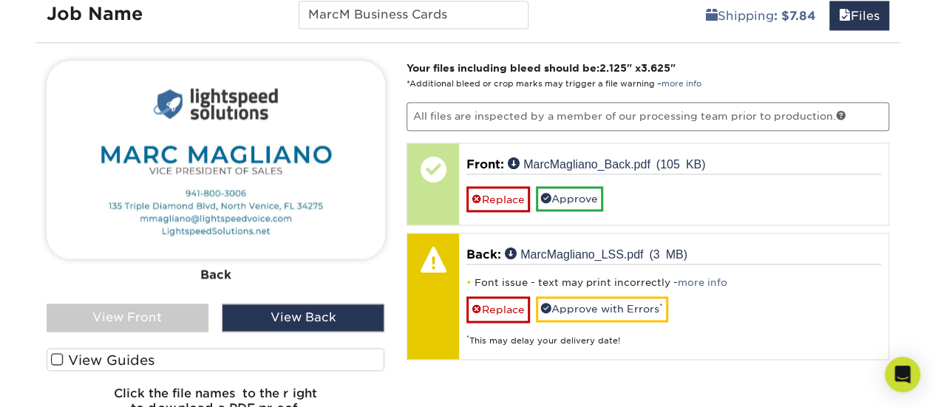
click at [143, 310] on div "View Front" at bounding box center [128, 318] width 163 height 28
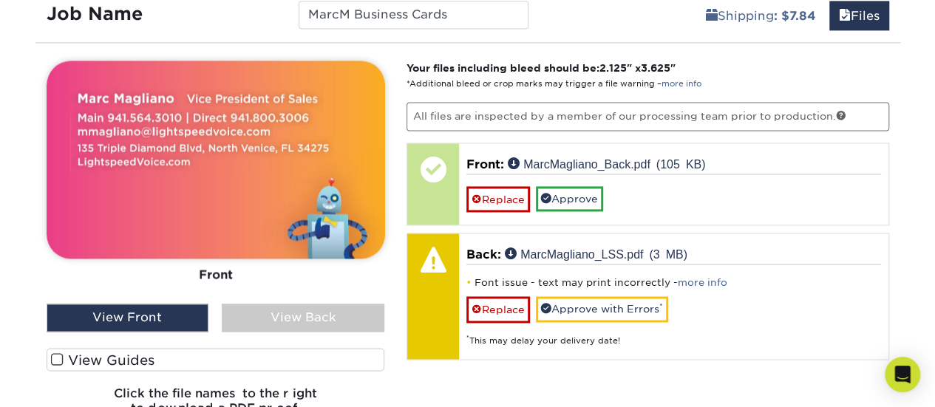
click at [251, 315] on div "View Back" at bounding box center [303, 318] width 163 height 28
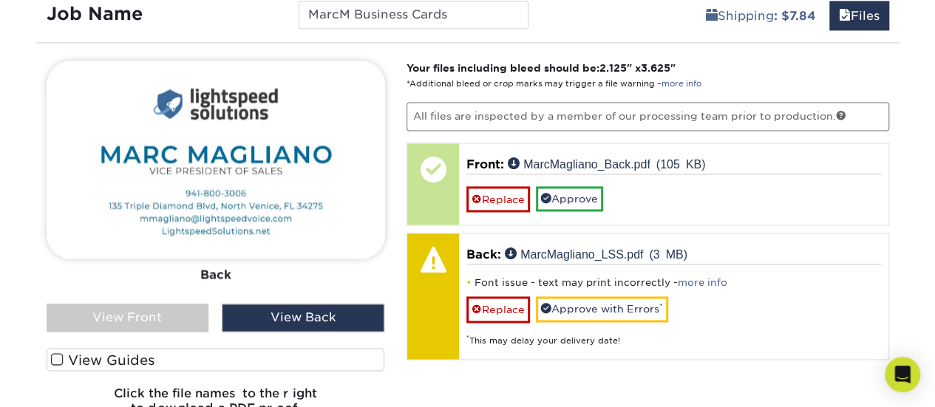
click at [150, 301] on div "Front Back" at bounding box center [216, 183] width 338 height 244
click at [146, 314] on div "View Front" at bounding box center [128, 318] width 163 height 28
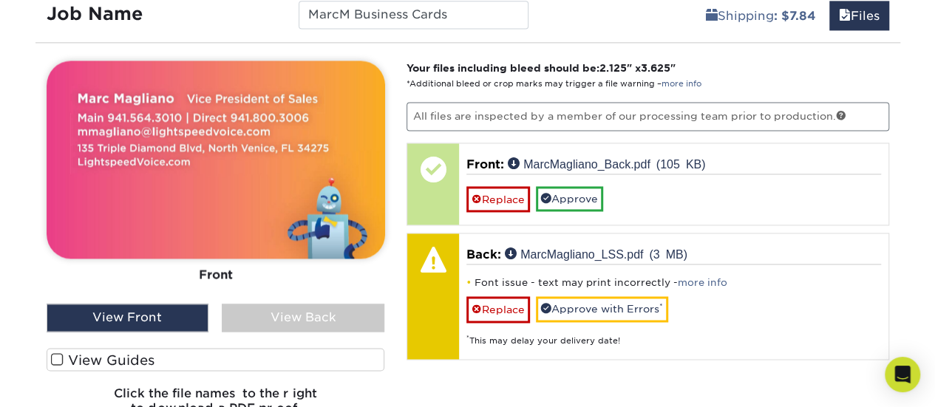
click at [268, 316] on div "View Back" at bounding box center [303, 318] width 163 height 28
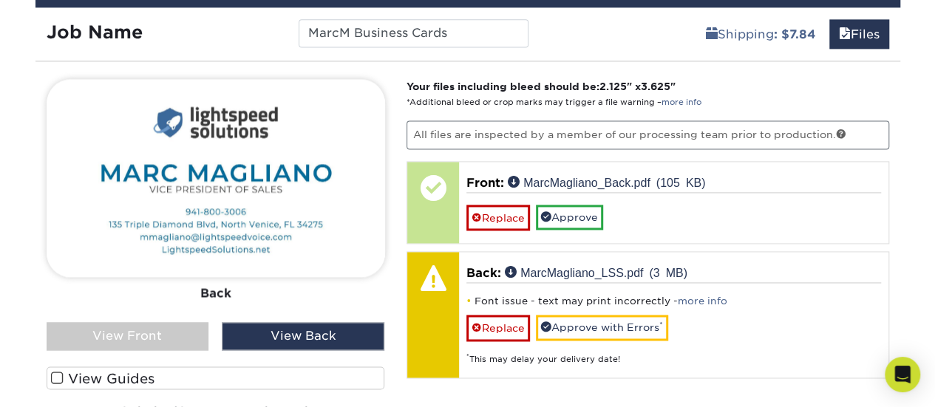
scroll to position [1021, 0]
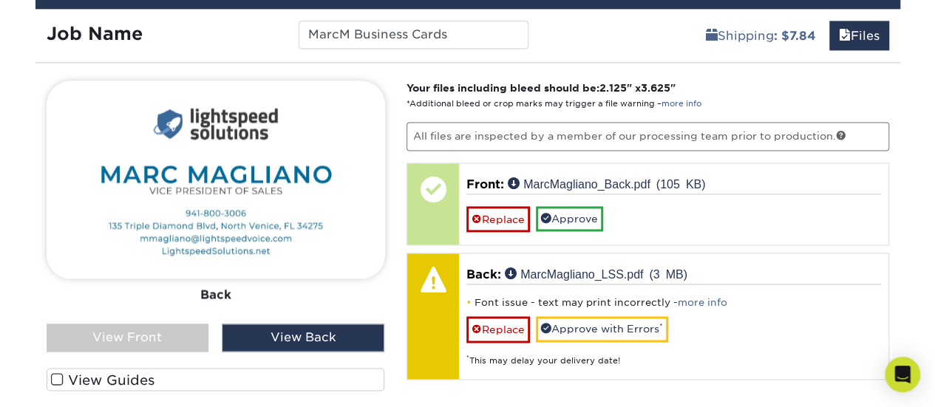
click at [123, 358] on div "Front Back View Front View Back Front" at bounding box center [216, 264] width 338 height 366
click at [123, 344] on div "View Front" at bounding box center [128, 338] width 163 height 28
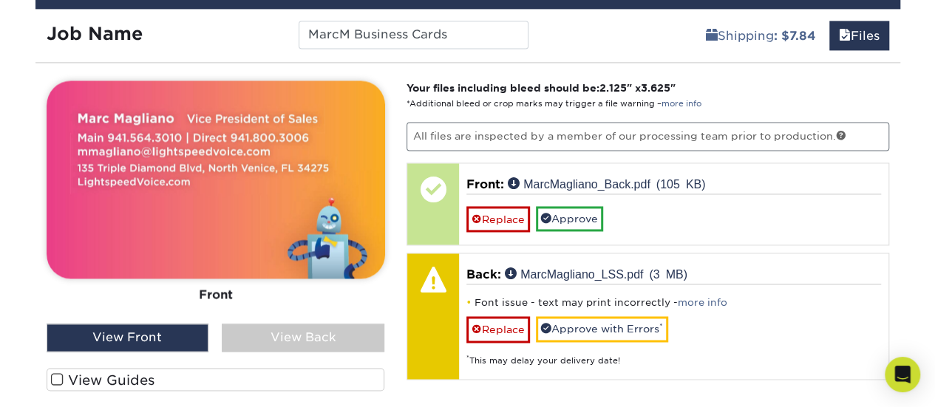
click at [260, 340] on div "View Back" at bounding box center [303, 338] width 163 height 28
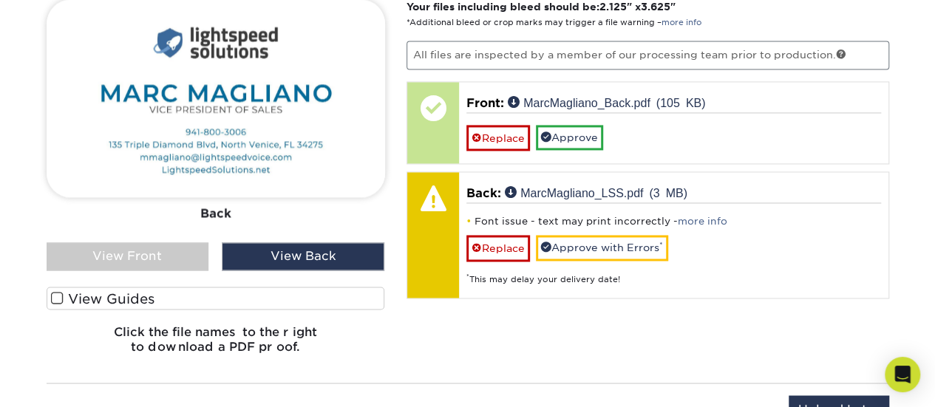
scroll to position [1103, 0]
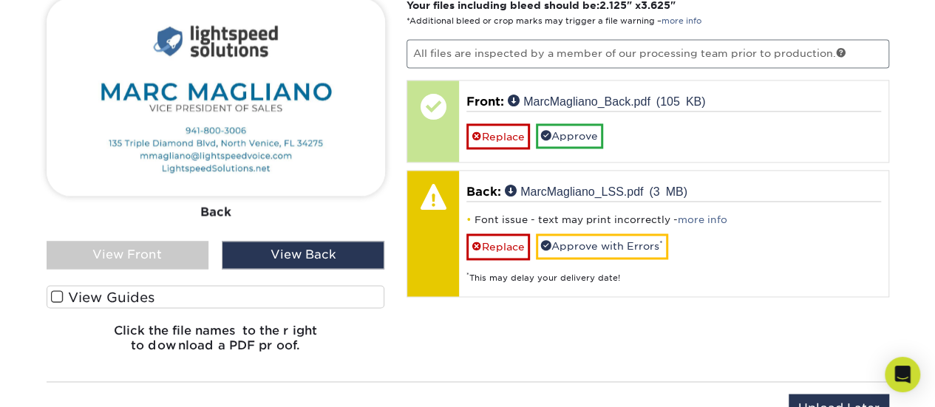
click at [177, 251] on div "View Front" at bounding box center [128, 255] width 163 height 28
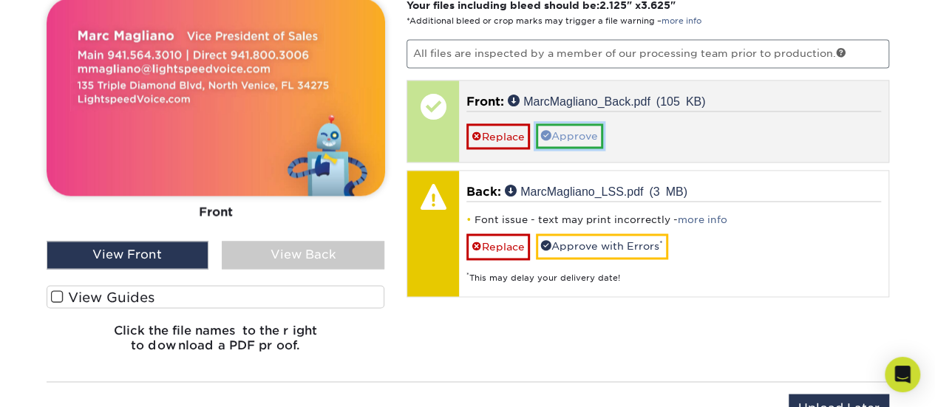
click at [563, 135] on link "Approve" at bounding box center [569, 135] width 67 height 25
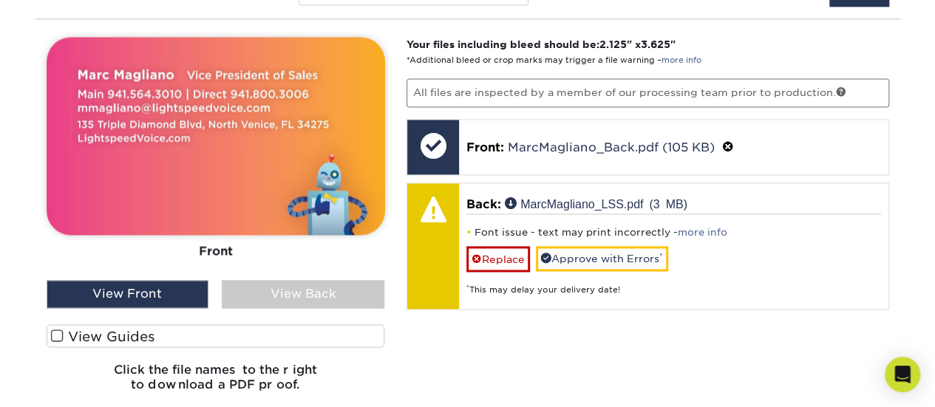
scroll to position [1063, 0]
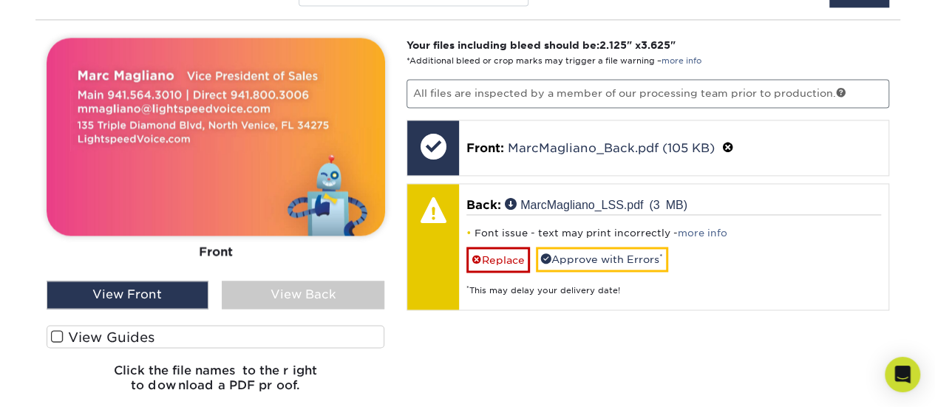
click at [279, 295] on div "View Back" at bounding box center [303, 295] width 163 height 28
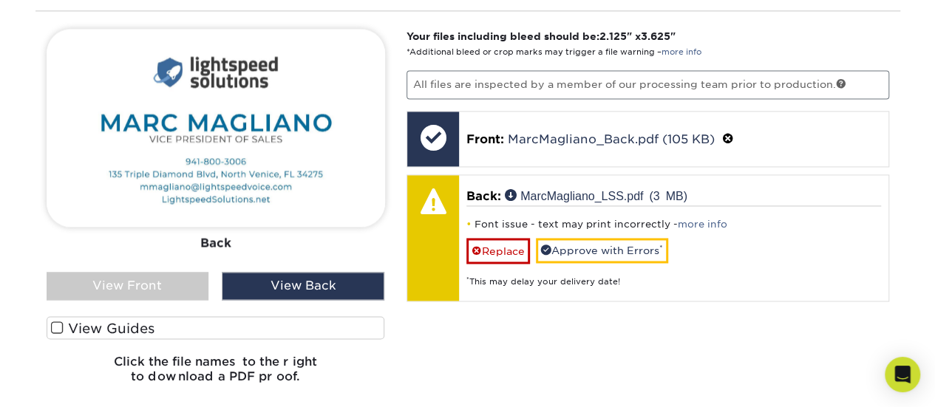
scroll to position [1075, 0]
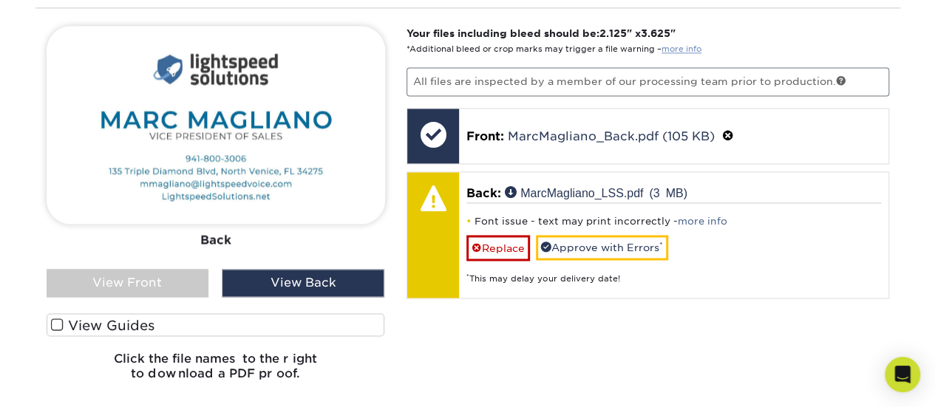
click at [668, 48] on link "more info" at bounding box center [681, 49] width 40 height 10
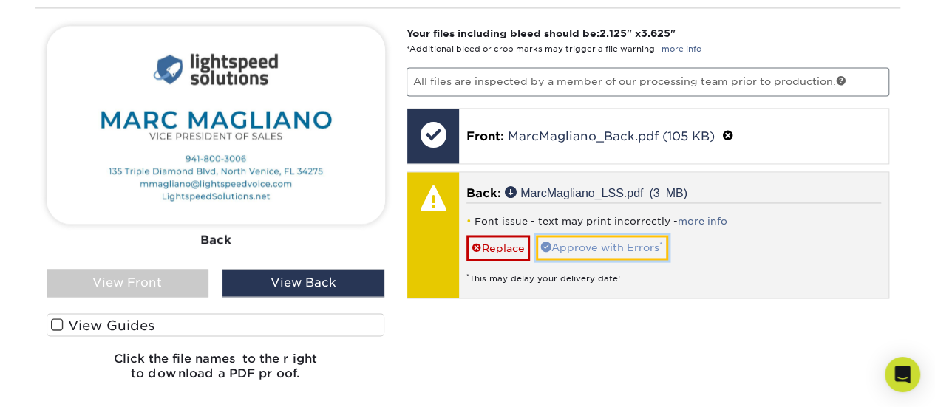
click at [593, 248] on link "Approve with Errors *" at bounding box center [602, 247] width 132 height 25
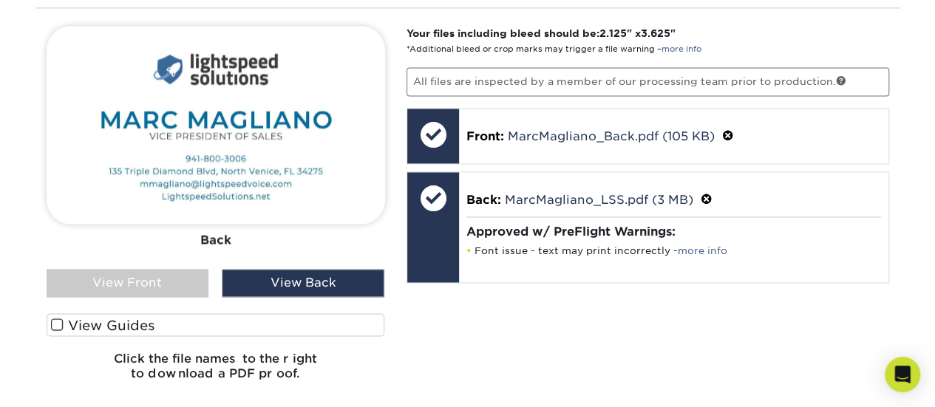
click at [188, 278] on div "View Front" at bounding box center [128, 283] width 163 height 28
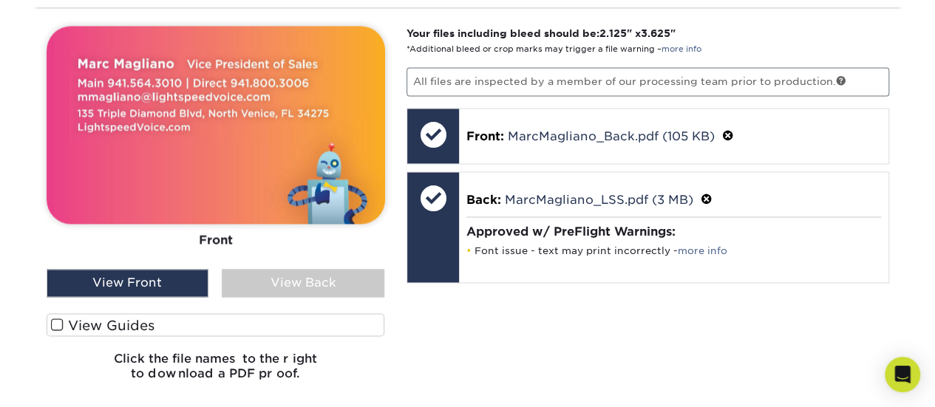
click at [269, 282] on div "View Back" at bounding box center [303, 283] width 163 height 28
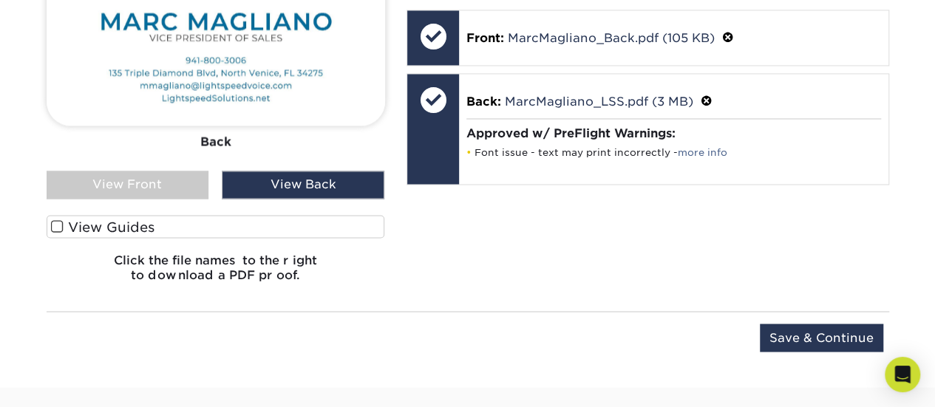
scroll to position [1174, 0]
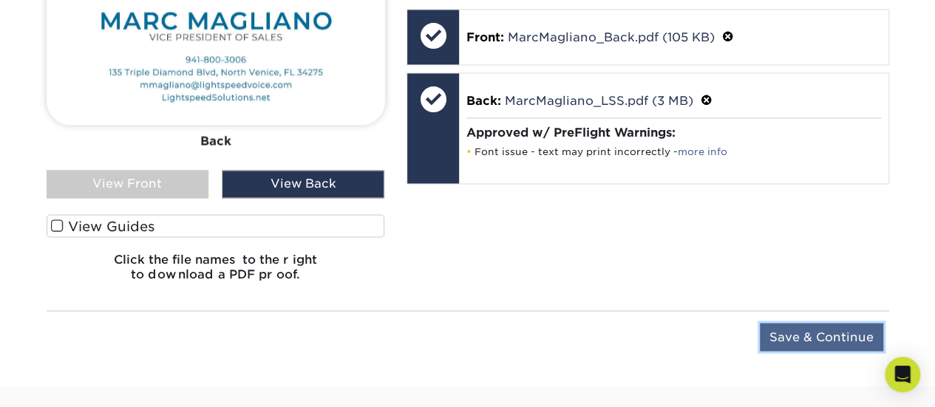
click at [828, 338] on input "Save & Continue" at bounding box center [821, 337] width 123 height 28
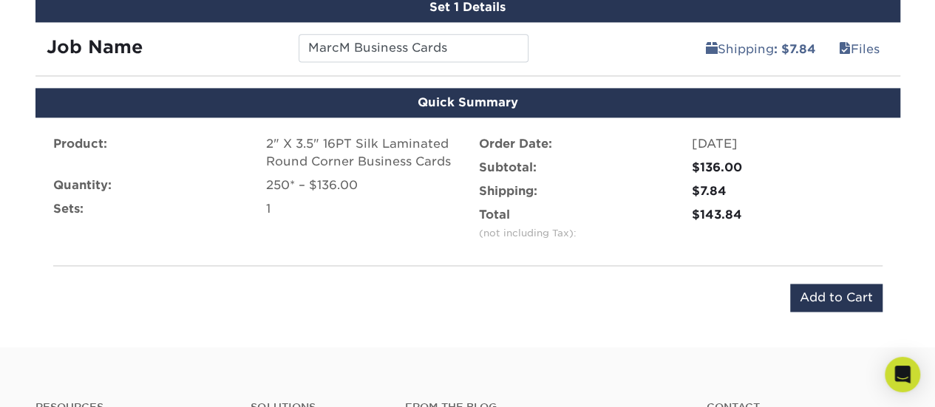
scroll to position [1008, 0]
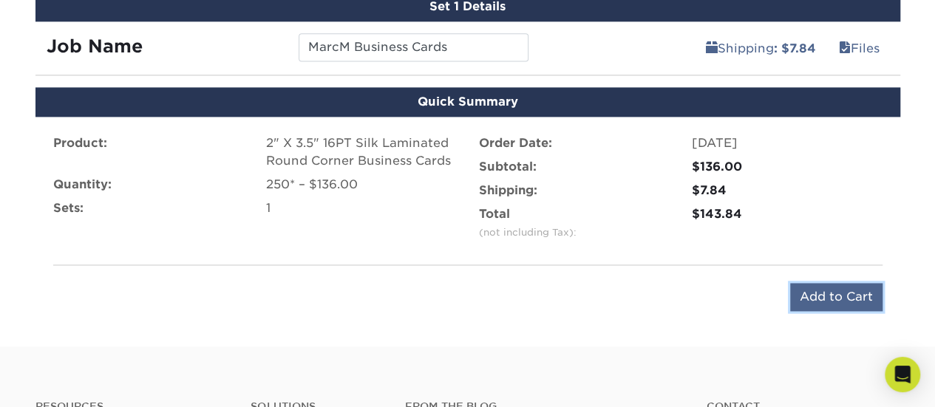
click at [805, 295] on input "Add to Cart" at bounding box center [836, 297] width 92 height 28
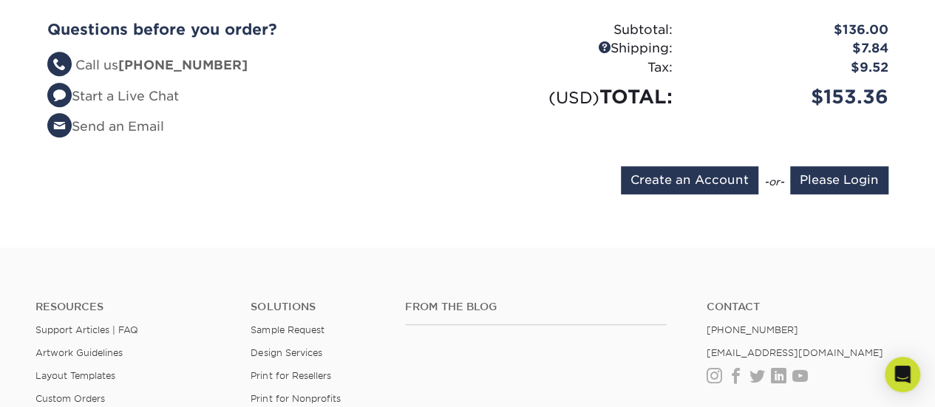
scroll to position [457, 0]
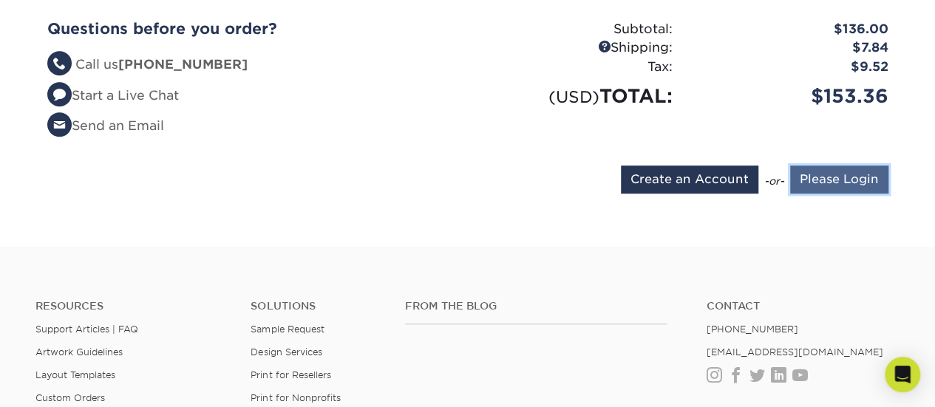
click at [824, 178] on input "Please Login" at bounding box center [839, 180] width 98 height 28
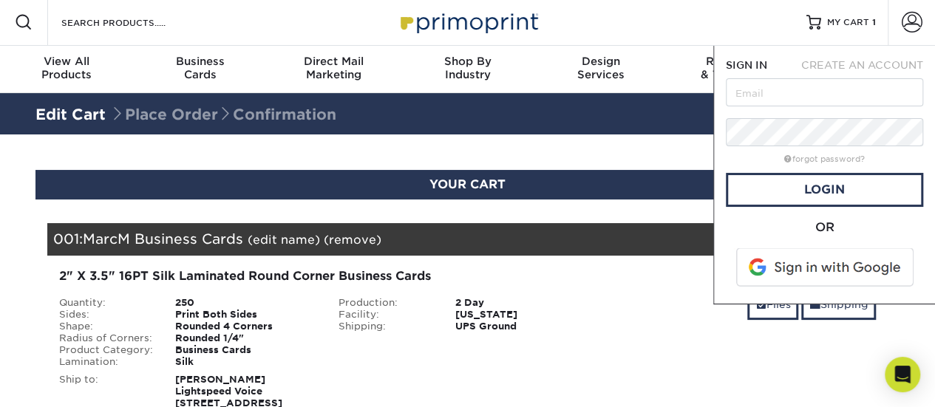
scroll to position [0, 0]
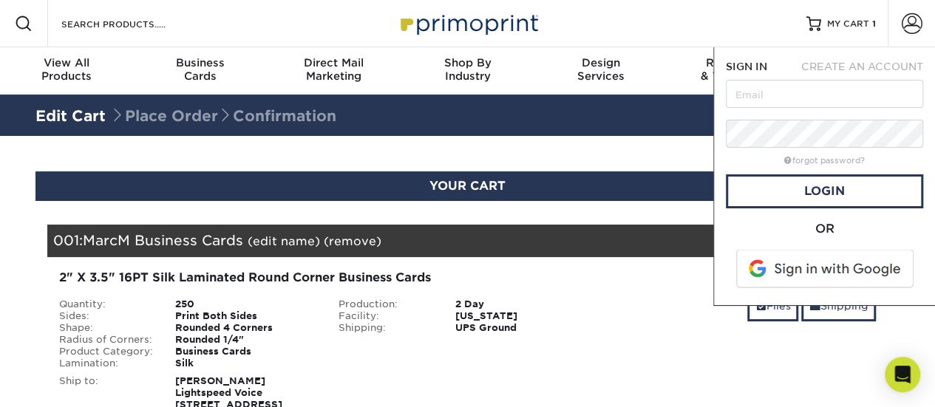
click at [754, 79] on form "SIGN IN CREATE AN ACCOUNT forgot password? All fields are required. Login OR" at bounding box center [824, 176] width 197 height 234
click at [755, 84] on input "text" at bounding box center [824, 94] width 197 height 28
type input "[EMAIL_ADDRESS][DOMAIN_NAME]"
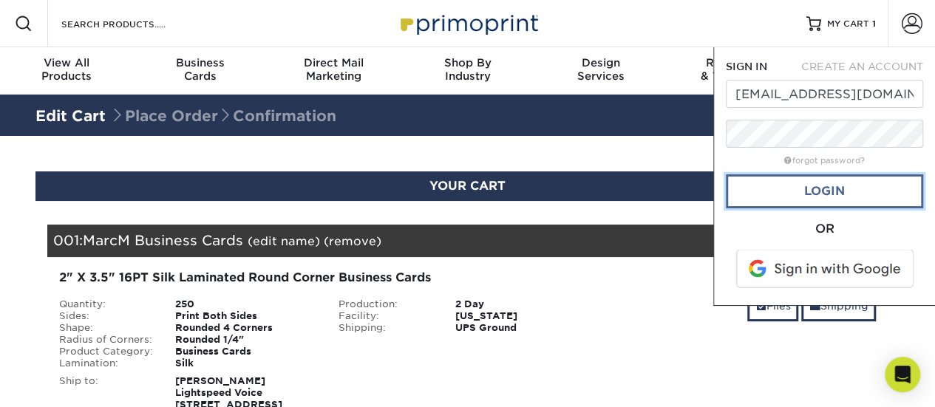
click at [770, 191] on link "Login" at bounding box center [824, 191] width 197 height 34
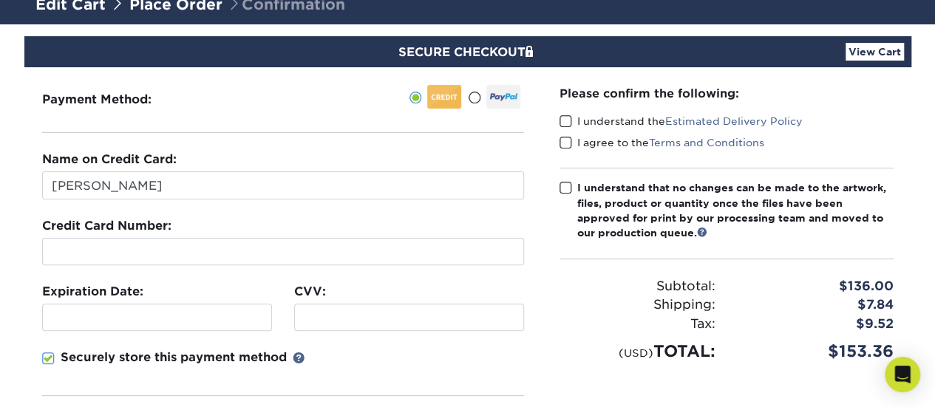
scroll to position [151, 0]
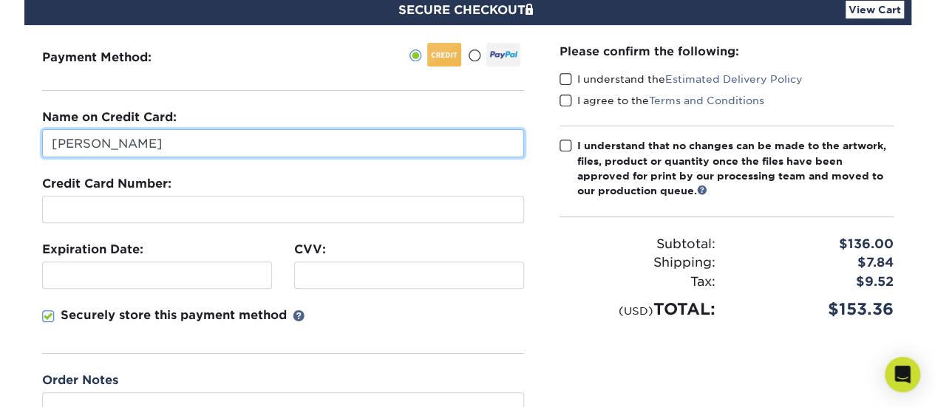
click at [171, 151] on input "[PERSON_NAME]" at bounding box center [283, 143] width 482 height 28
type input "[PERSON_NAME]"
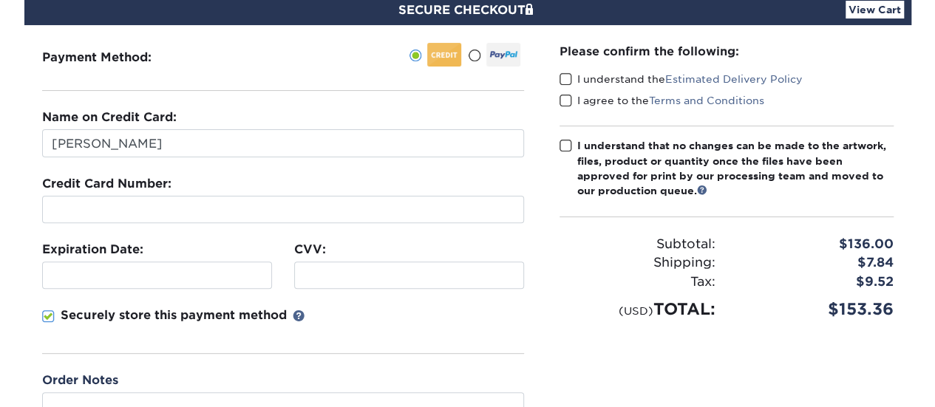
click at [219, 241] on div "Expiration Date:" at bounding box center [157, 265] width 252 height 48
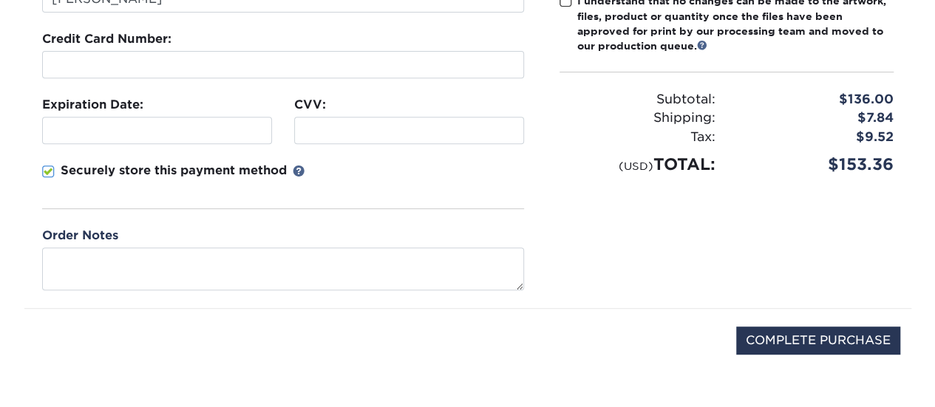
scroll to position [307, 0]
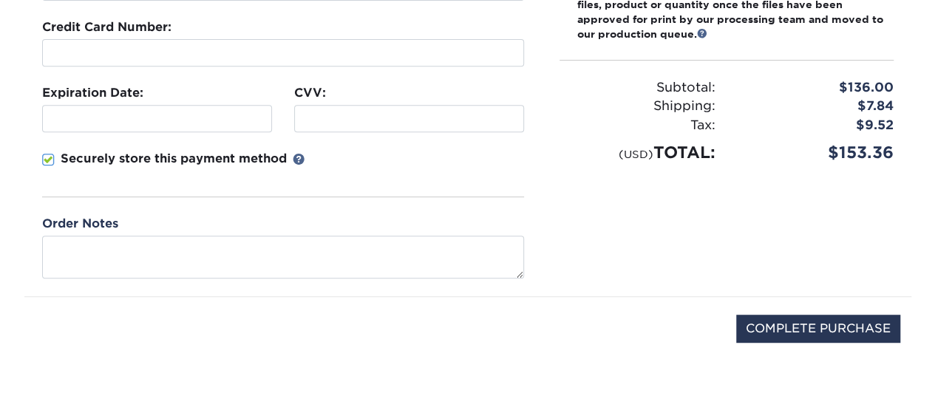
click at [43, 156] on span at bounding box center [48, 160] width 13 height 14
click at [0, 0] on input "Securely store this payment method" at bounding box center [0, 0] width 0 height 0
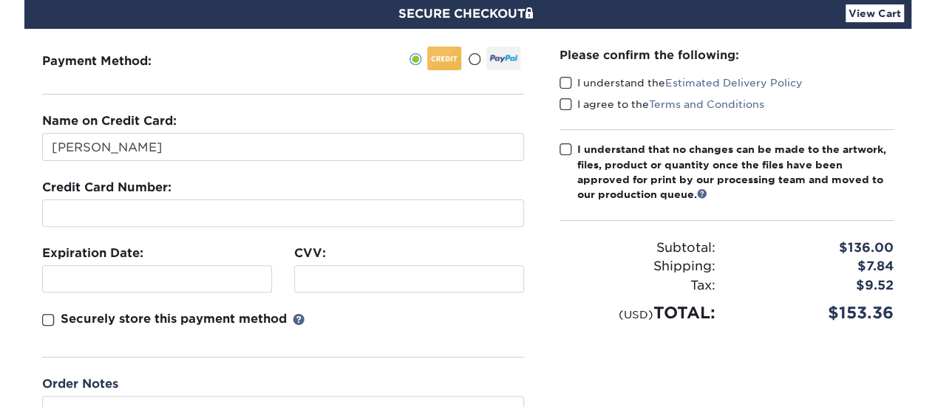
scroll to position [146, 0]
click at [567, 84] on span at bounding box center [565, 84] width 13 height 14
click at [0, 0] on input "I understand the Estimated Delivery Policy" at bounding box center [0, 0] width 0 height 0
click at [562, 107] on span at bounding box center [565, 105] width 13 height 14
click at [0, 0] on input "I agree to the Terms and Conditions" at bounding box center [0, 0] width 0 height 0
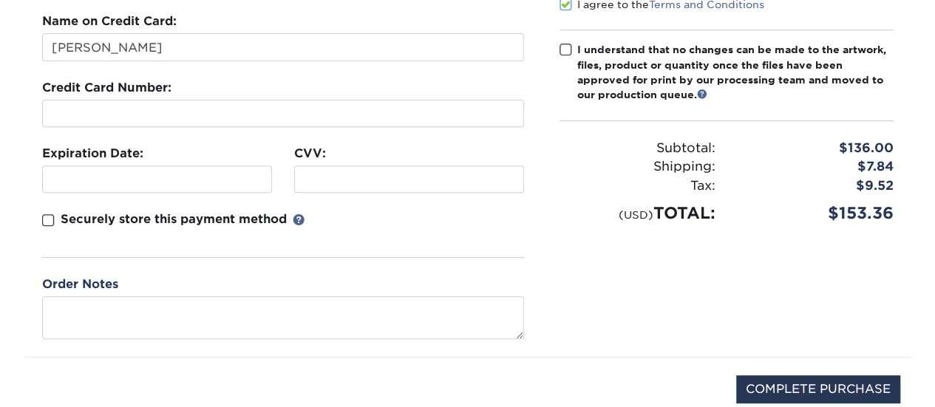
scroll to position [260, 0]
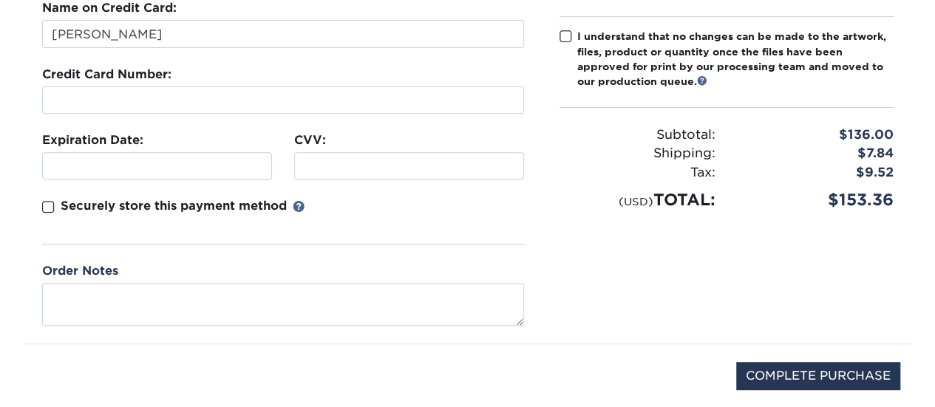
click at [565, 34] on span at bounding box center [565, 37] width 13 height 14
click at [0, 0] on input "I understand that no changes can be made to the artwork, files, product or quan…" at bounding box center [0, 0] width 0 height 0
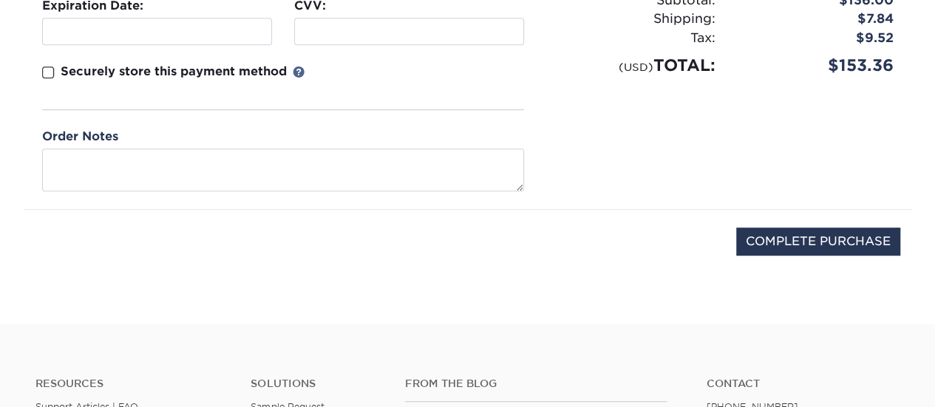
scroll to position [396, 0]
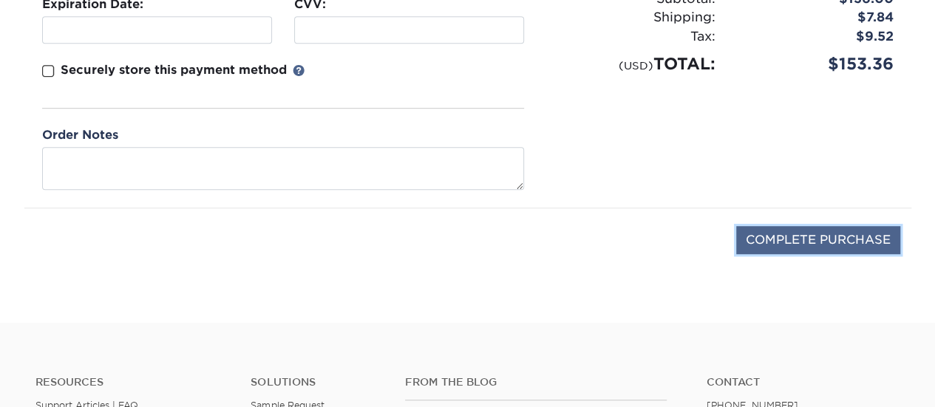
click at [801, 245] on input "COMPLETE PURCHASE" at bounding box center [818, 240] width 164 height 28
type input "PROCESSING, PLEASE WAIT..."
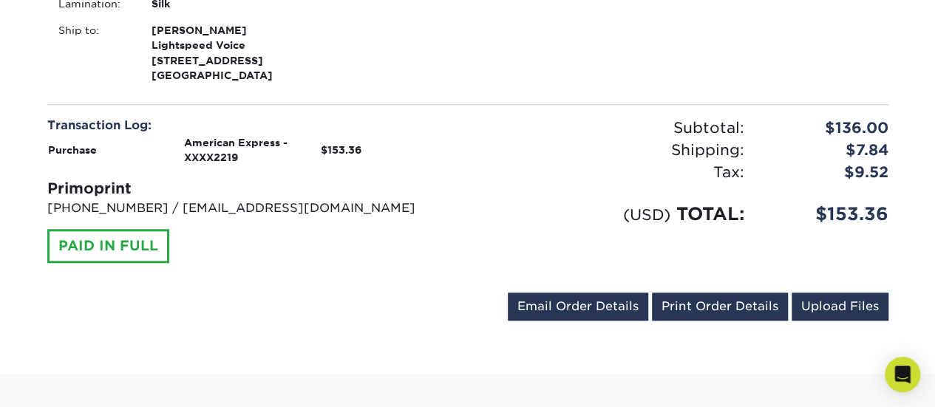
scroll to position [583, 0]
